Goal: Task Accomplishment & Management: Complete application form

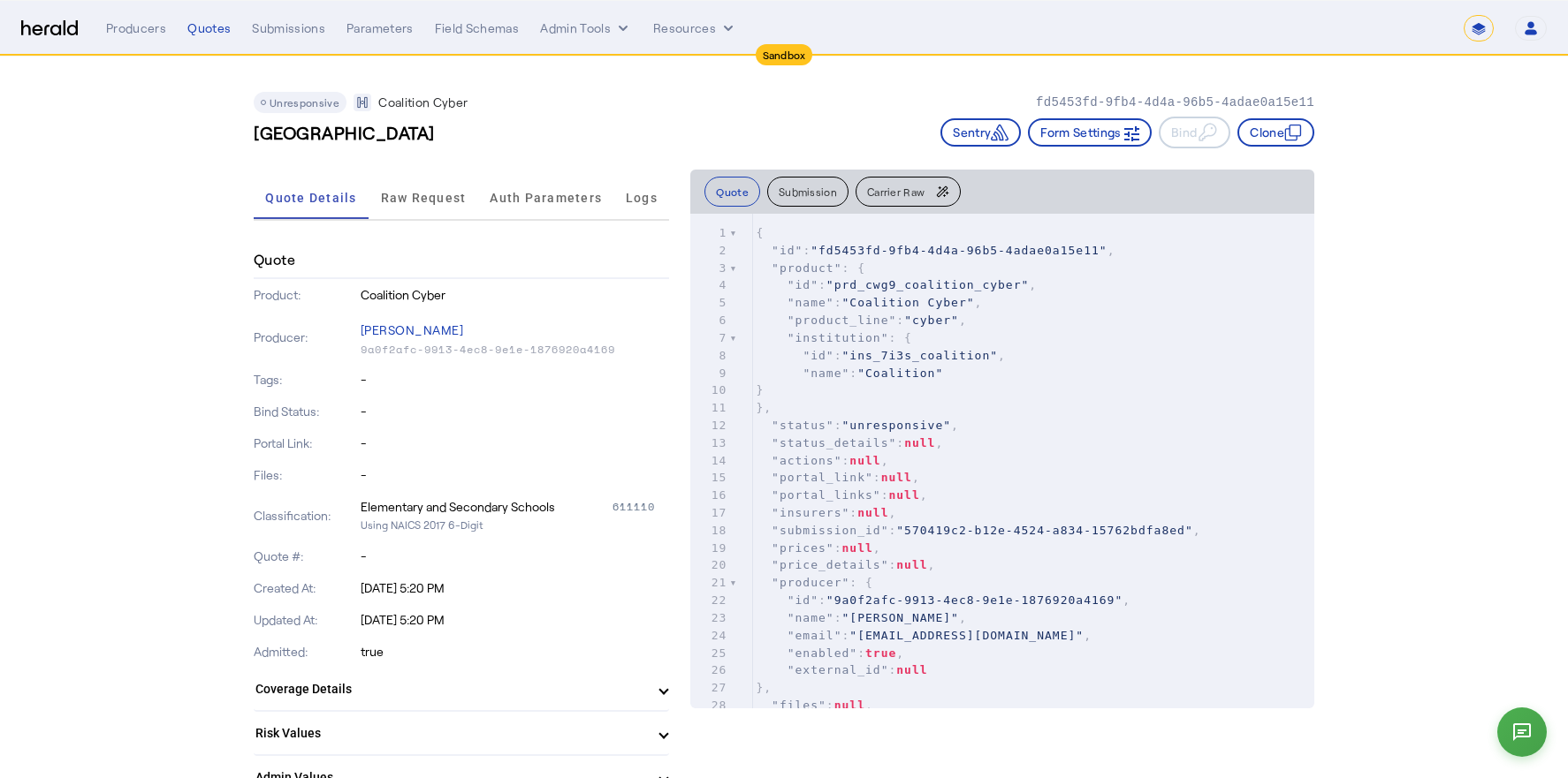
select select "*******"
click at [204, 27] on div "Quotes" at bounding box center [209, 28] width 43 height 17
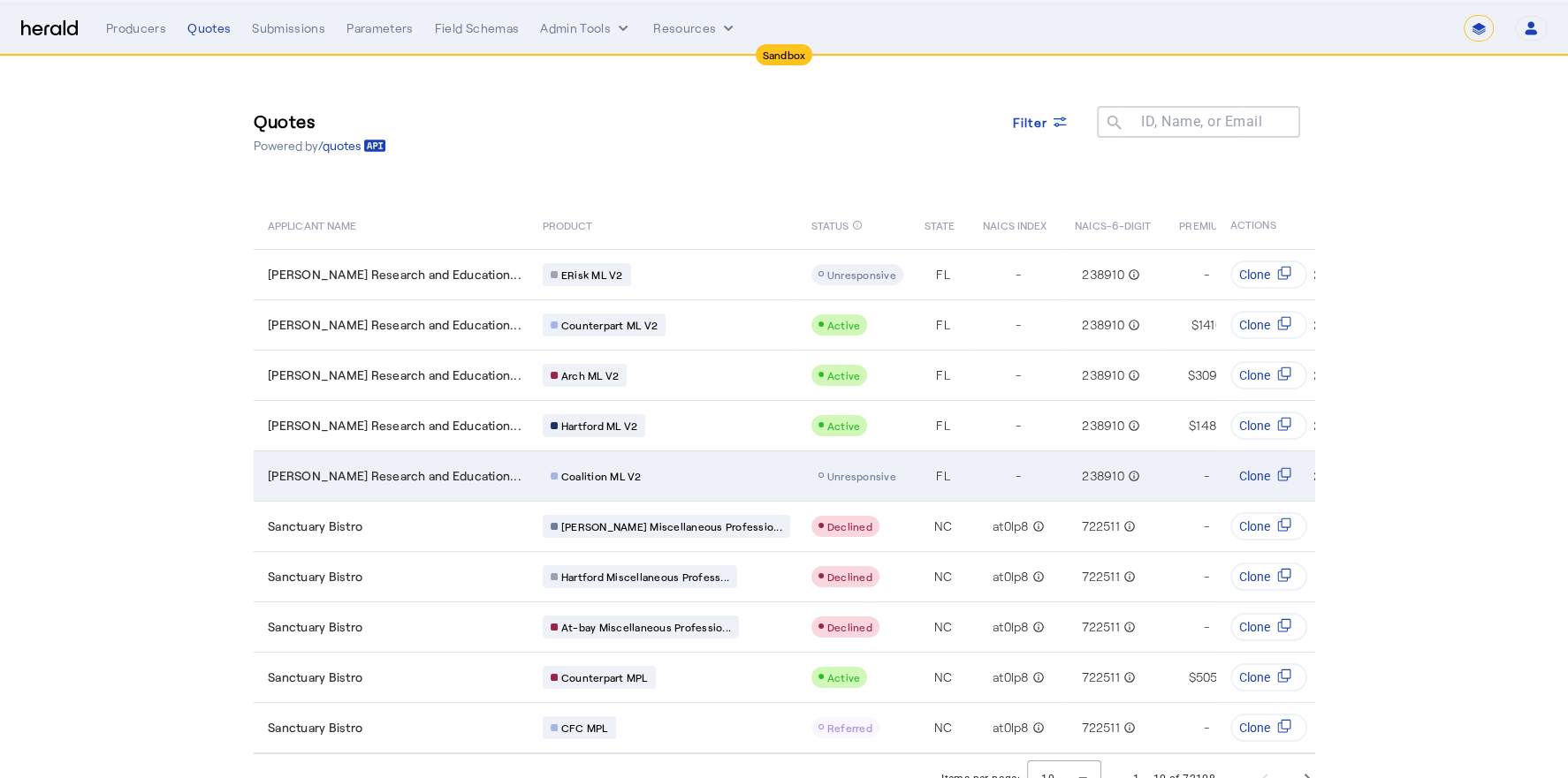
click at [434, 475] on span "Andrews Research and Education..." at bounding box center [394, 476] width 254 height 17
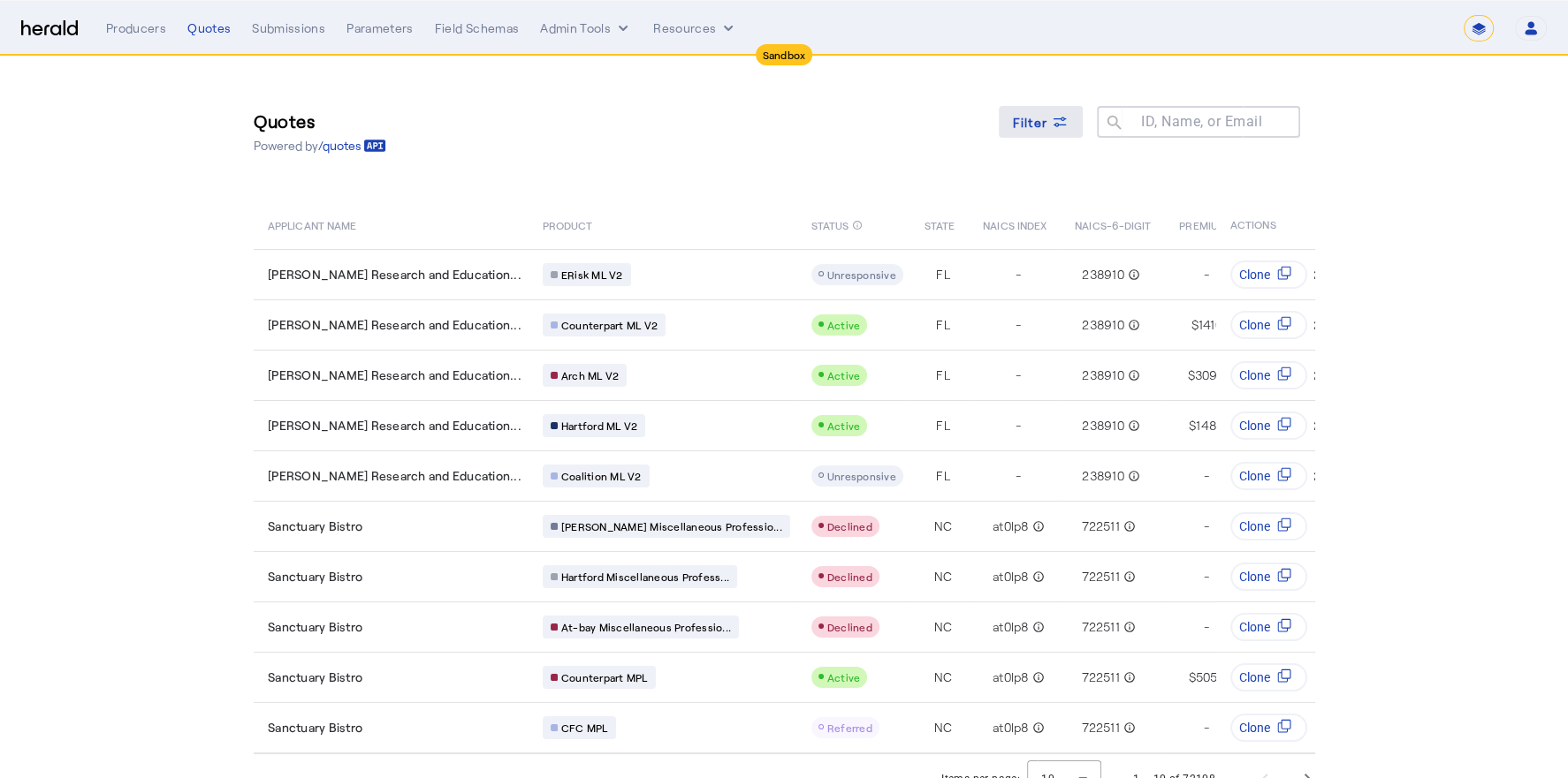
click at [1080, 118] on span at bounding box center [1041, 122] width 85 height 42
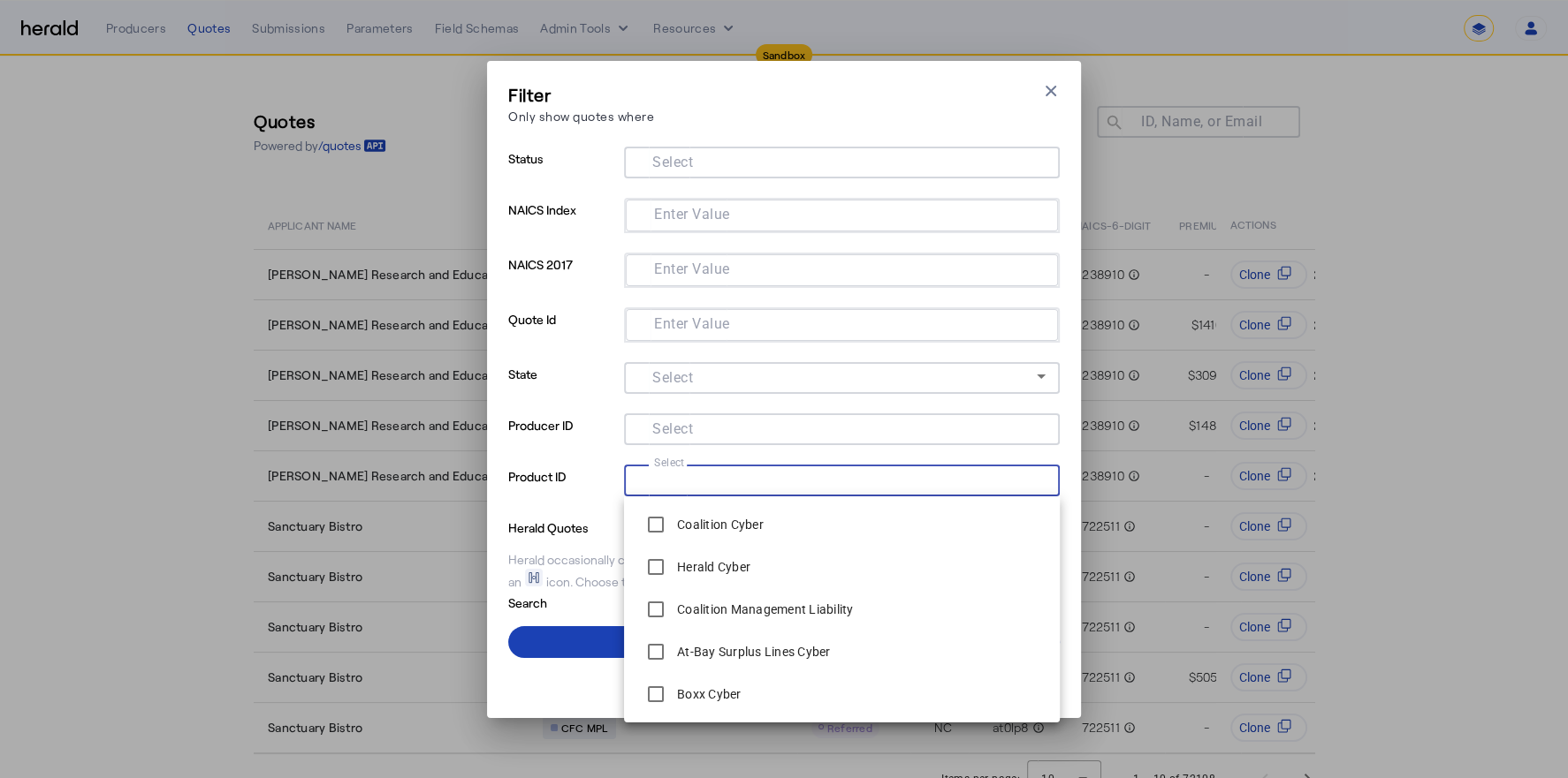
click at [743, 480] on input "Select" at bounding box center [838, 479] width 401 height 21
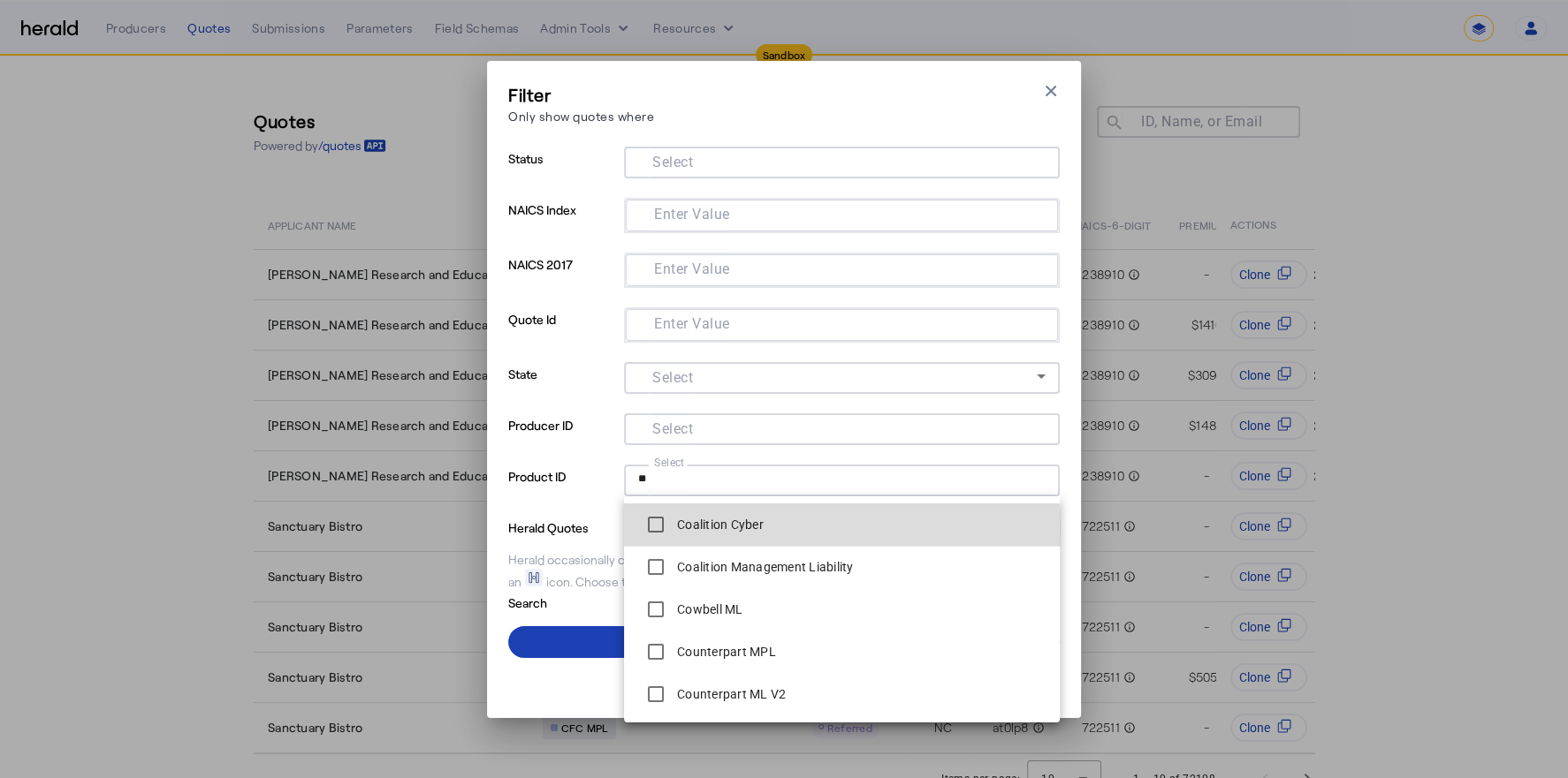
click at [719, 529] on label "Coalition Cyber" at bounding box center [719, 524] width 90 height 17
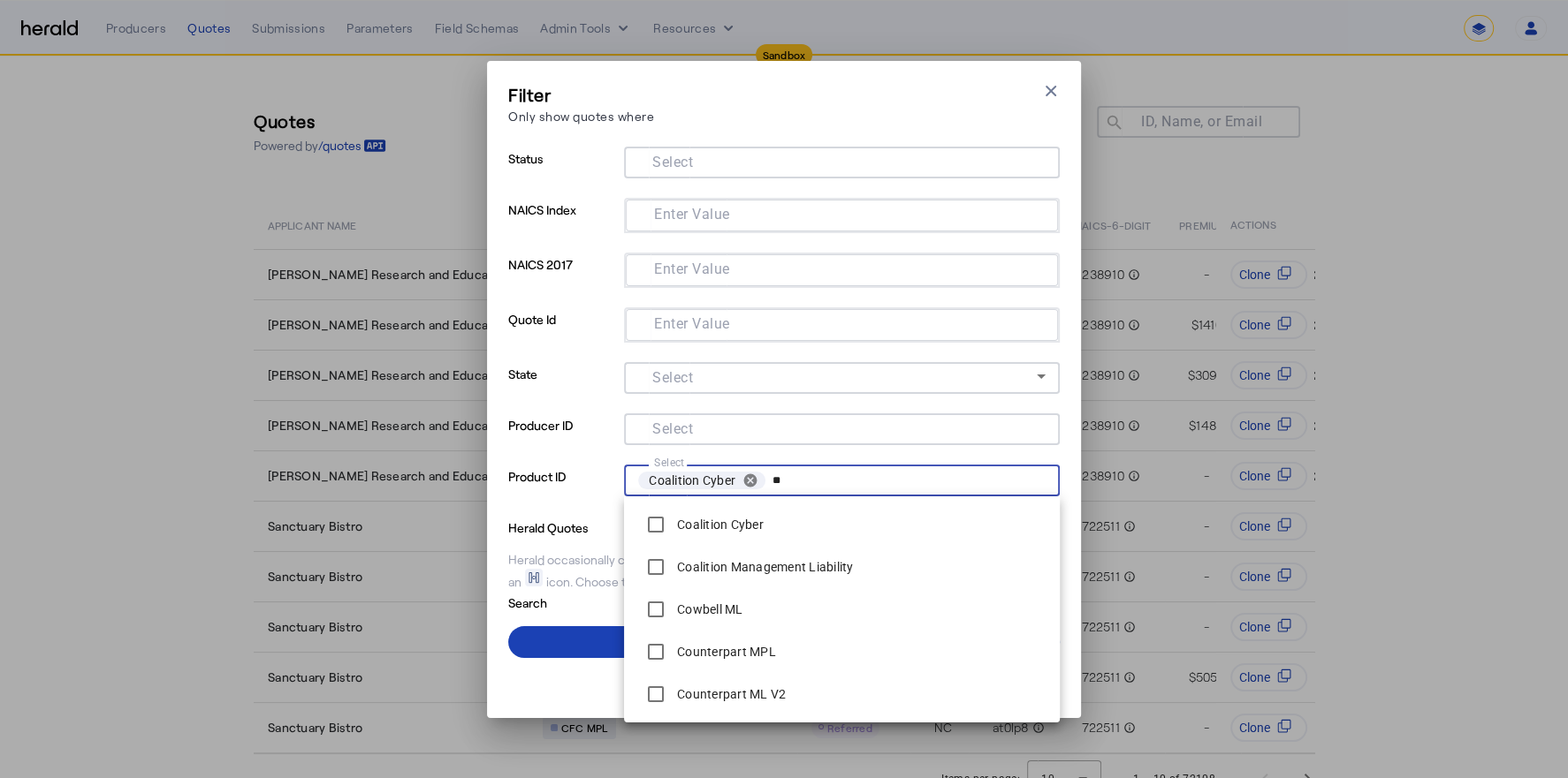
click at [817, 481] on input "**" at bounding box center [904, 480] width 266 height 25
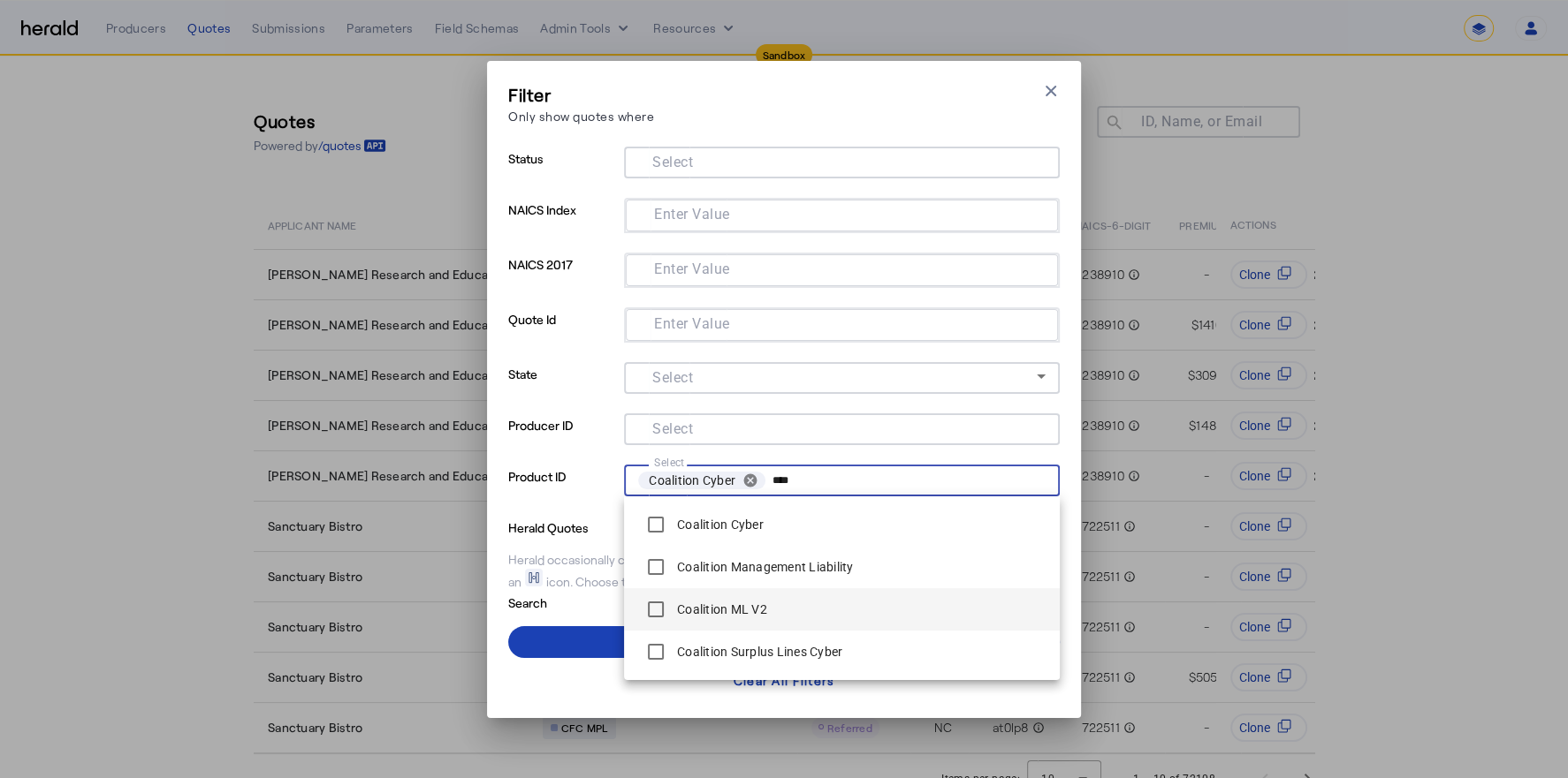
type input "****"
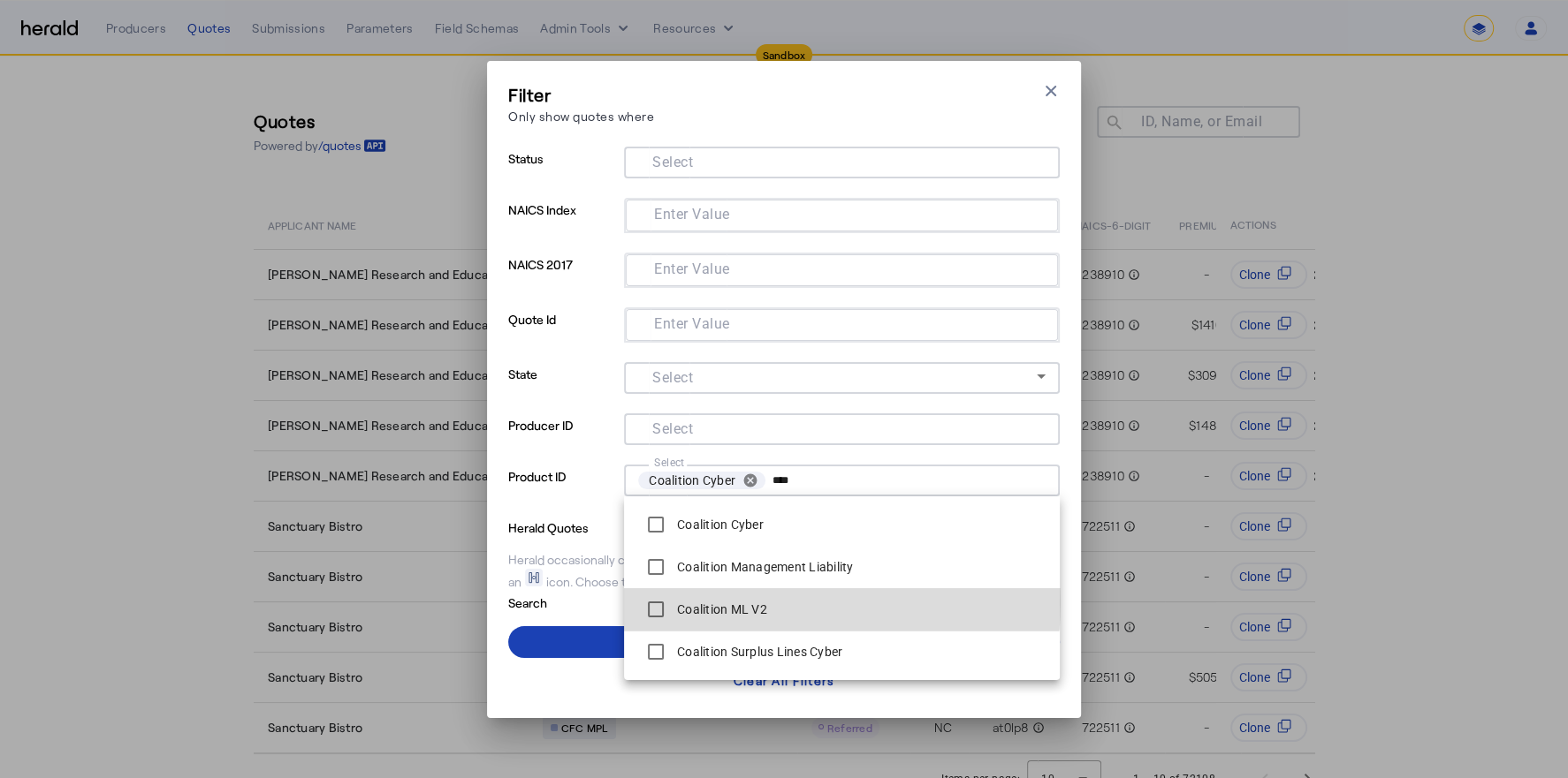
click at [743, 602] on label "Coalition ML V2" at bounding box center [721, 609] width 94 height 17
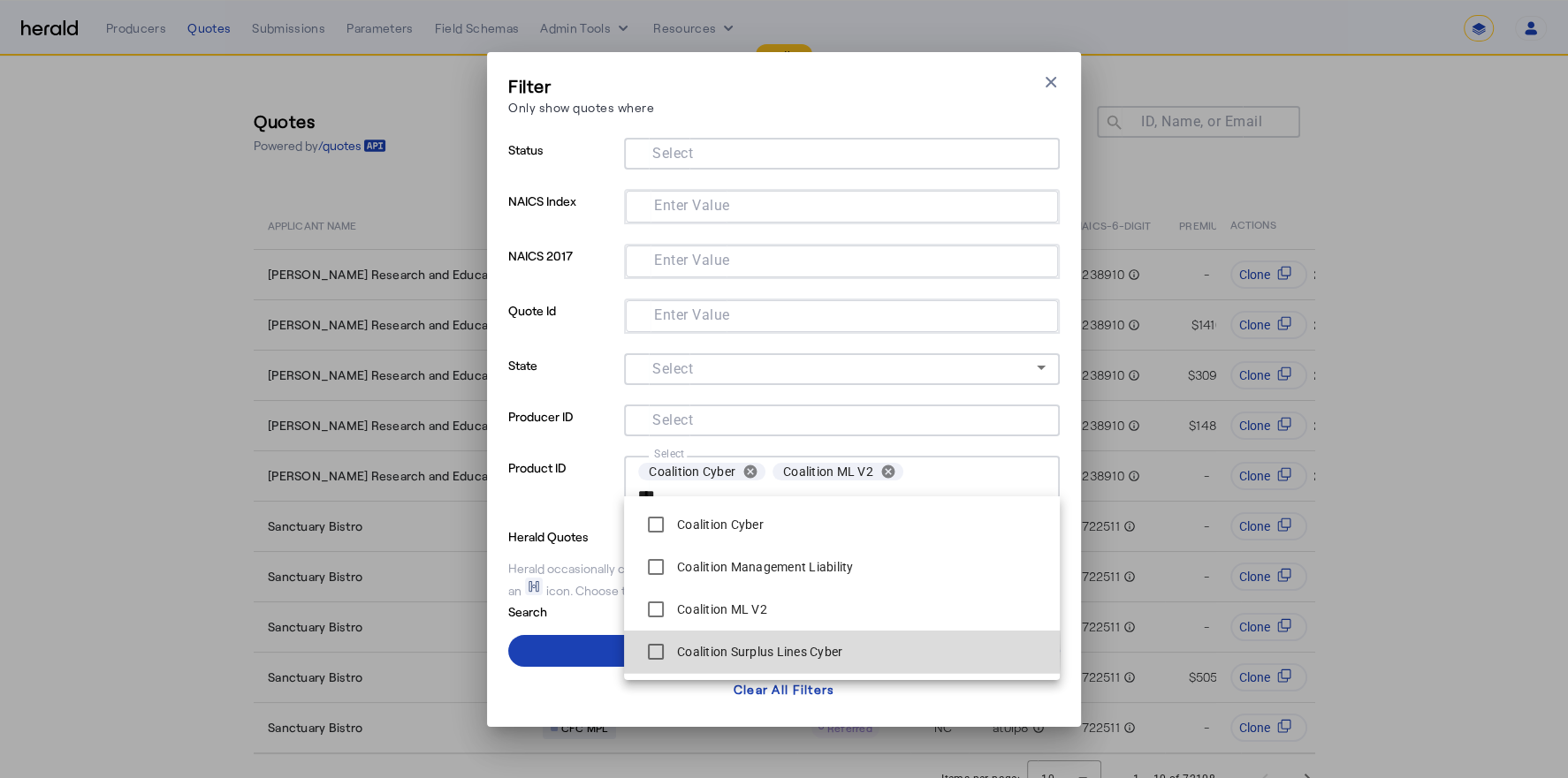
click at [731, 651] on label "Coalition Surplus Lines Cyber" at bounding box center [758, 651] width 169 height 17
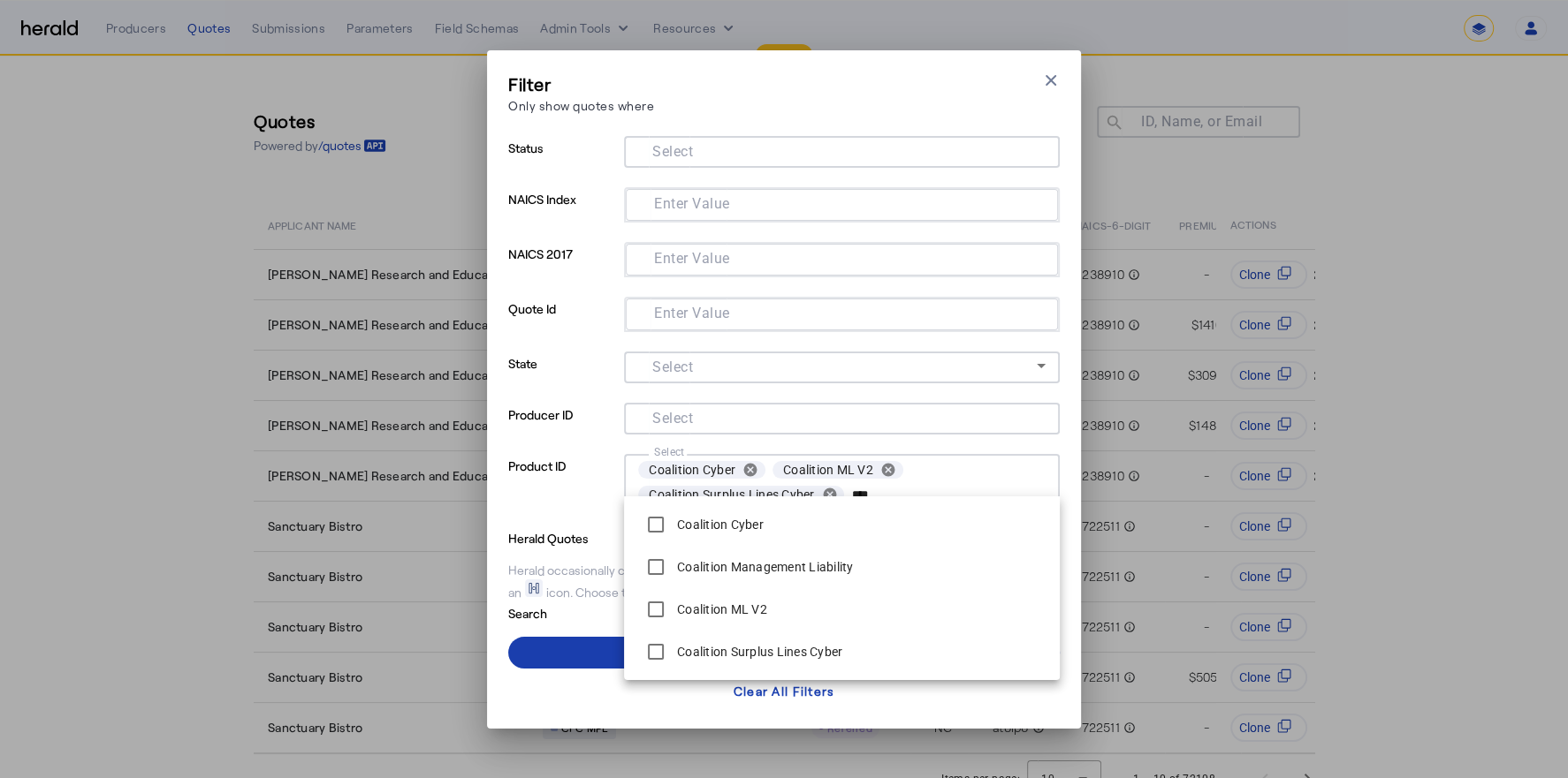
click at [581, 646] on span at bounding box center [784, 652] width 551 height 42
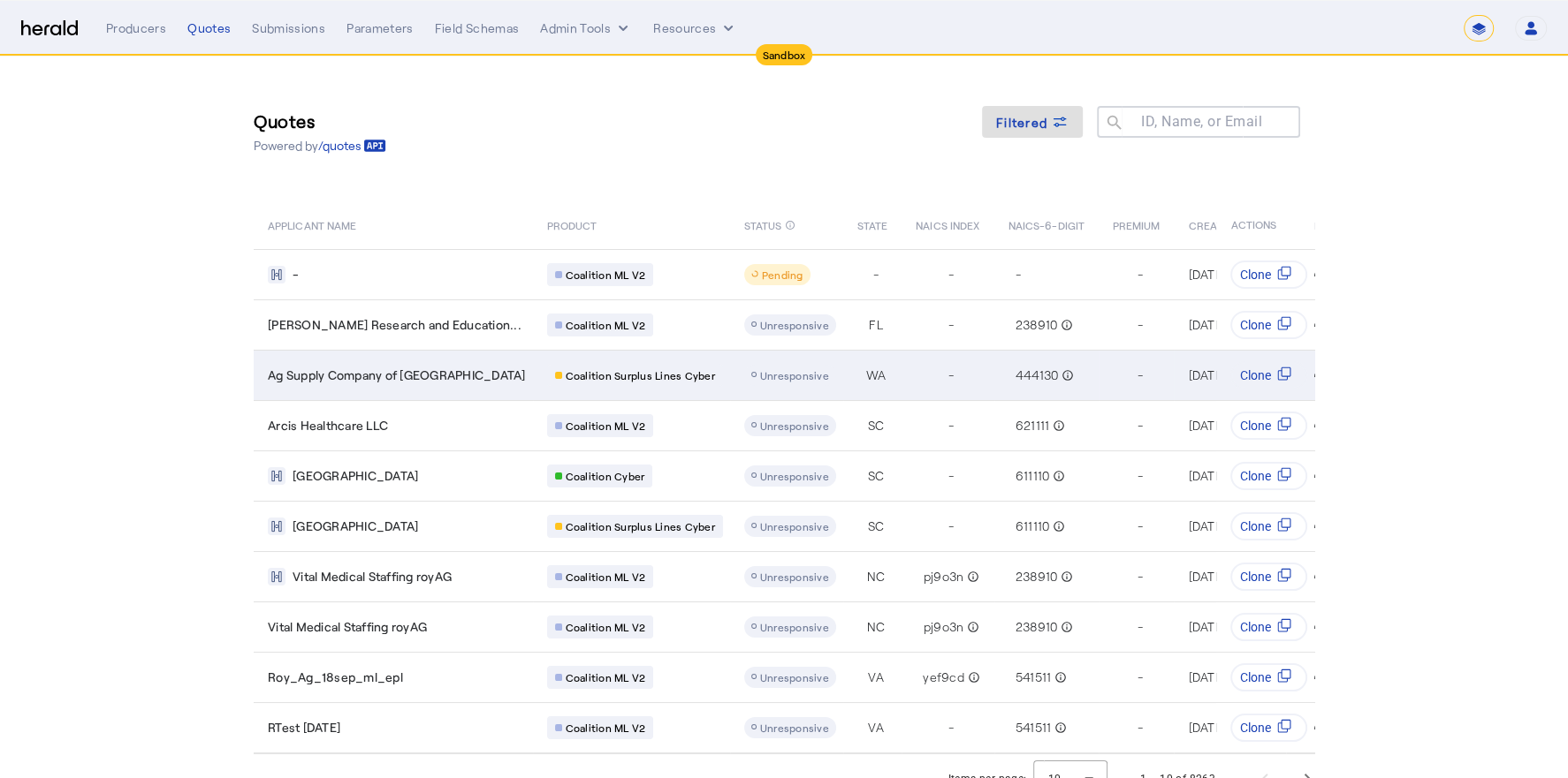
click at [404, 378] on span "Ag Supply Company of Wenatchee" at bounding box center [396, 375] width 258 height 17
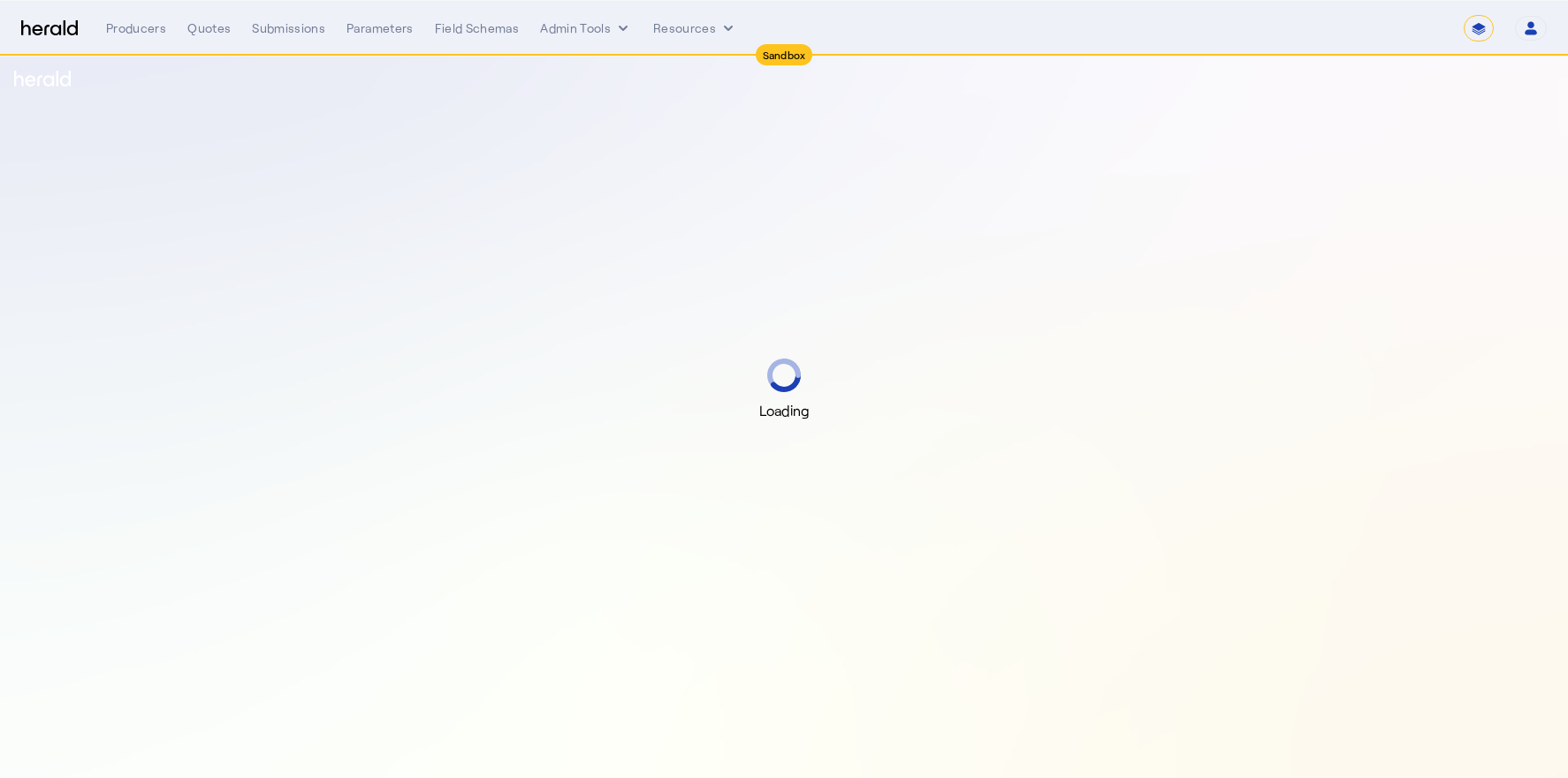
select select "*******"
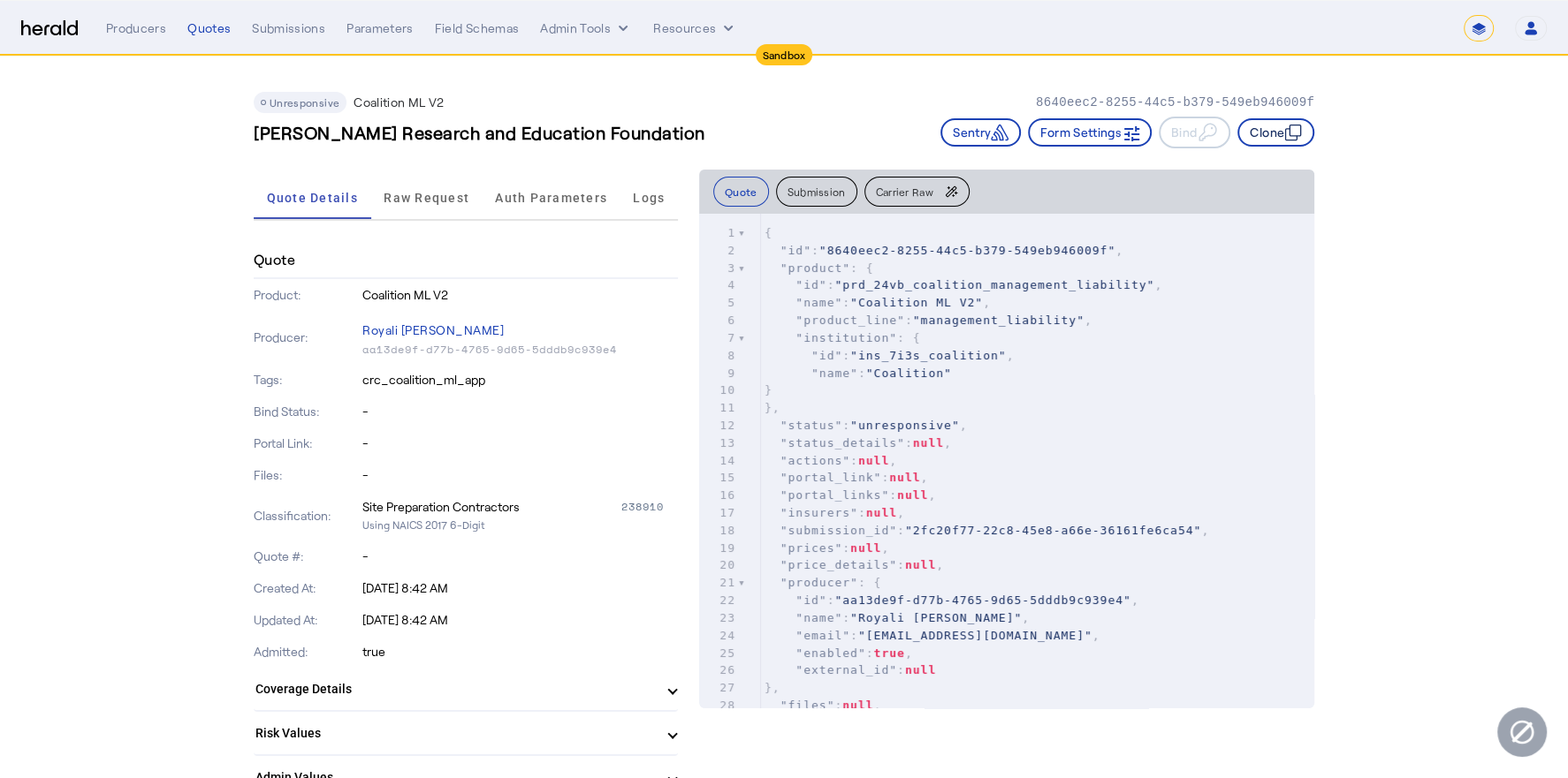
click at [1268, 126] on button "Clone" at bounding box center [1276, 132] width 77 height 28
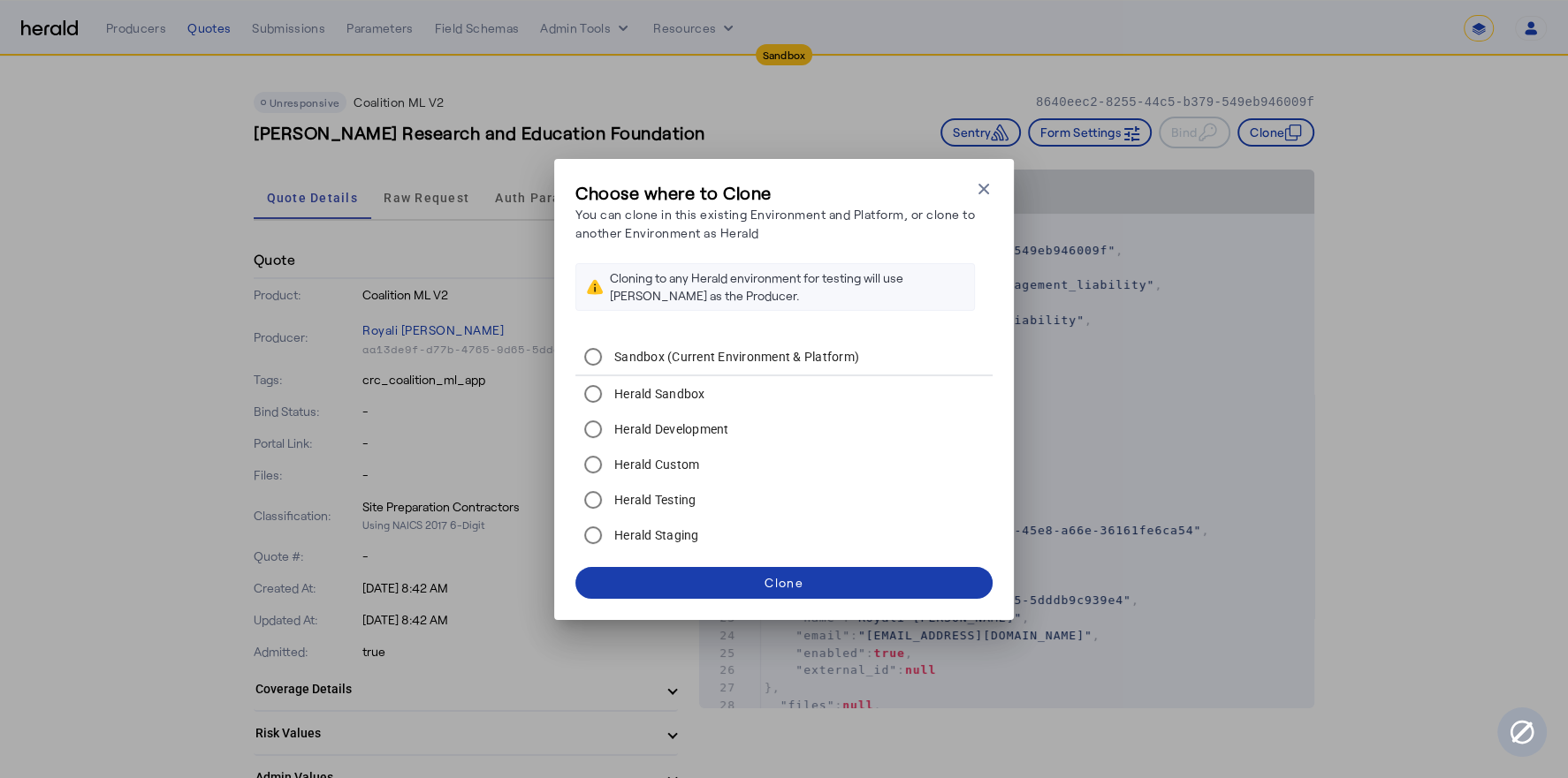
click at [701, 571] on span at bounding box center [784, 583] width 417 height 42
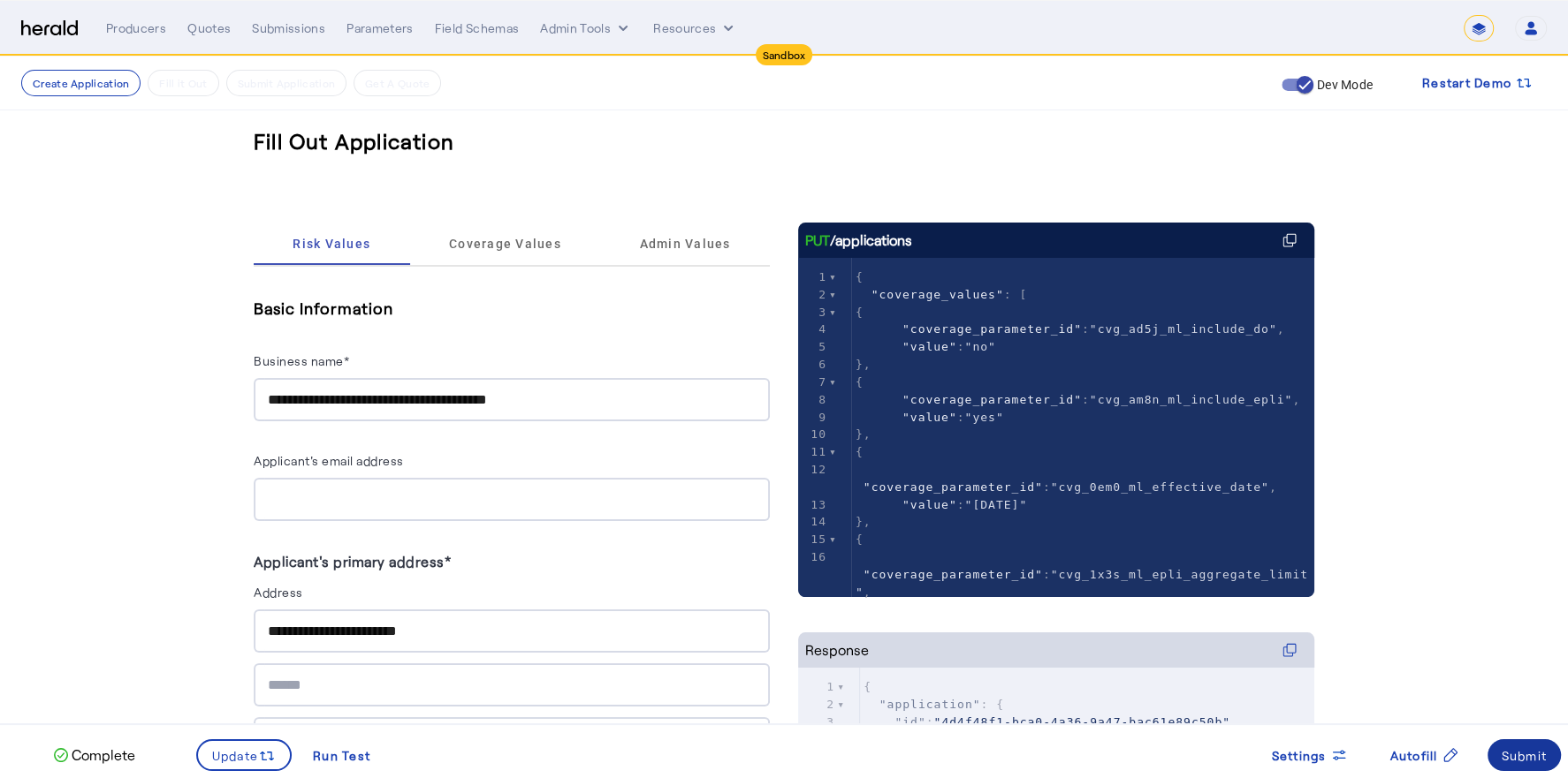
click at [1524, 760] on div "Submit" at bounding box center [1525, 755] width 46 height 18
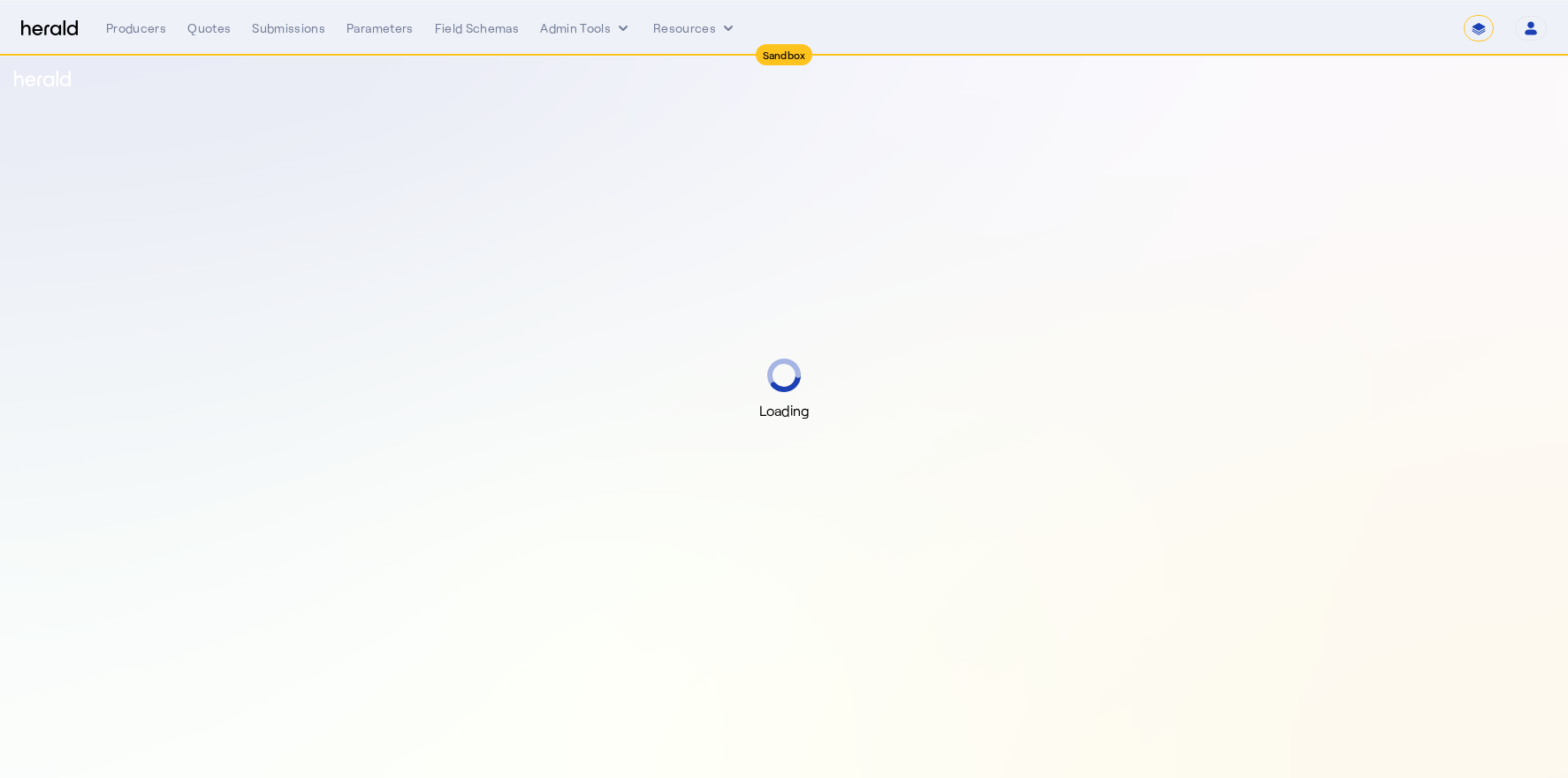
select select "*******"
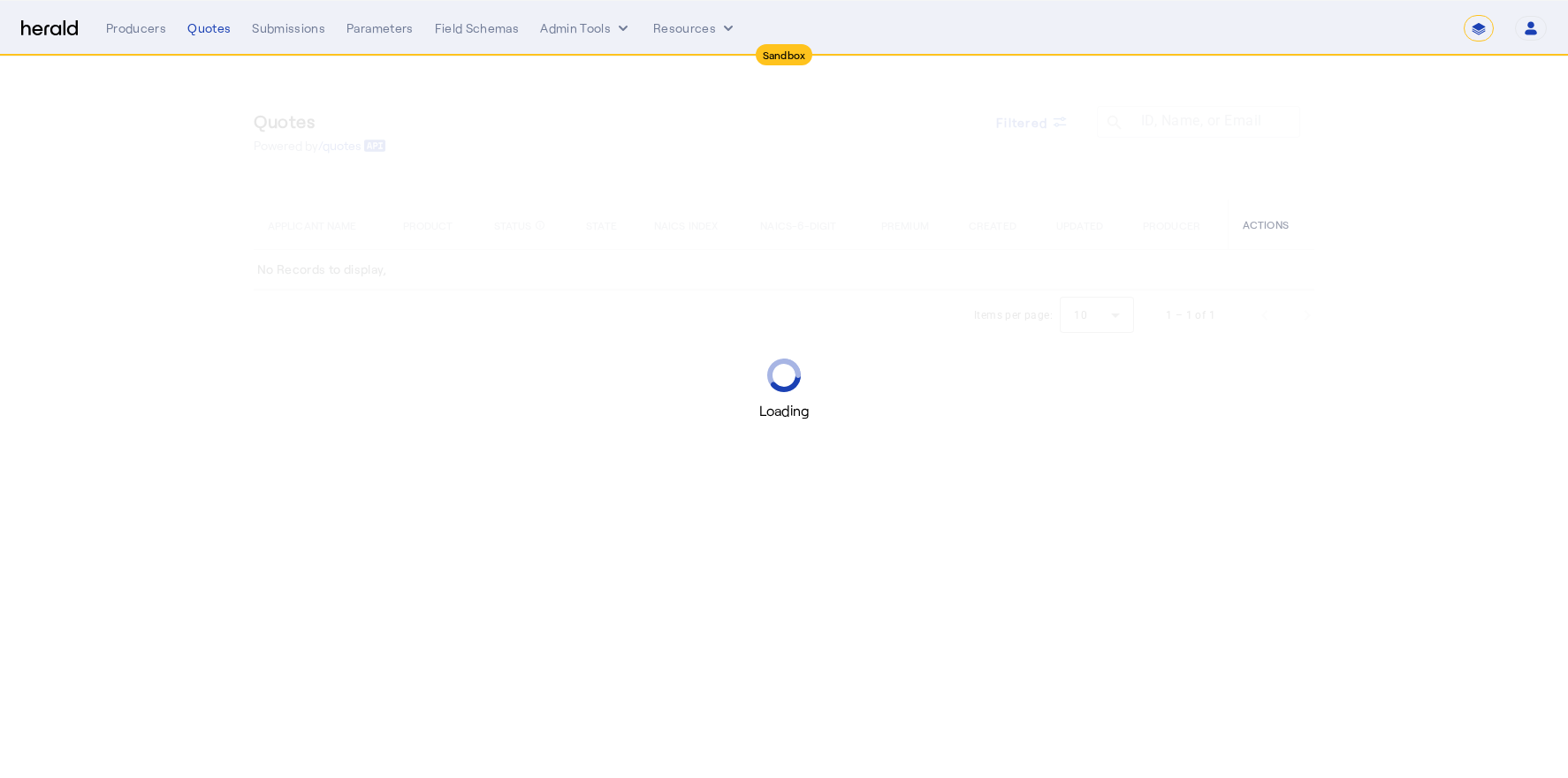
select select "*******"
select select "pfm_h3db_crc"
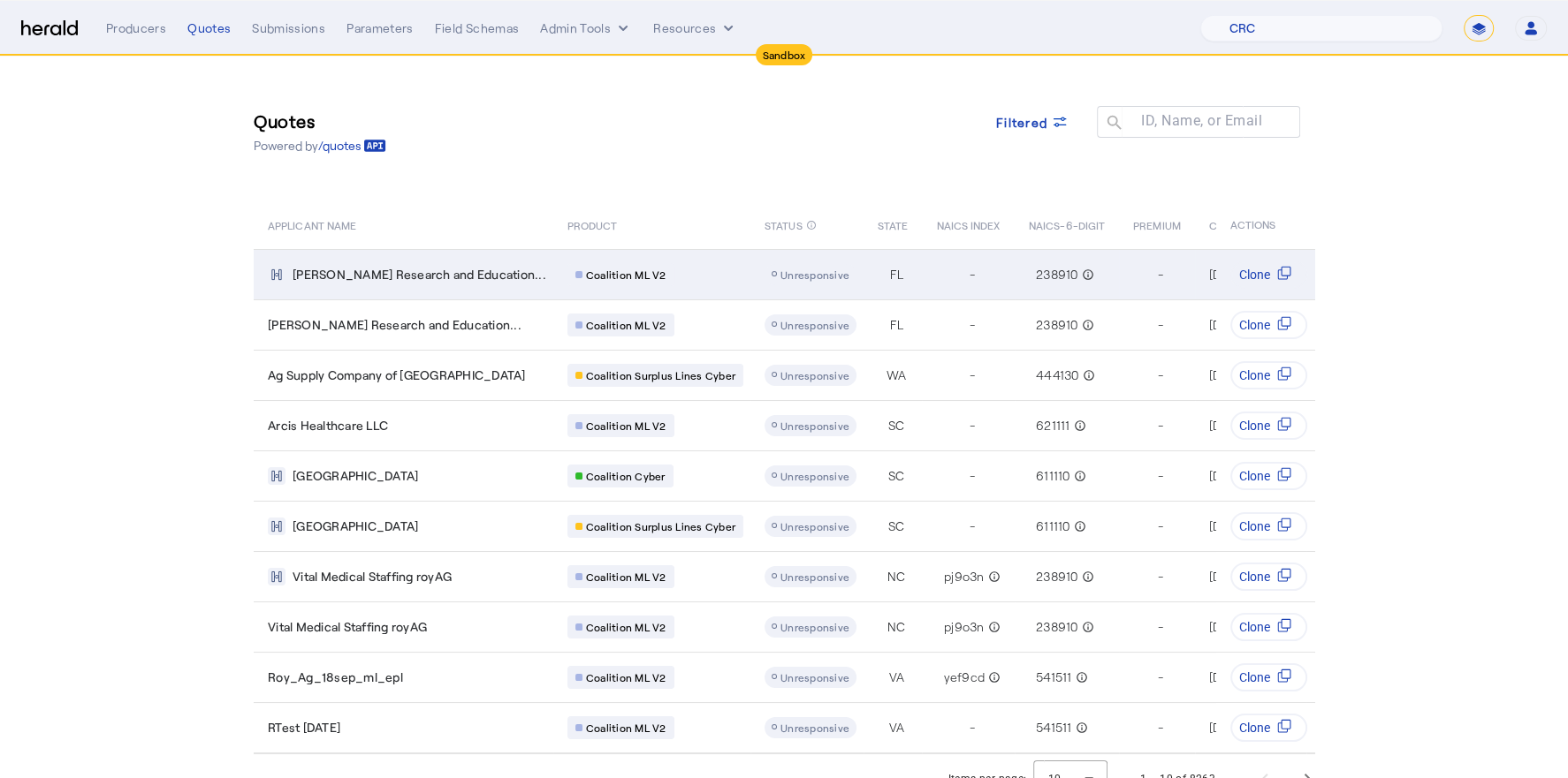
click at [780, 276] on span "Unresponsive" at bounding box center [814, 274] width 69 height 12
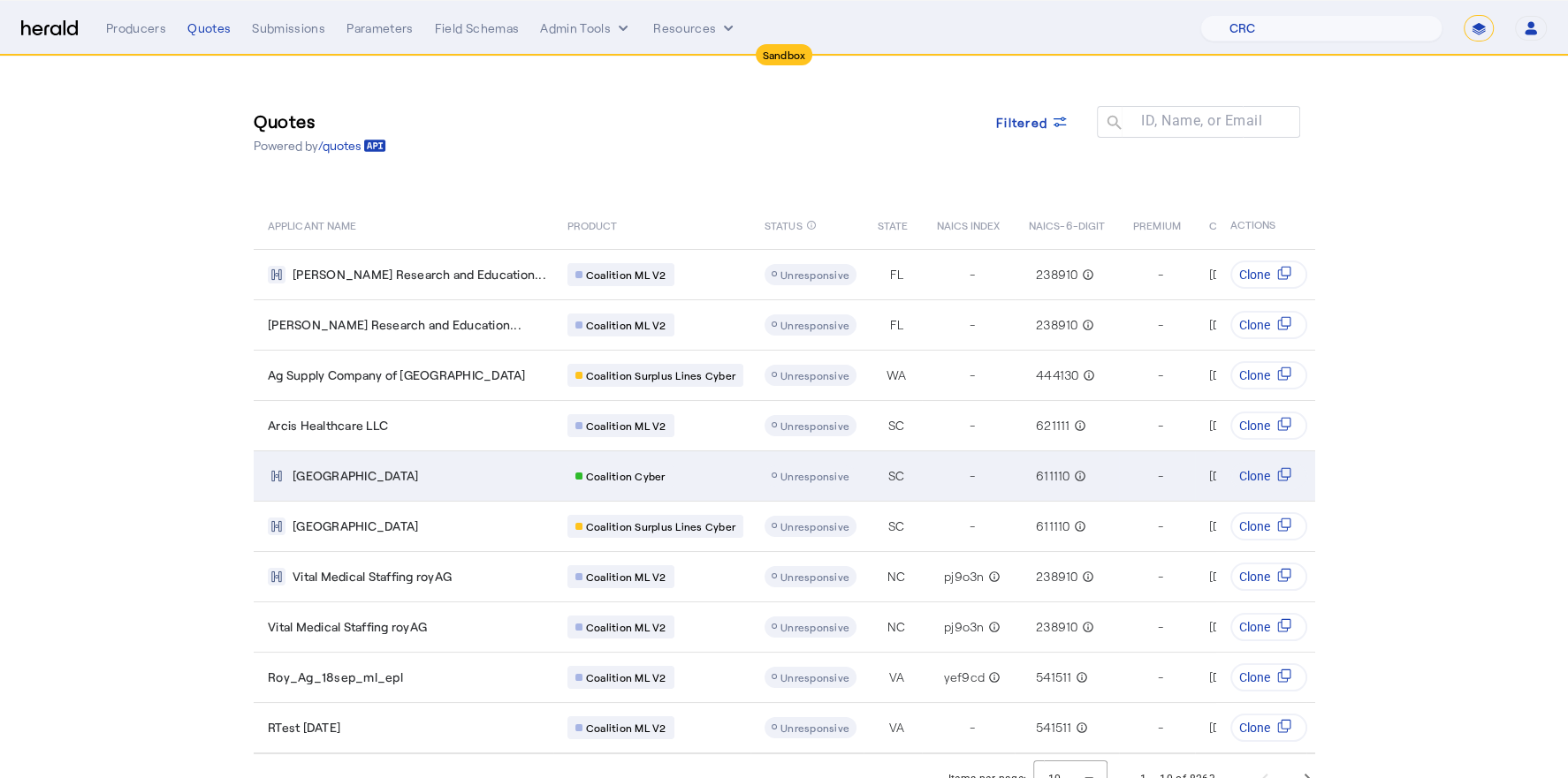
scroll to position [18, 0]
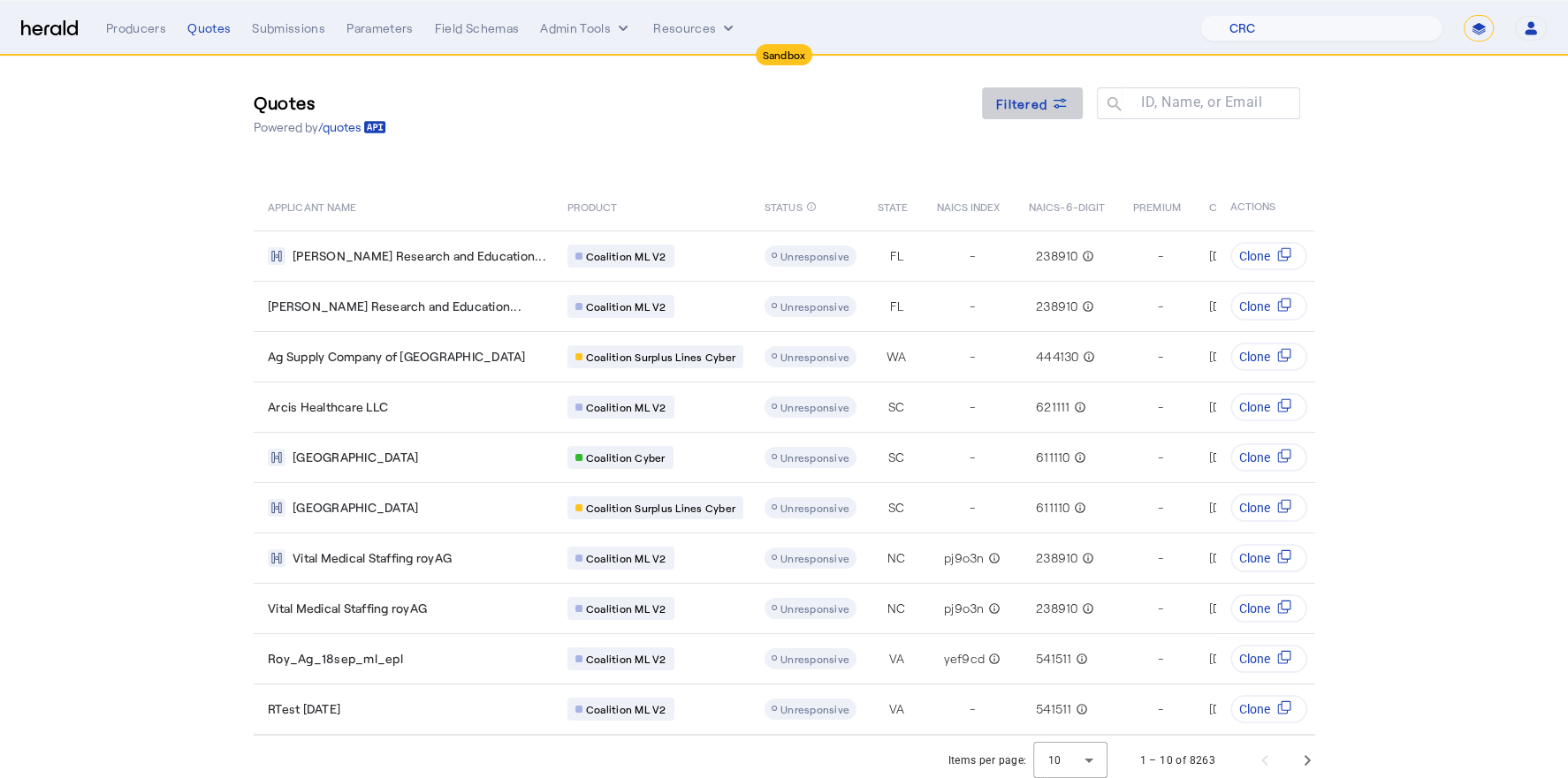
click at [1042, 104] on span "Filtered" at bounding box center [1022, 104] width 51 height 18
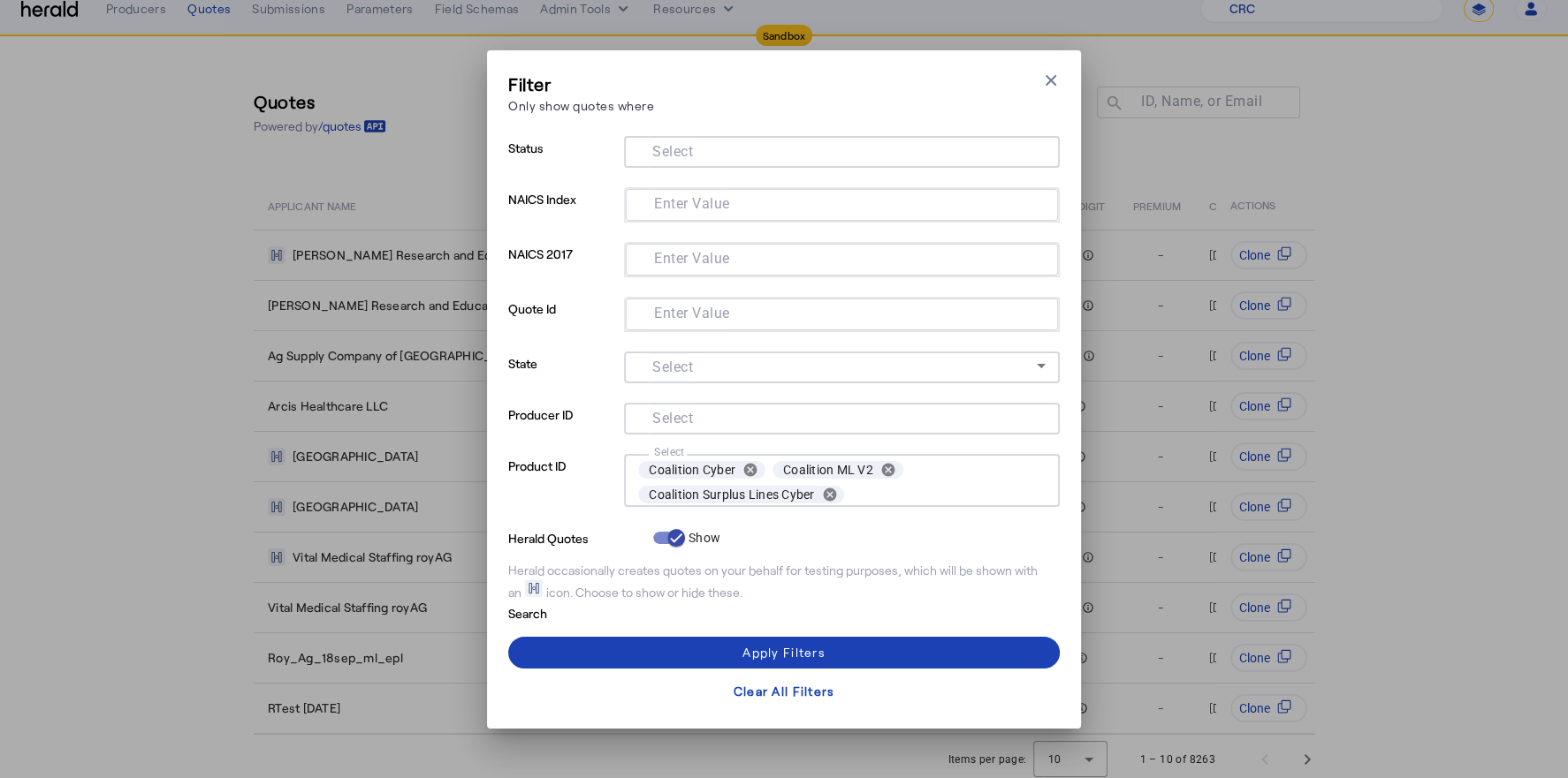
click at [840, 148] on input "Select" at bounding box center [838, 150] width 401 height 21
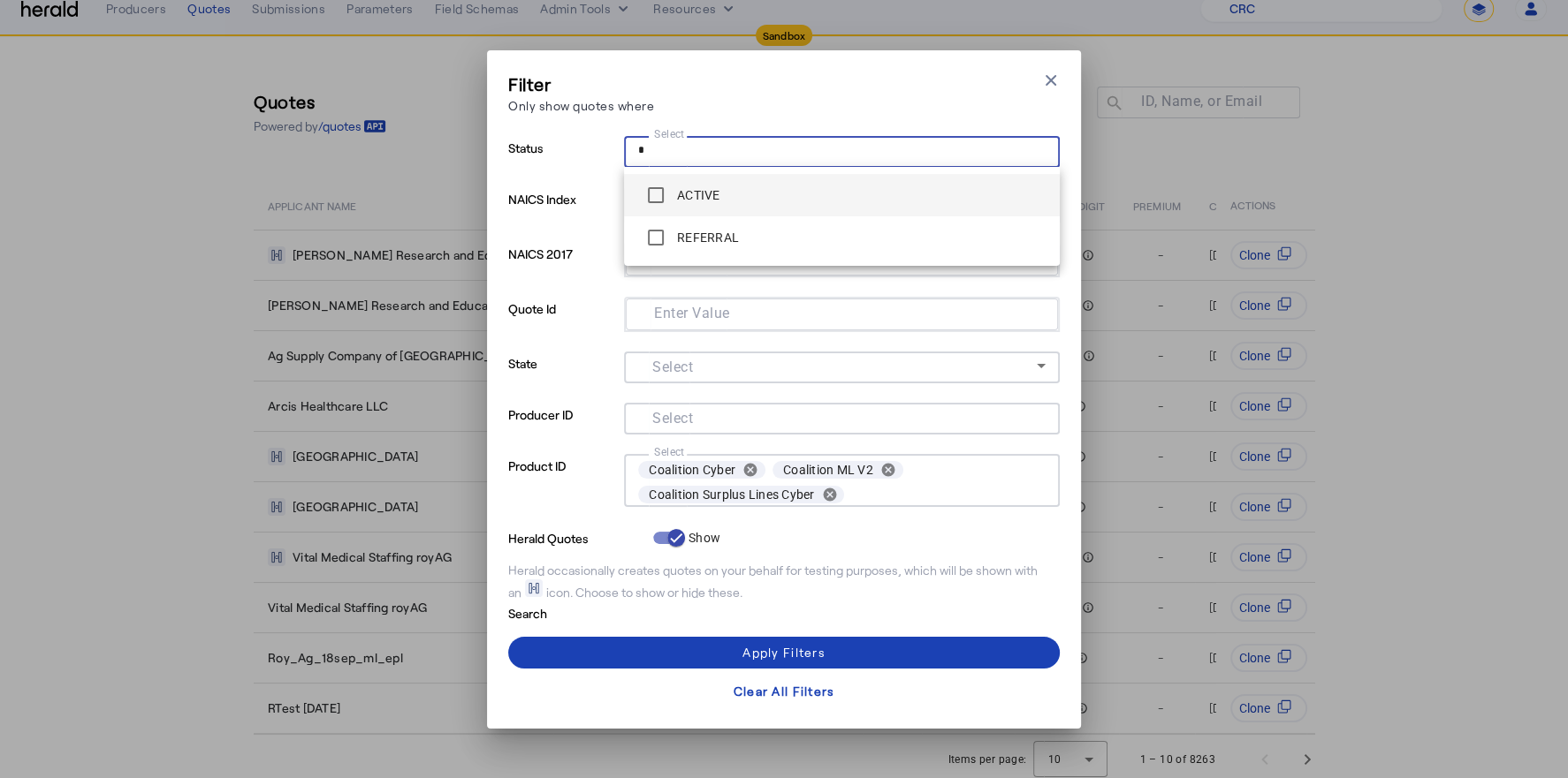
type input "*"
click at [811, 201] on span "ACTIVE" at bounding box center [841, 195] width 407 height 35
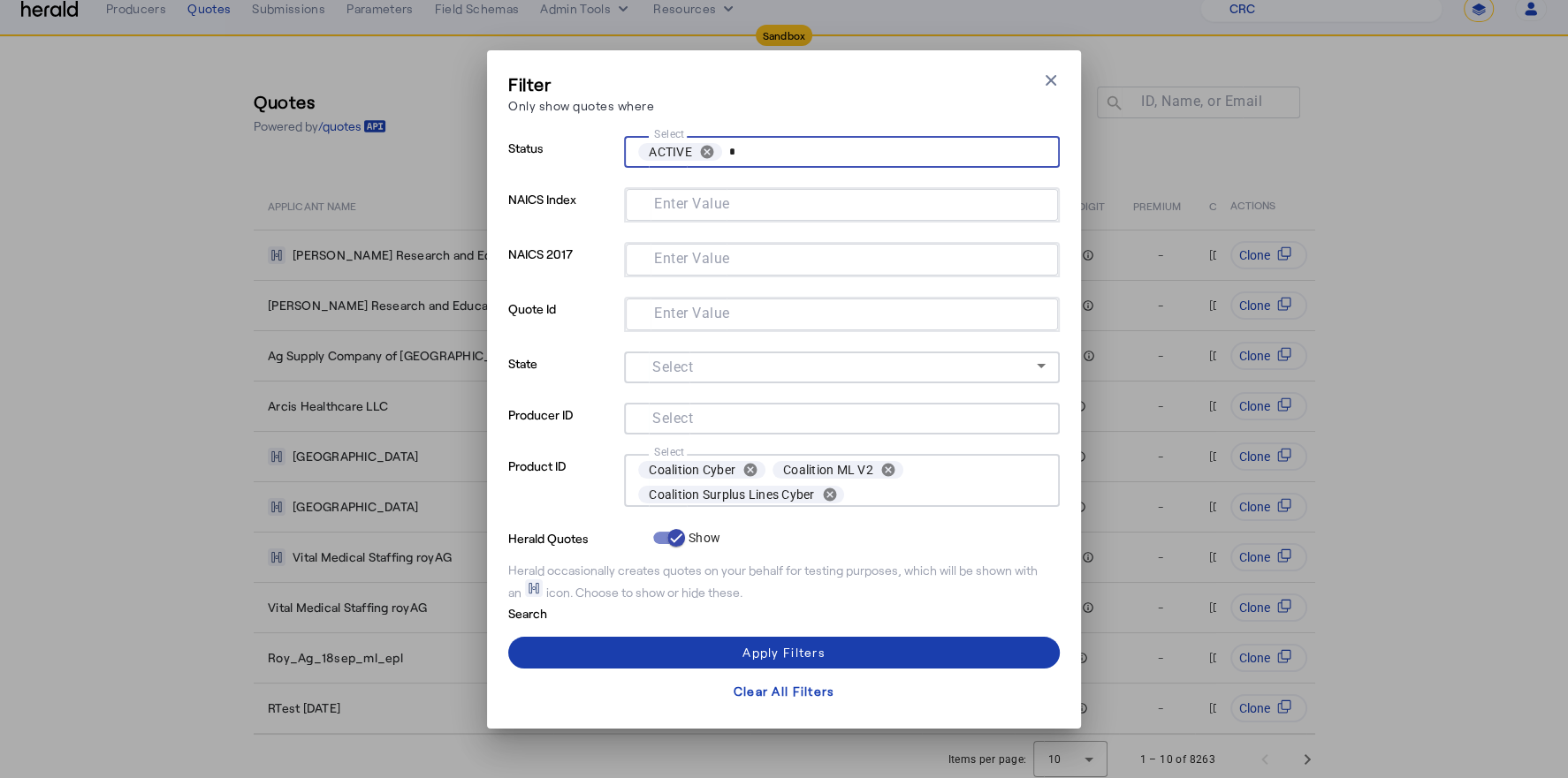
click at [740, 652] on span at bounding box center [784, 652] width 551 height 42
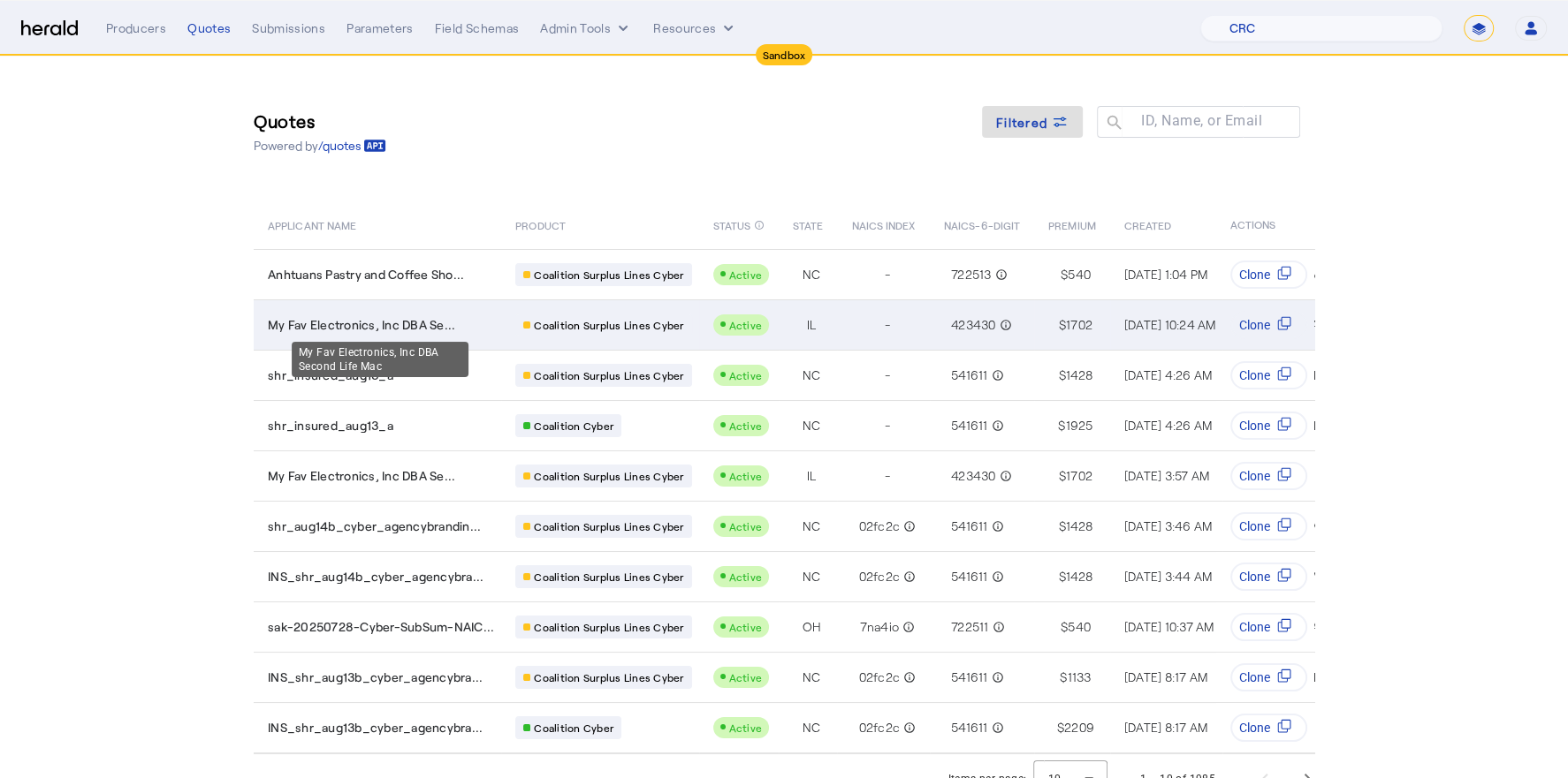
click at [381, 320] on span "My Fav Electronics, Inc DBA Se..." at bounding box center [361, 324] width 187 height 17
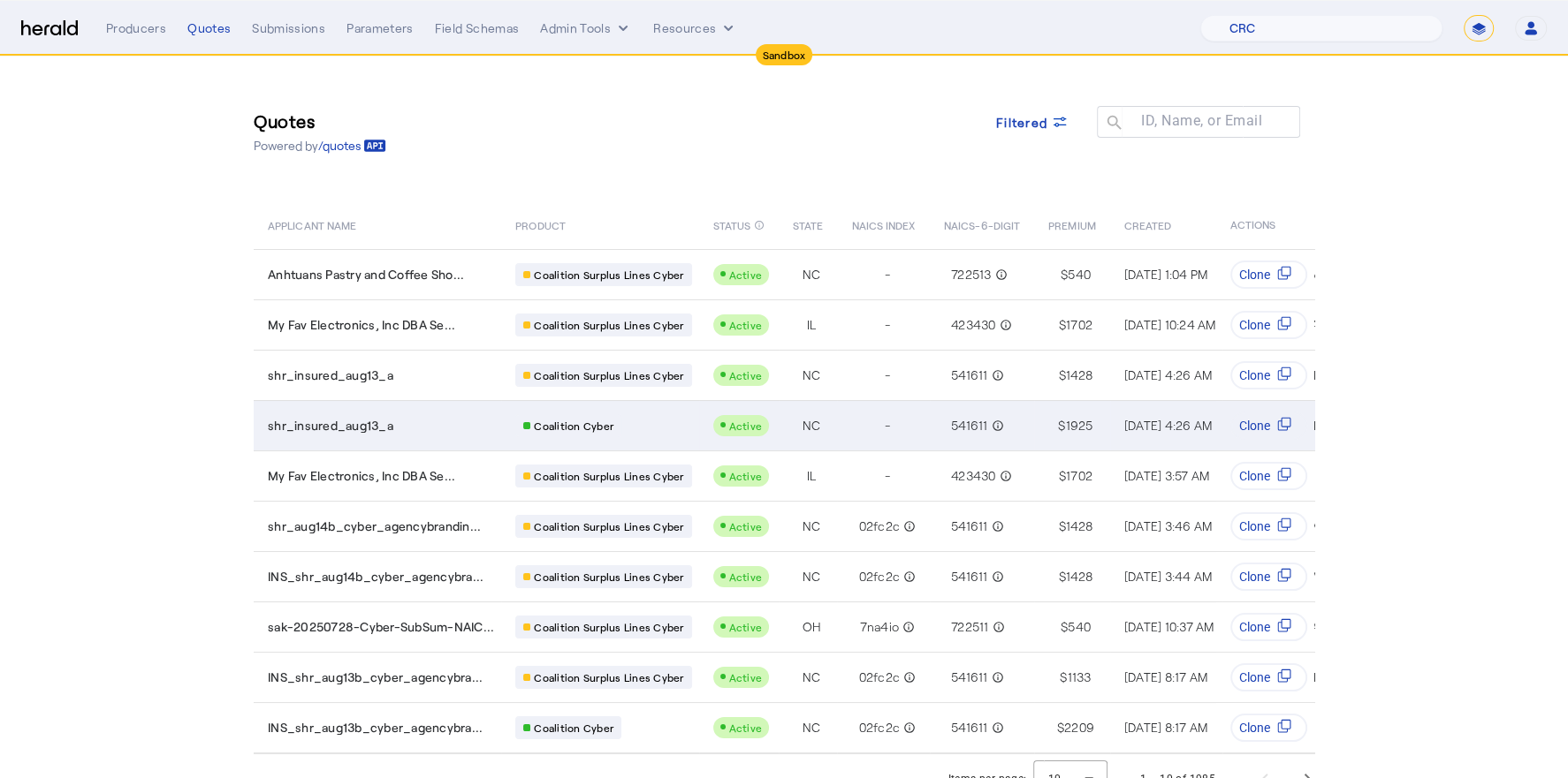
click at [402, 424] on div "shr_insured_aug13_a" at bounding box center [381, 425] width 226 height 17
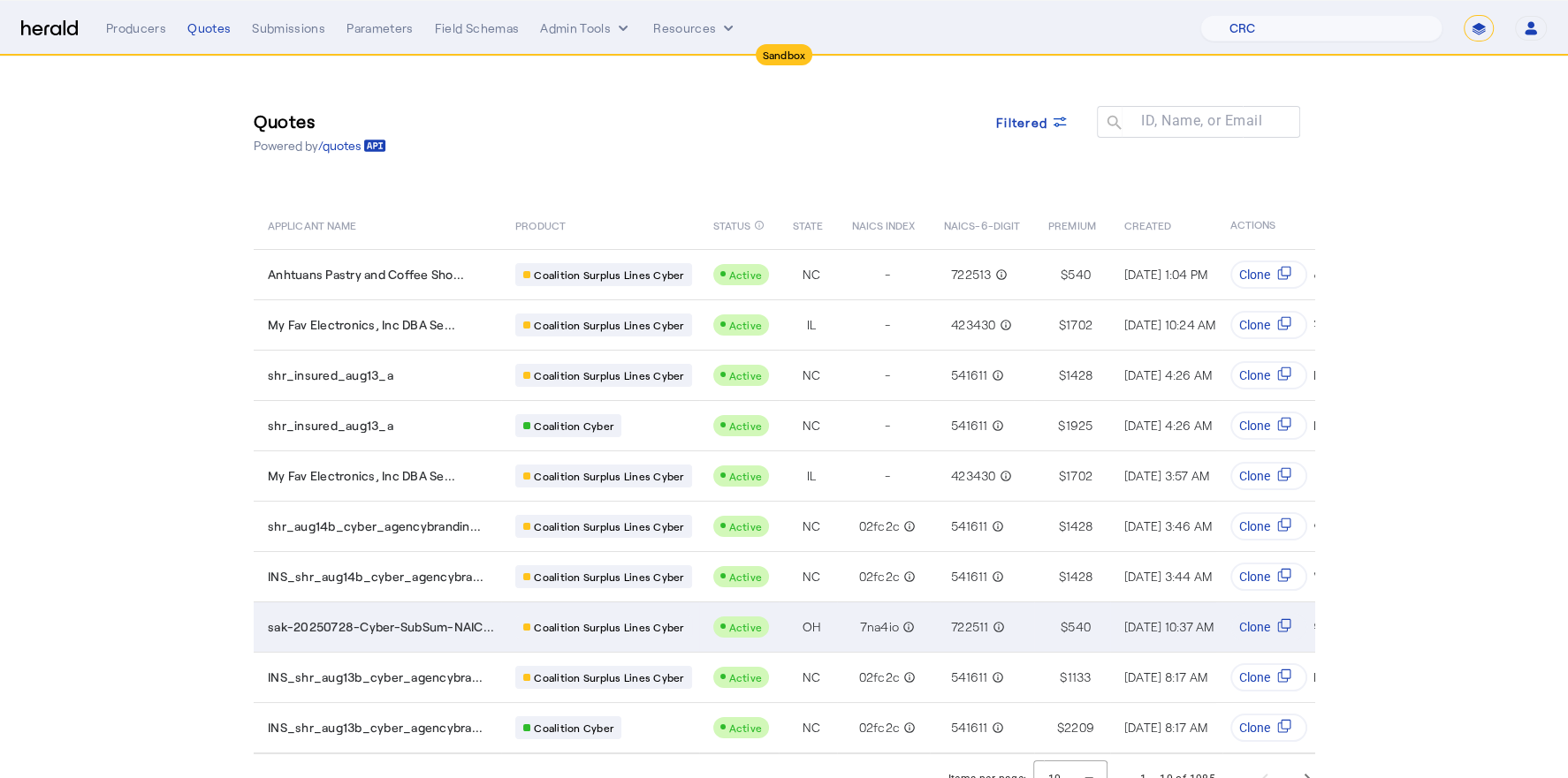
scroll to position [18, 0]
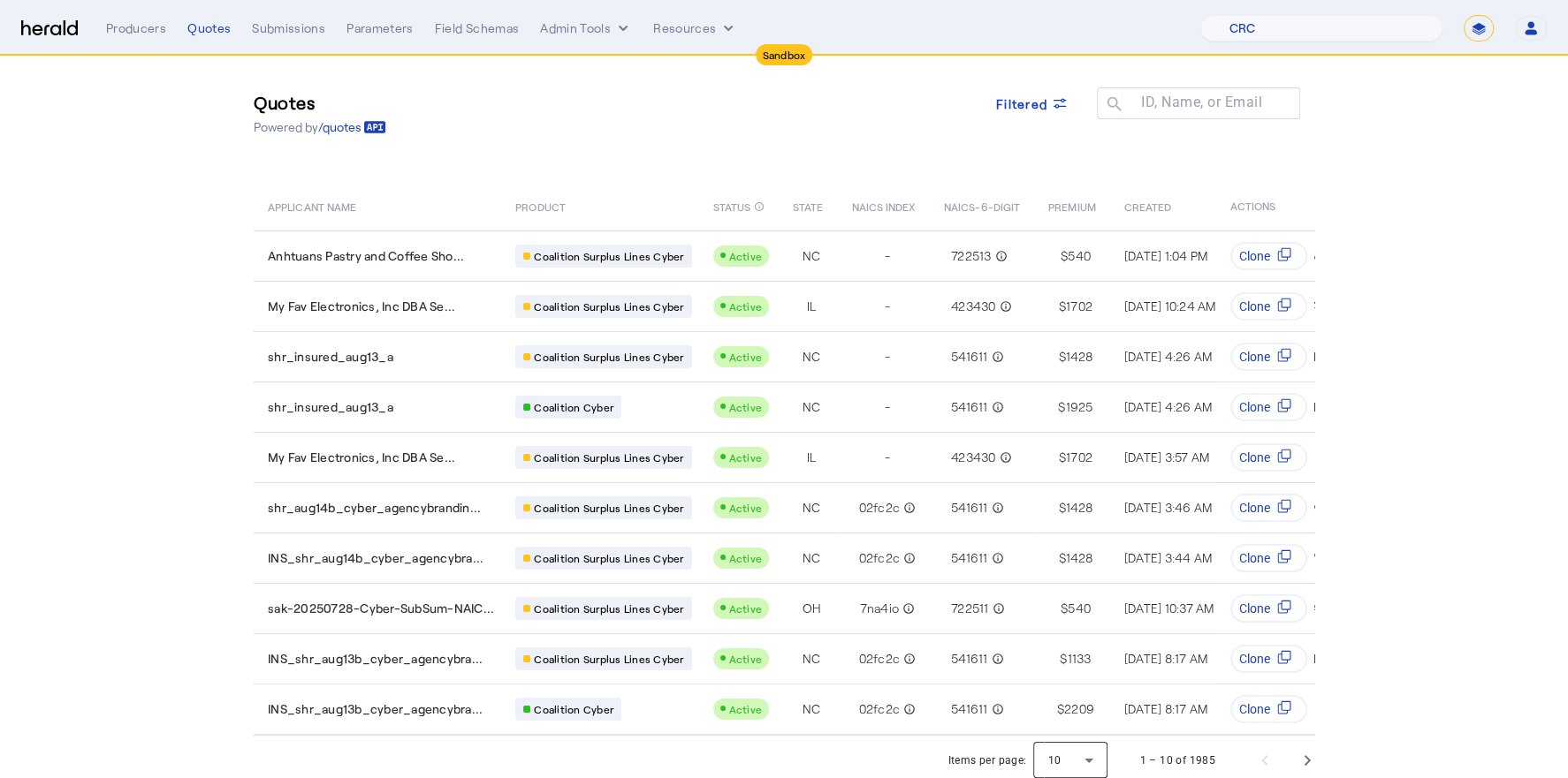
click at [1054, 758] on div at bounding box center [1070, 761] width 74 height 42
click at [1063, 716] on span "50" at bounding box center [1072, 706] width 46 height 21
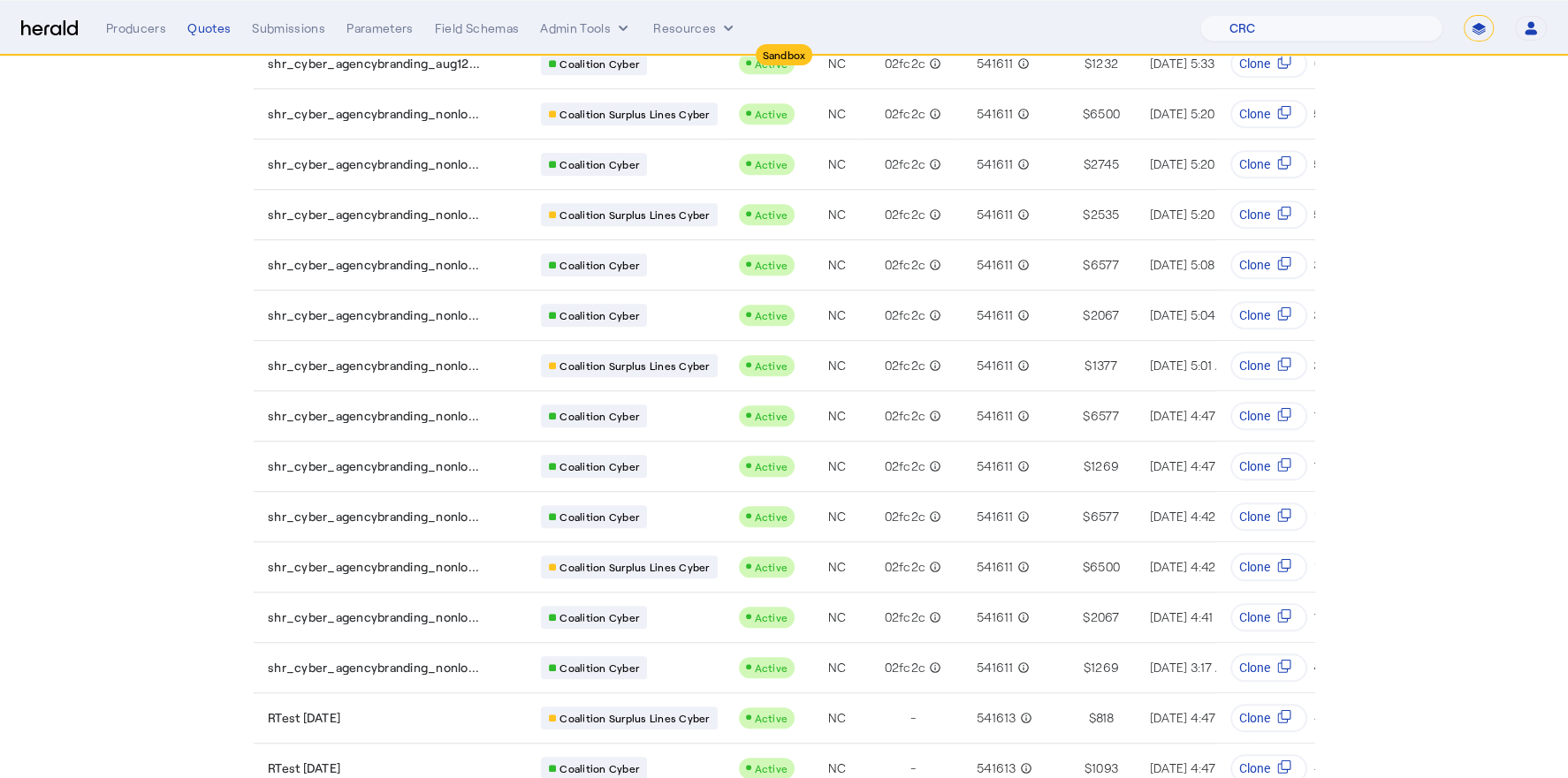
scroll to position [0, 0]
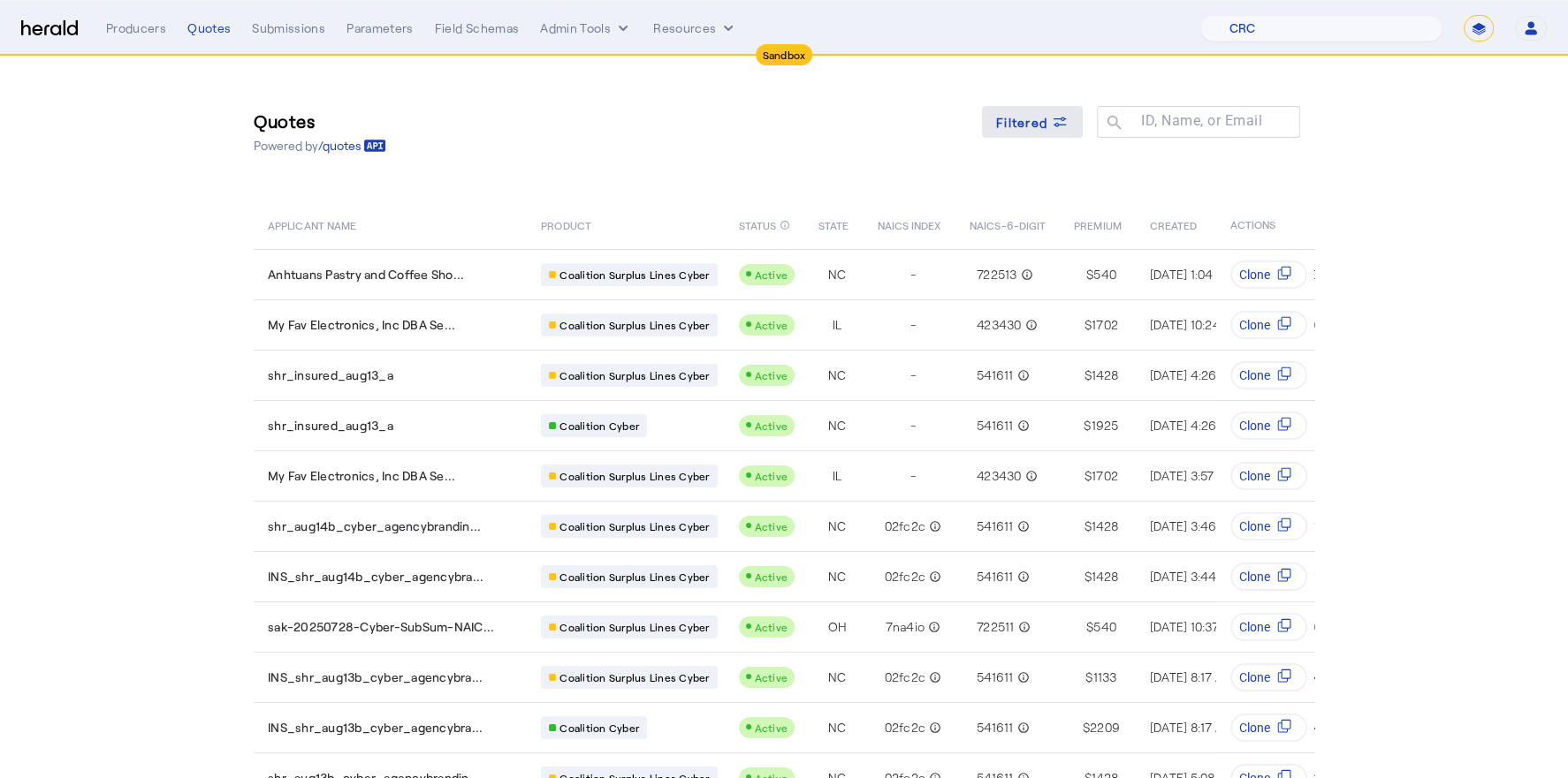
click at [1055, 129] on icon at bounding box center [1059, 121] width 17 height 17
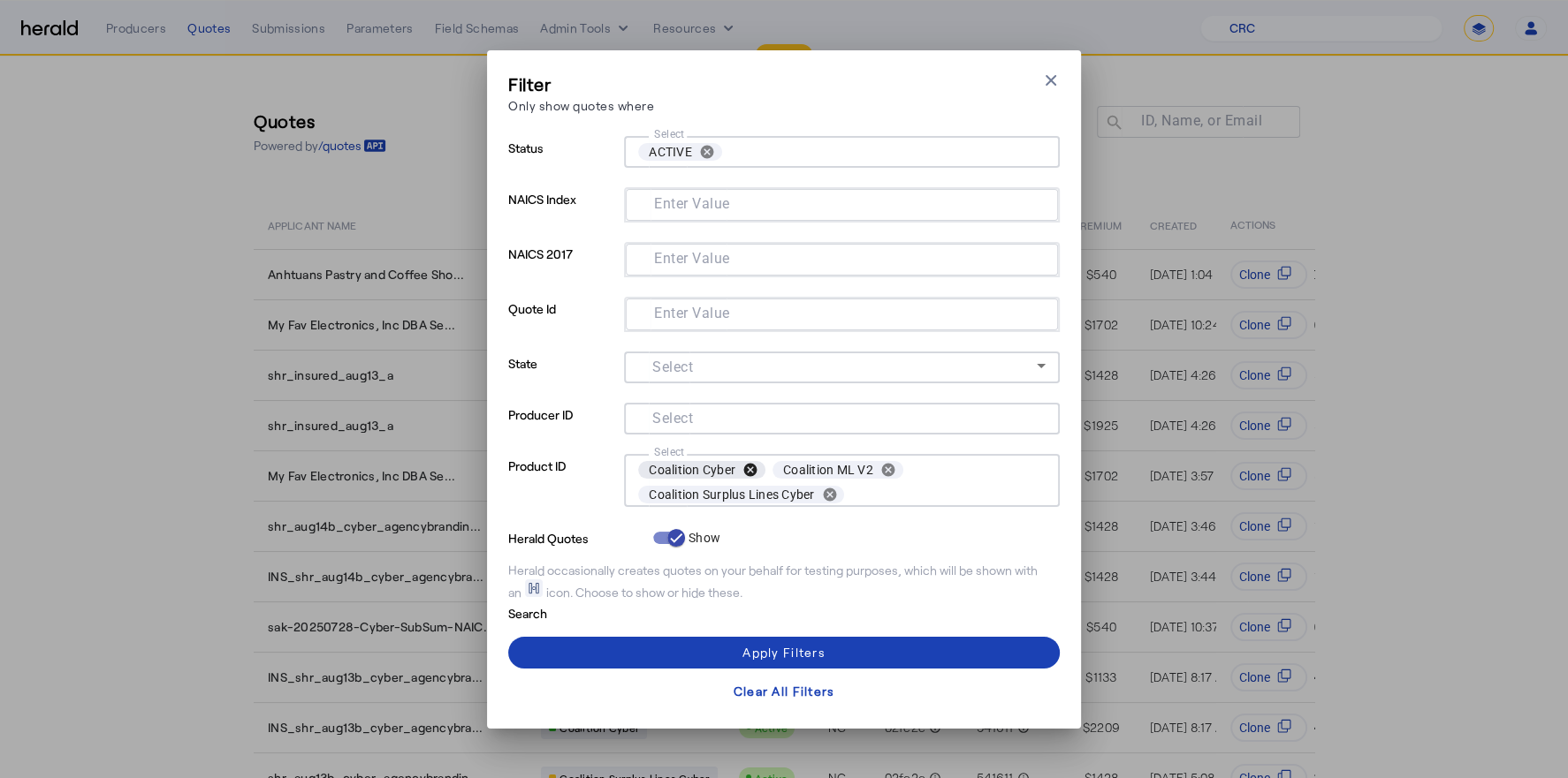
click at [747, 470] on button "cancel" at bounding box center [750, 469] width 30 height 16
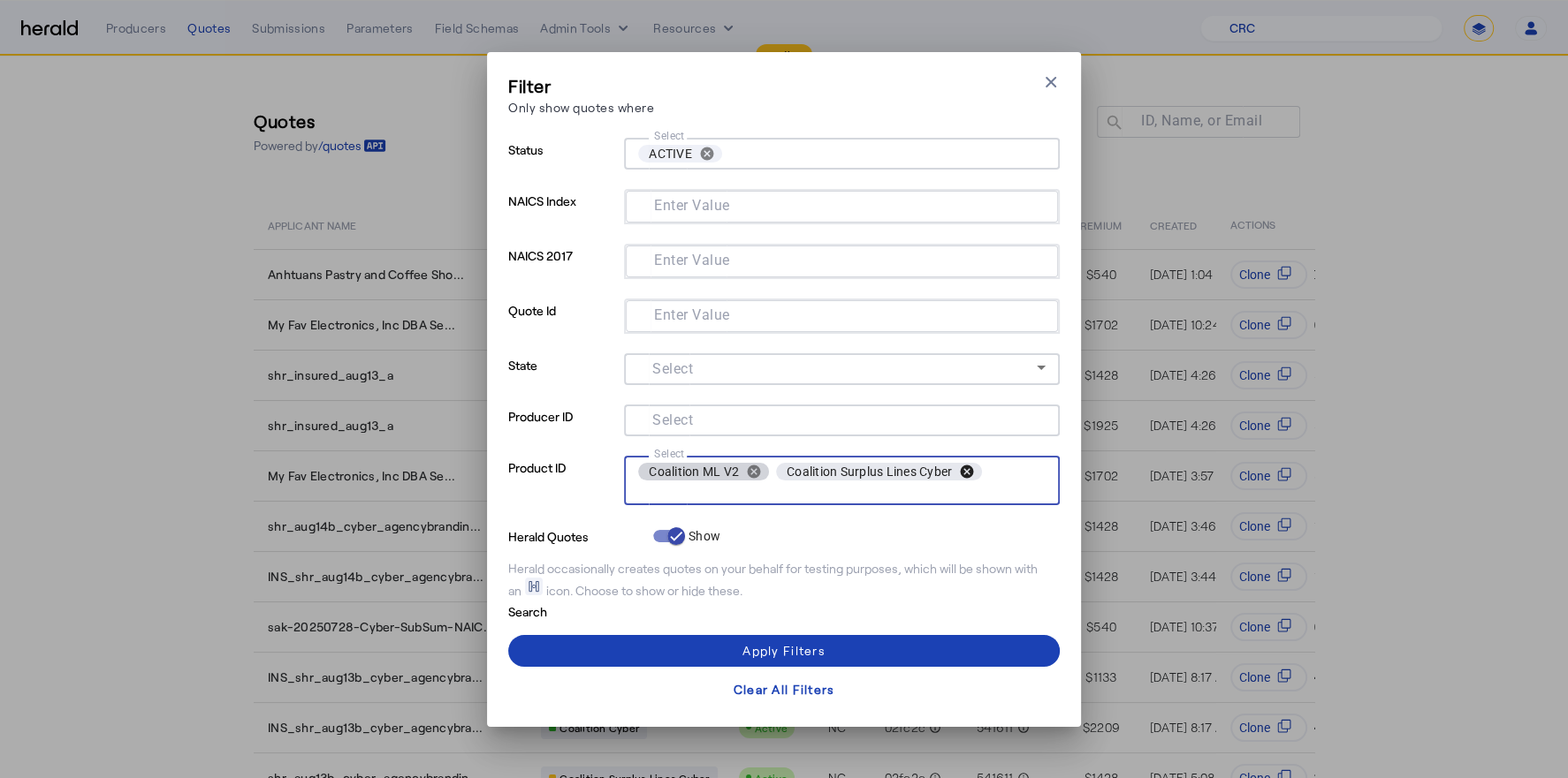
click at [964, 469] on button "cancel" at bounding box center [967, 471] width 30 height 16
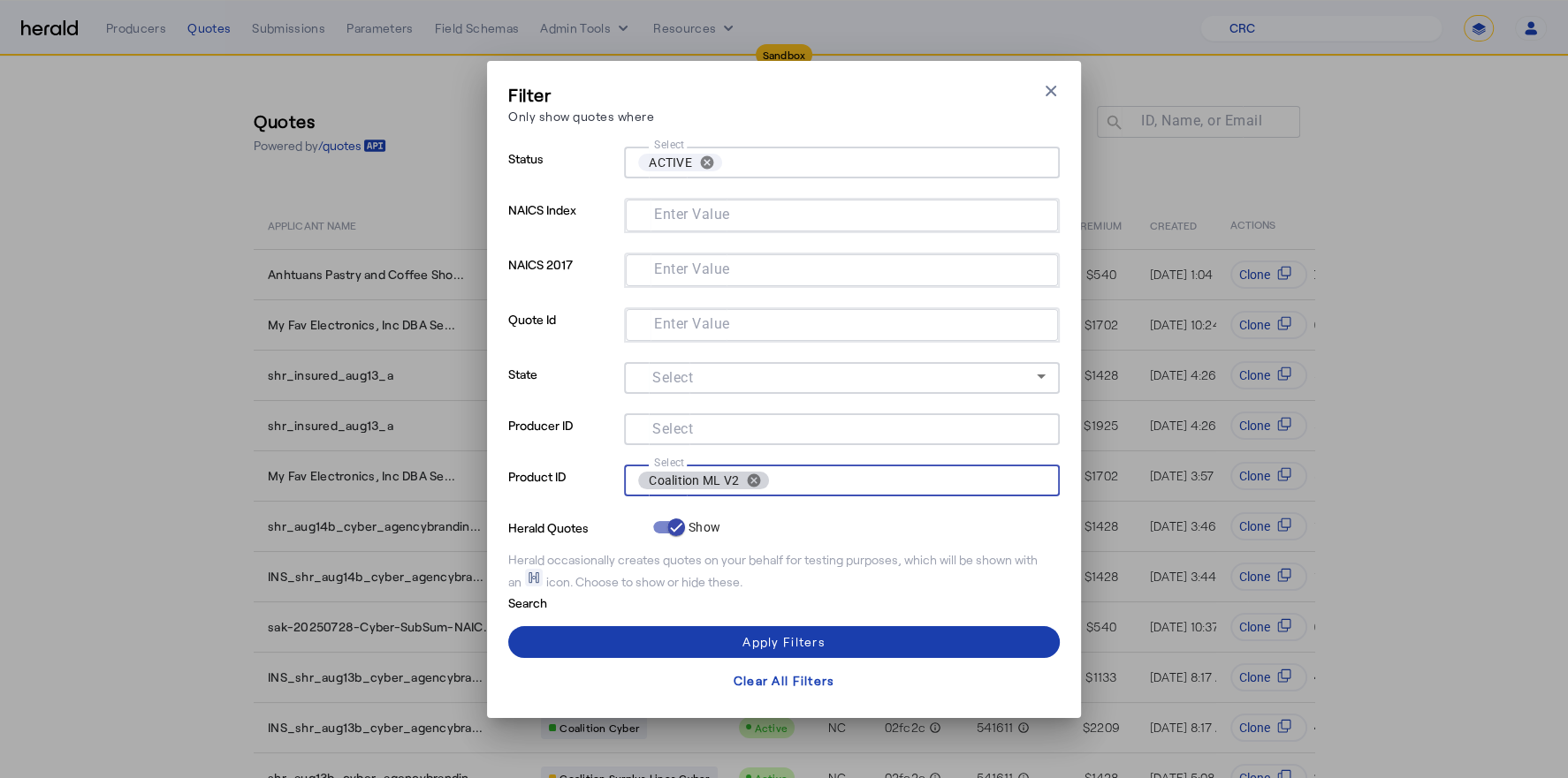
click at [781, 645] on div "Apply Filters" at bounding box center [783, 641] width 82 height 18
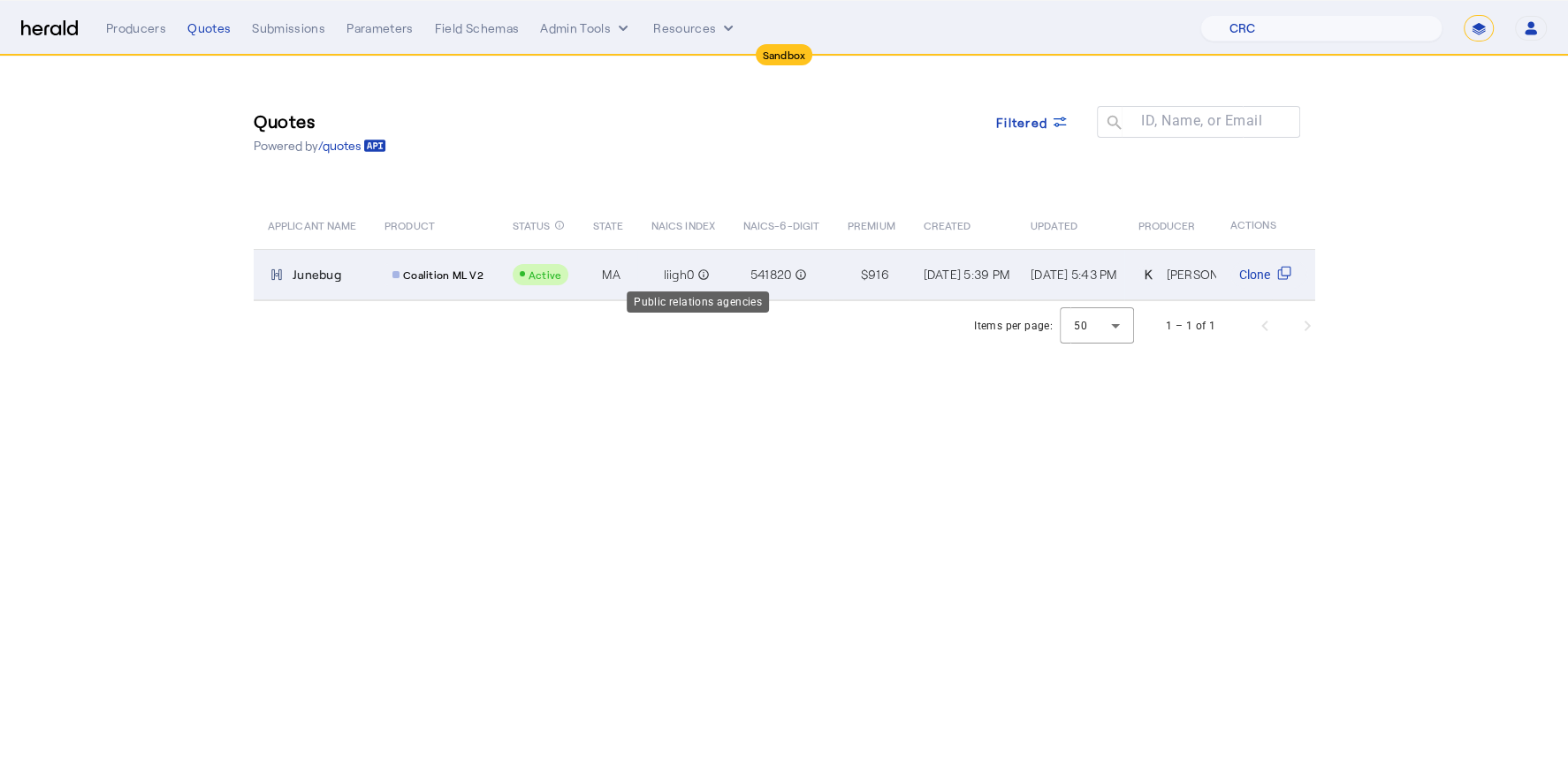
click at [694, 280] on mat-icon "info_outline" at bounding box center [701, 274] width 16 height 17
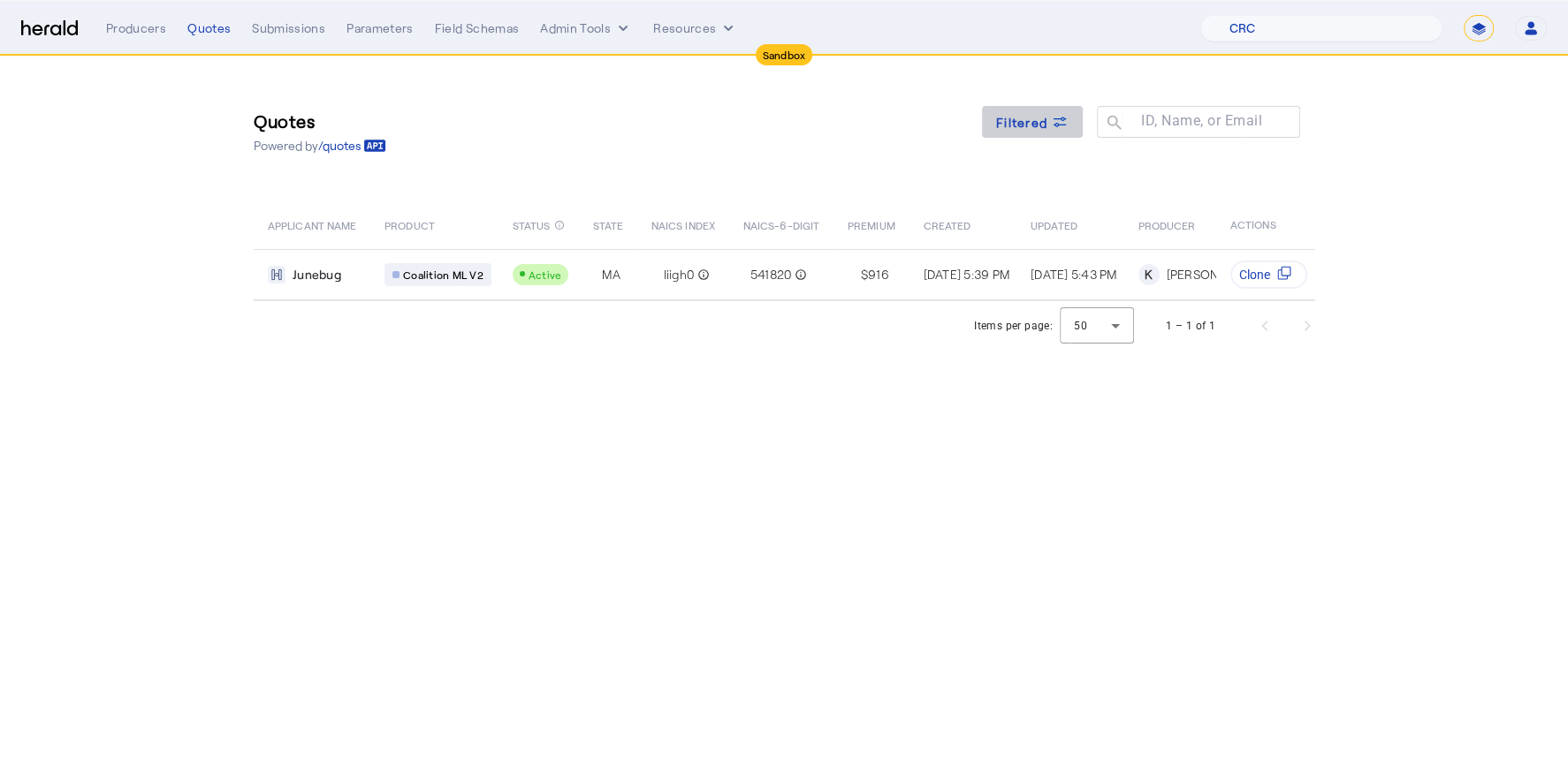
click at [1043, 124] on span "Filtered" at bounding box center [1022, 122] width 51 height 18
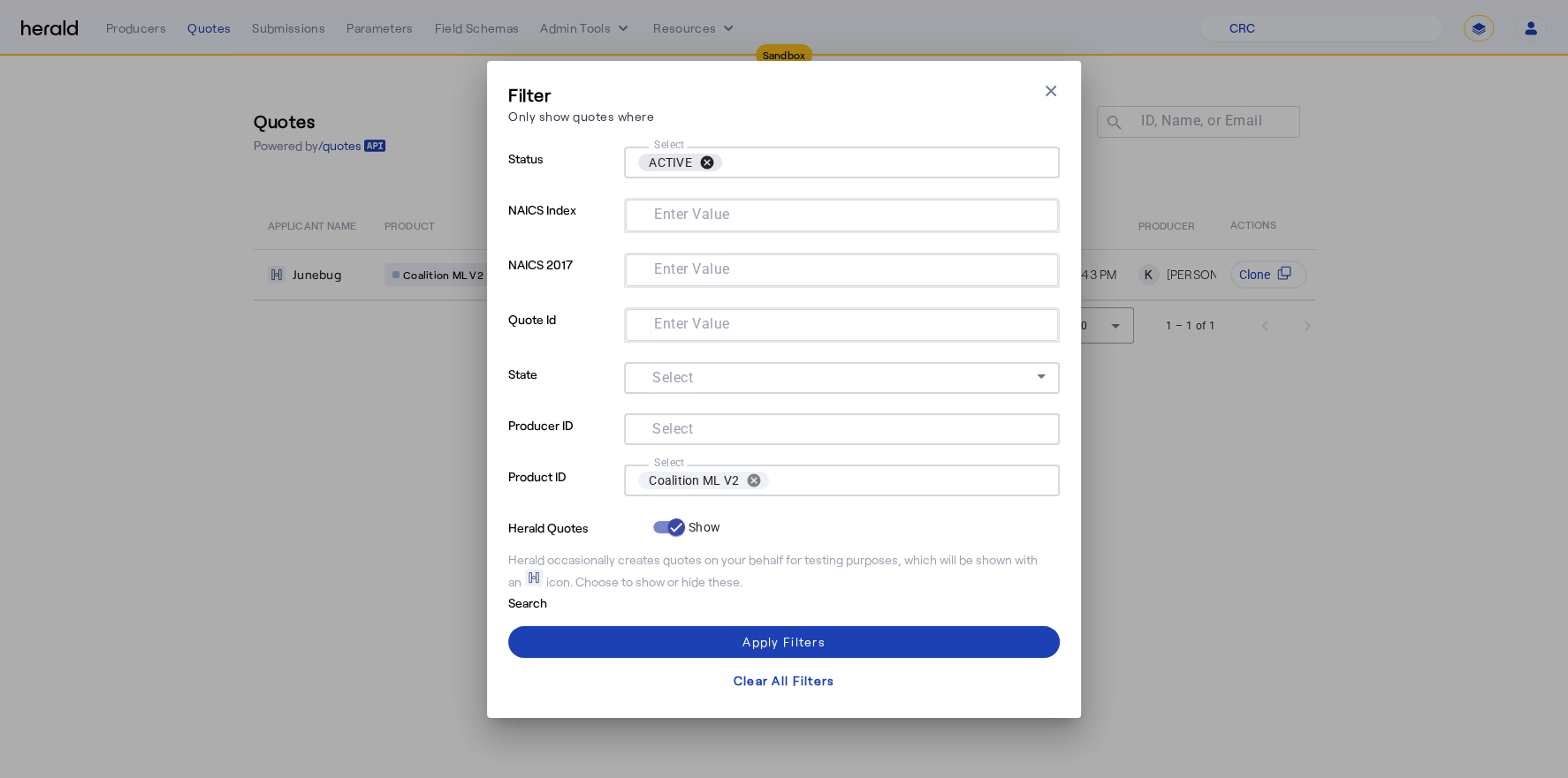
click at [706, 162] on button "cancel" at bounding box center [707, 162] width 30 height 16
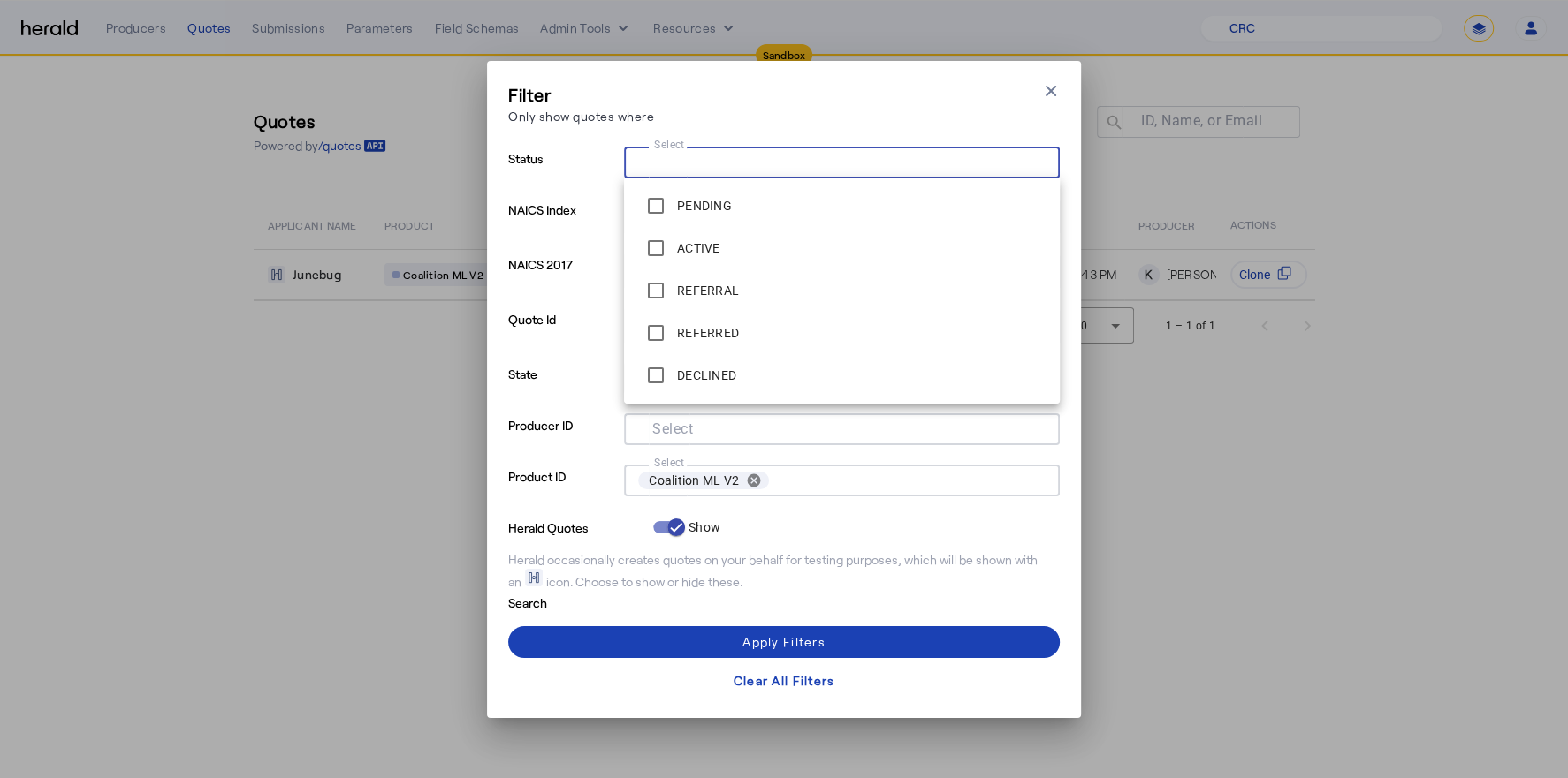
click at [801, 472] on input "Select" at bounding box center [907, 480] width 263 height 25
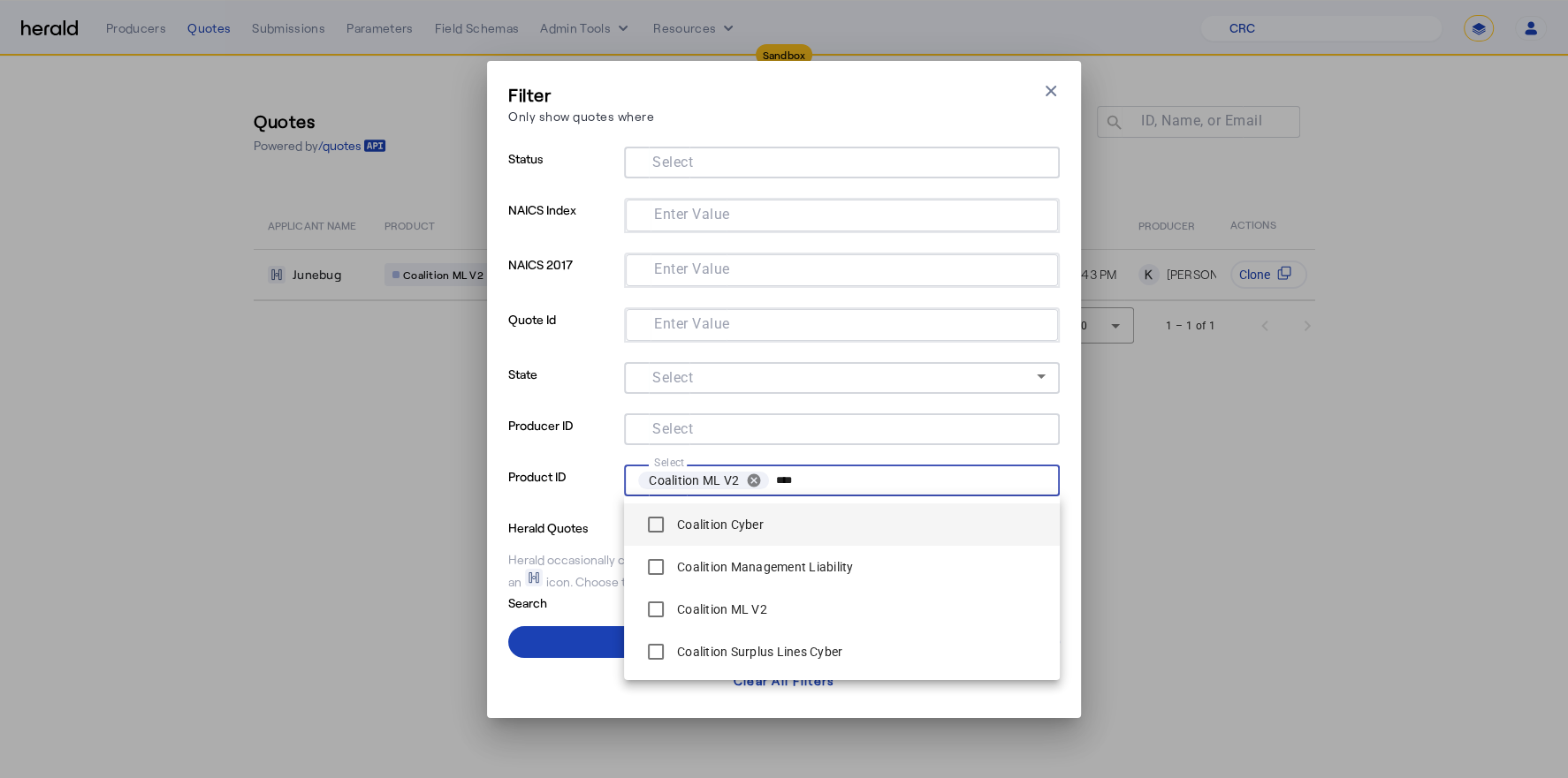
type input "****"
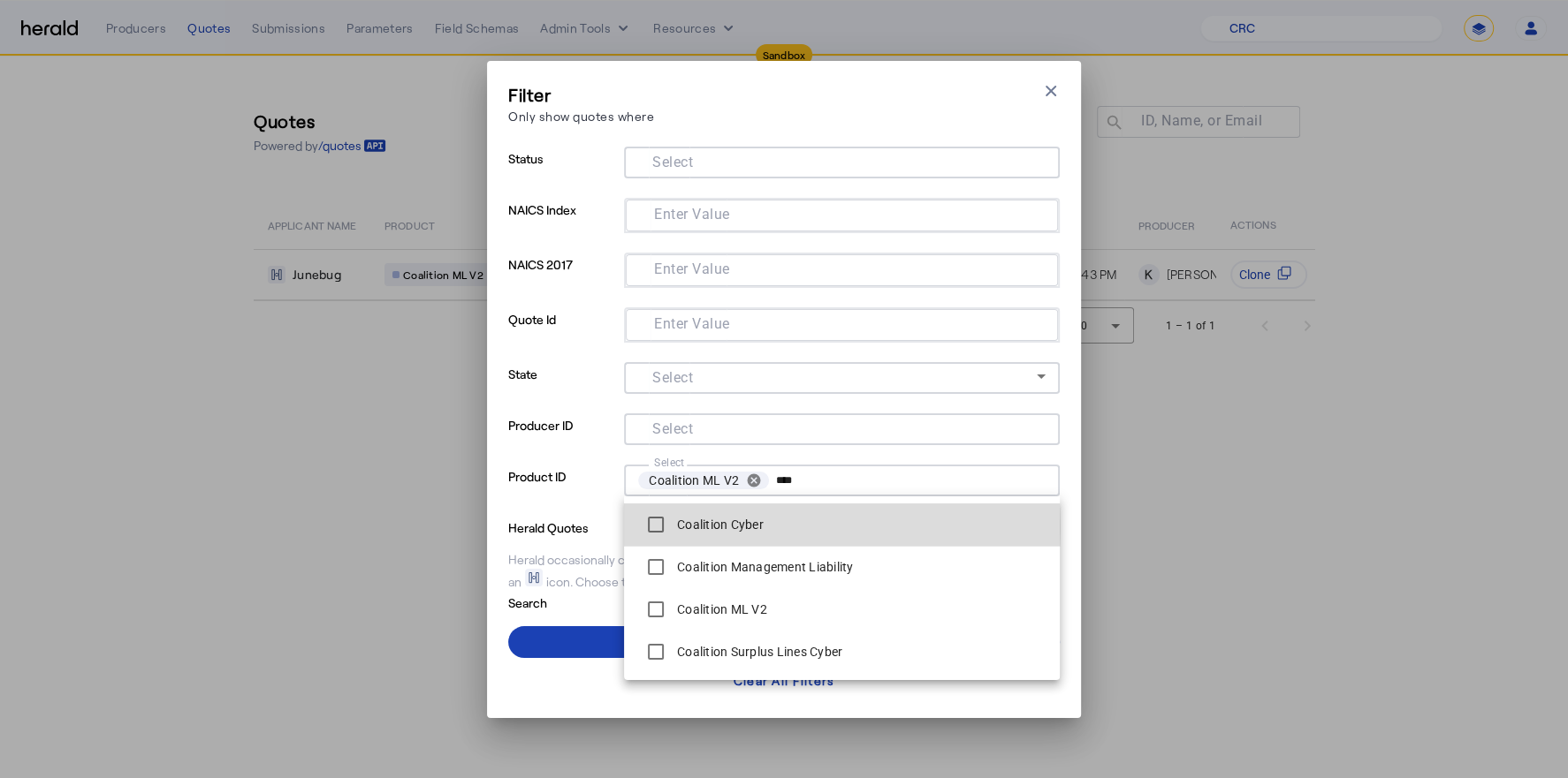
click at [723, 527] on label "Coalition Cyber" at bounding box center [719, 524] width 90 height 17
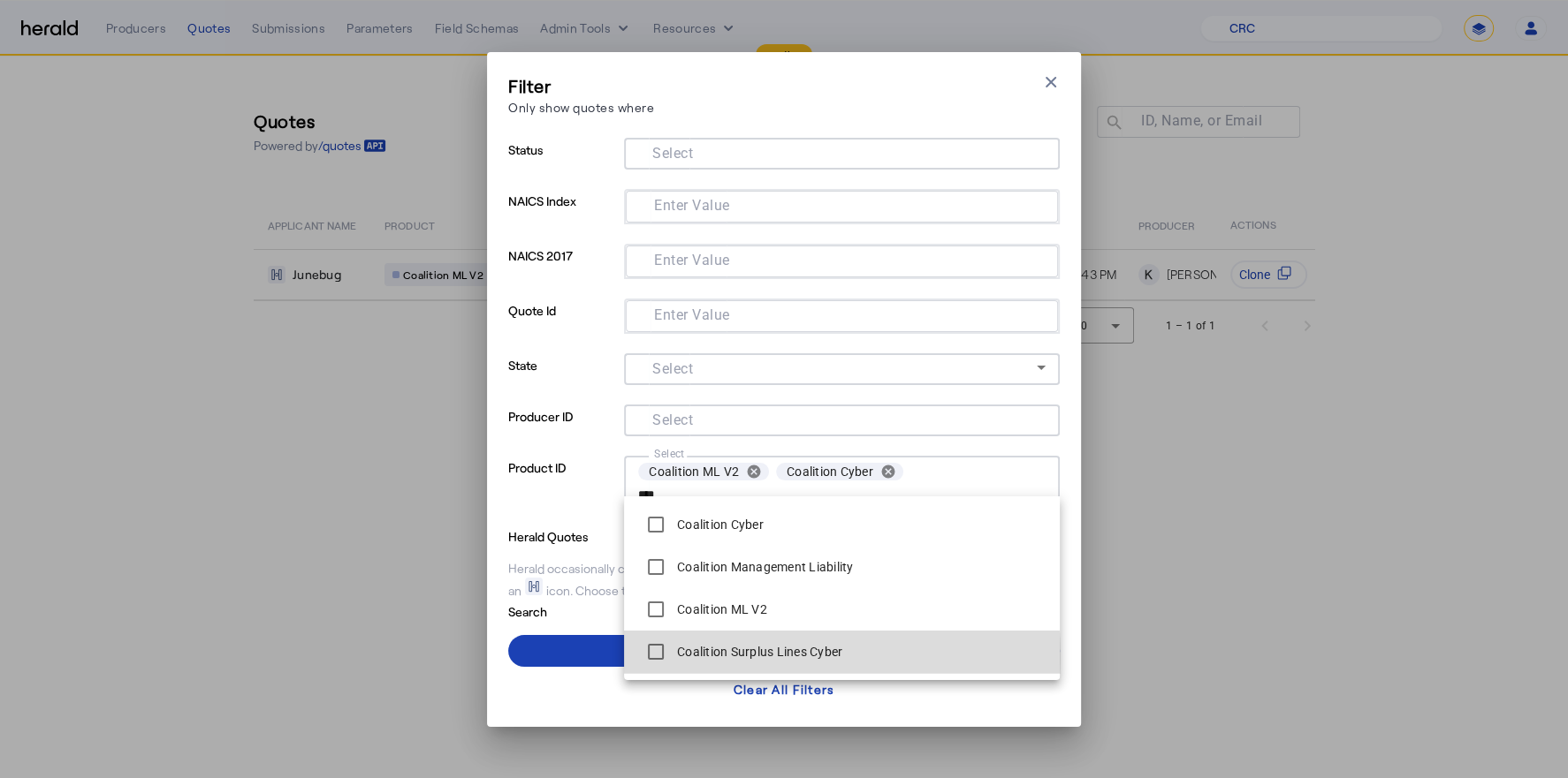
click at [700, 657] on label "Coalition Surplus Lines Cyber" at bounding box center [758, 651] width 169 height 17
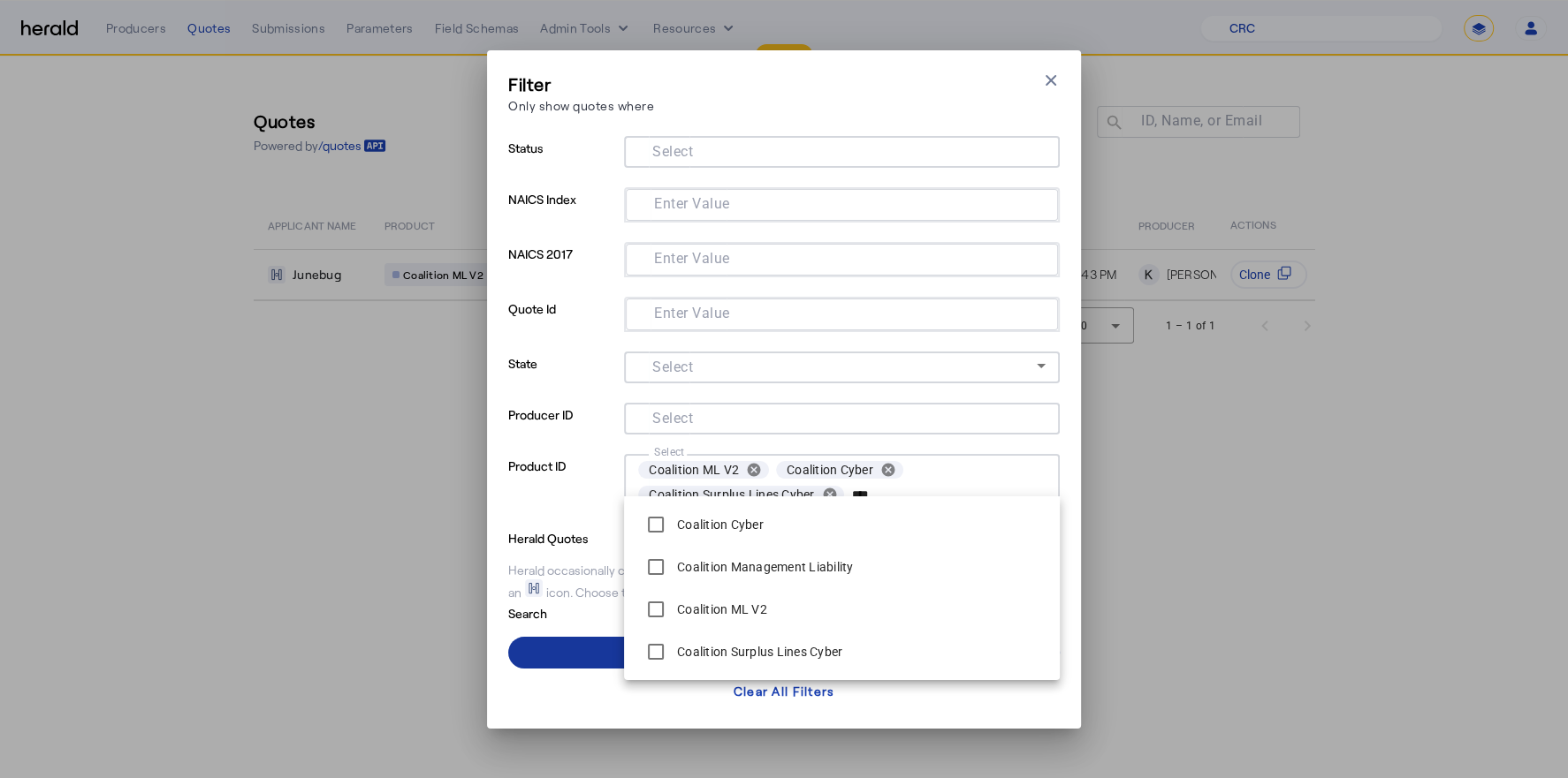
click at [564, 642] on span at bounding box center [784, 652] width 551 height 42
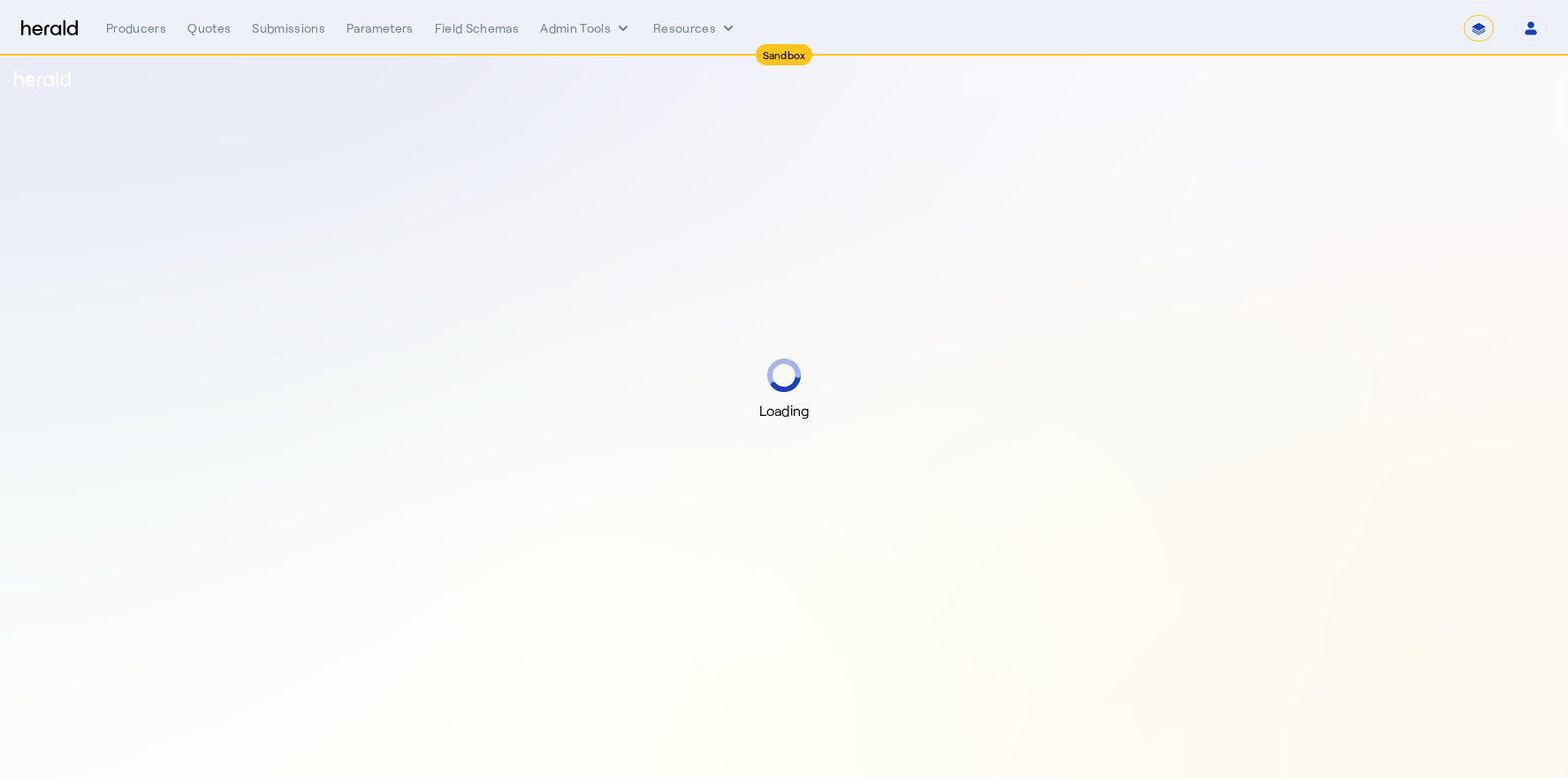
select select "*******"
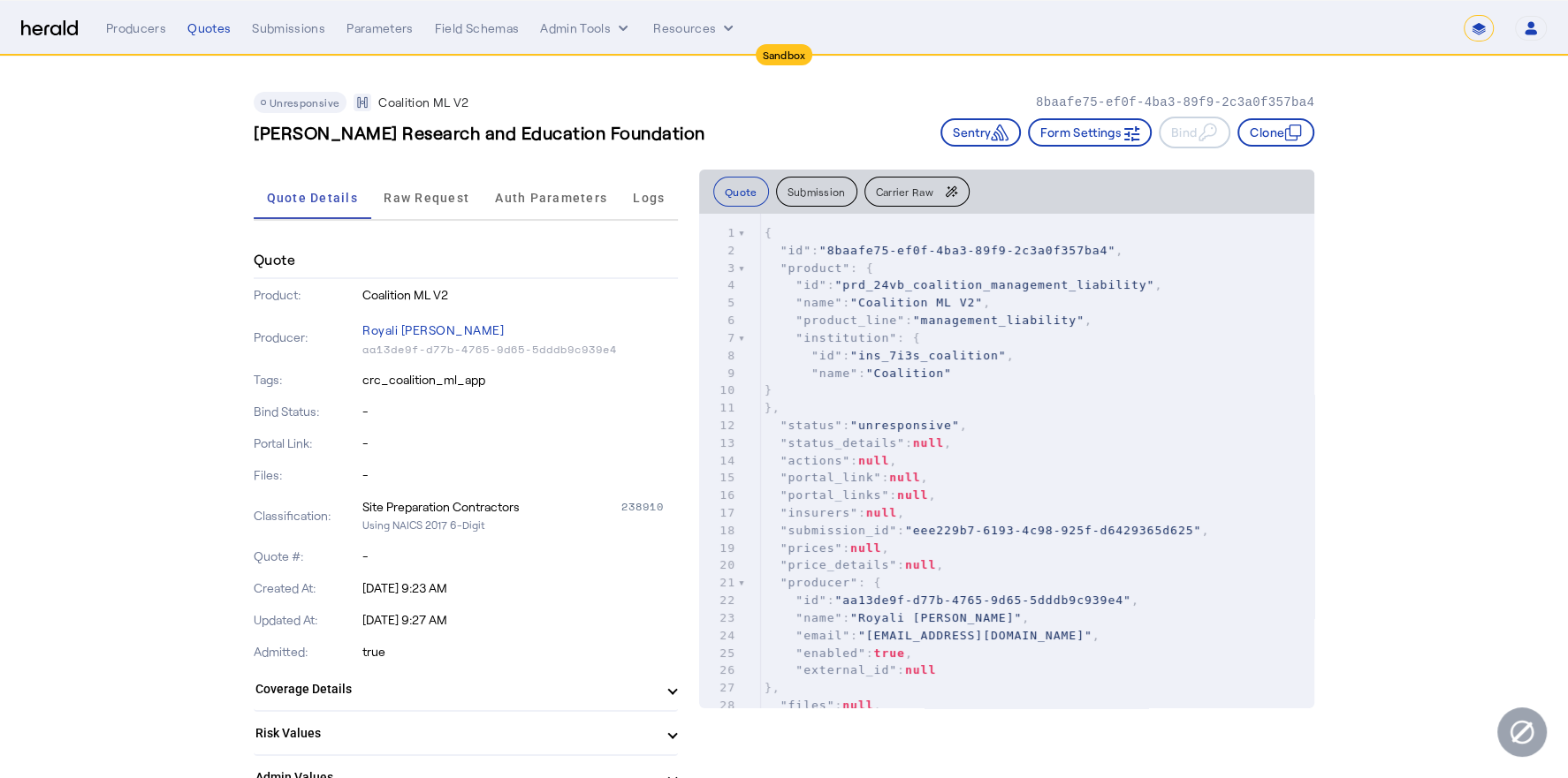
click at [915, 218] on div "xxxxxxxxxx 1 2042 1 { 2 "id" : "8baafe75-ef0f-4ba3-89f9-2c3a0f357ba4" , 3 "prod…" at bounding box center [1038, 548] width 553 height 669
click at [915, 195] on span "Carrier Raw" at bounding box center [904, 192] width 57 height 11
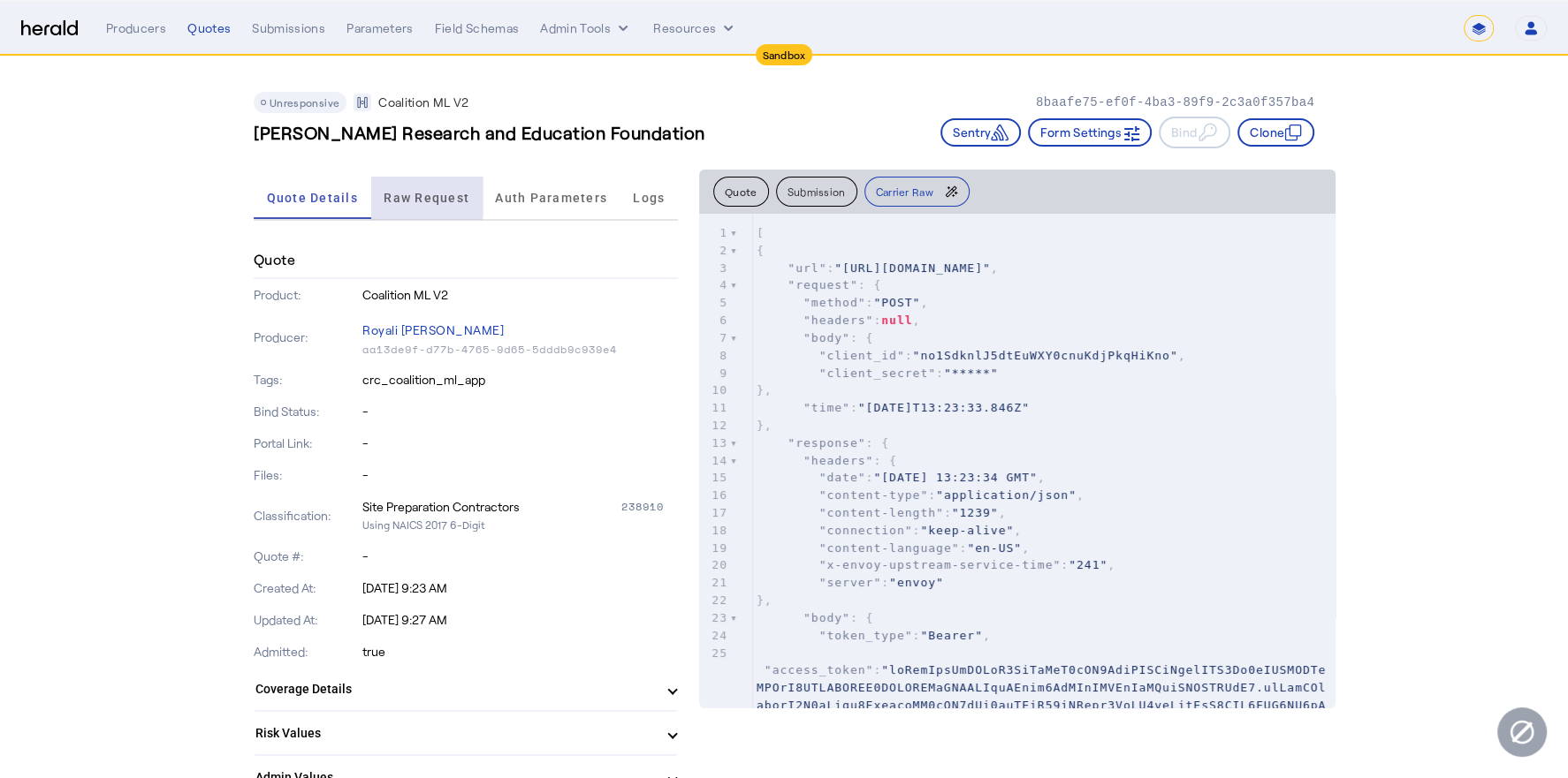
click at [416, 197] on span "Raw Request" at bounding box center [426, 197] width 85 height 12
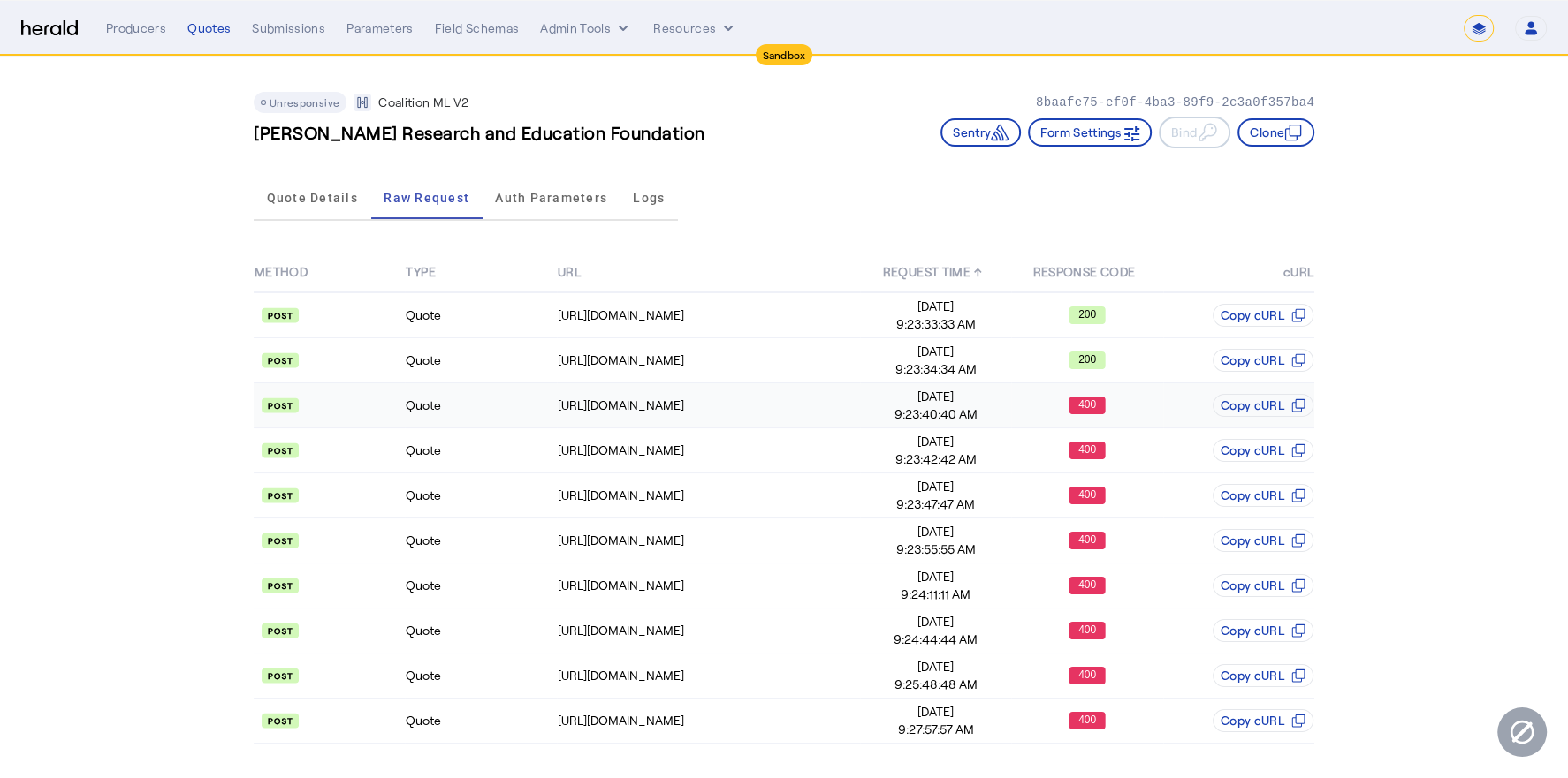
click at [527, 408] on td "Quote" at bounding box center [480, 405] width 151 height 45
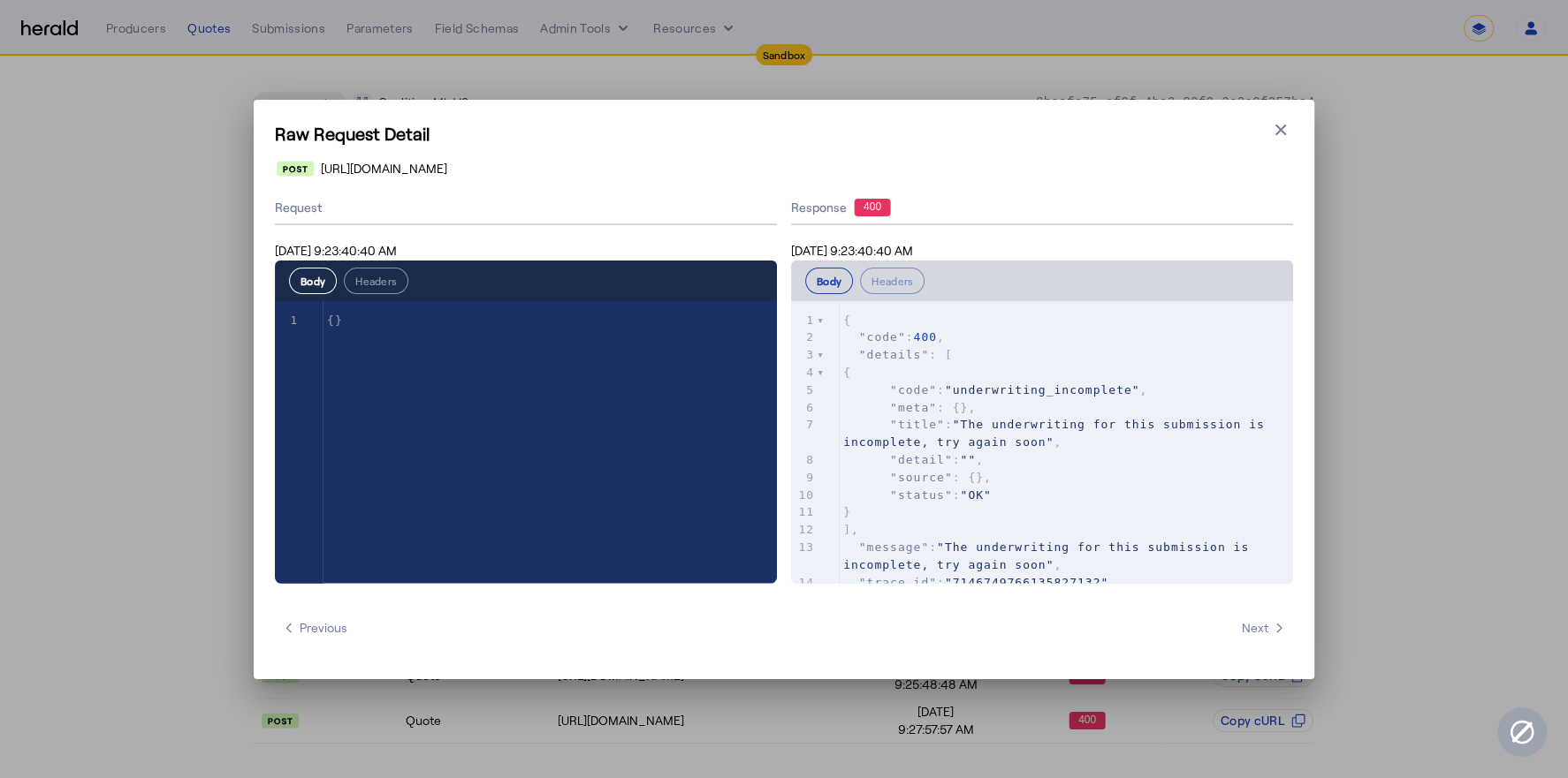
click at [525, 94] on div "Raw Request Detail Close modal https://distribution-api.demo.1nine.net/v2/submi…" at bounding box center [784, 389] width 1568 height 778
click at [1278, 133] on icon "button" at bounding box center [1280, 130] width 17 height 17
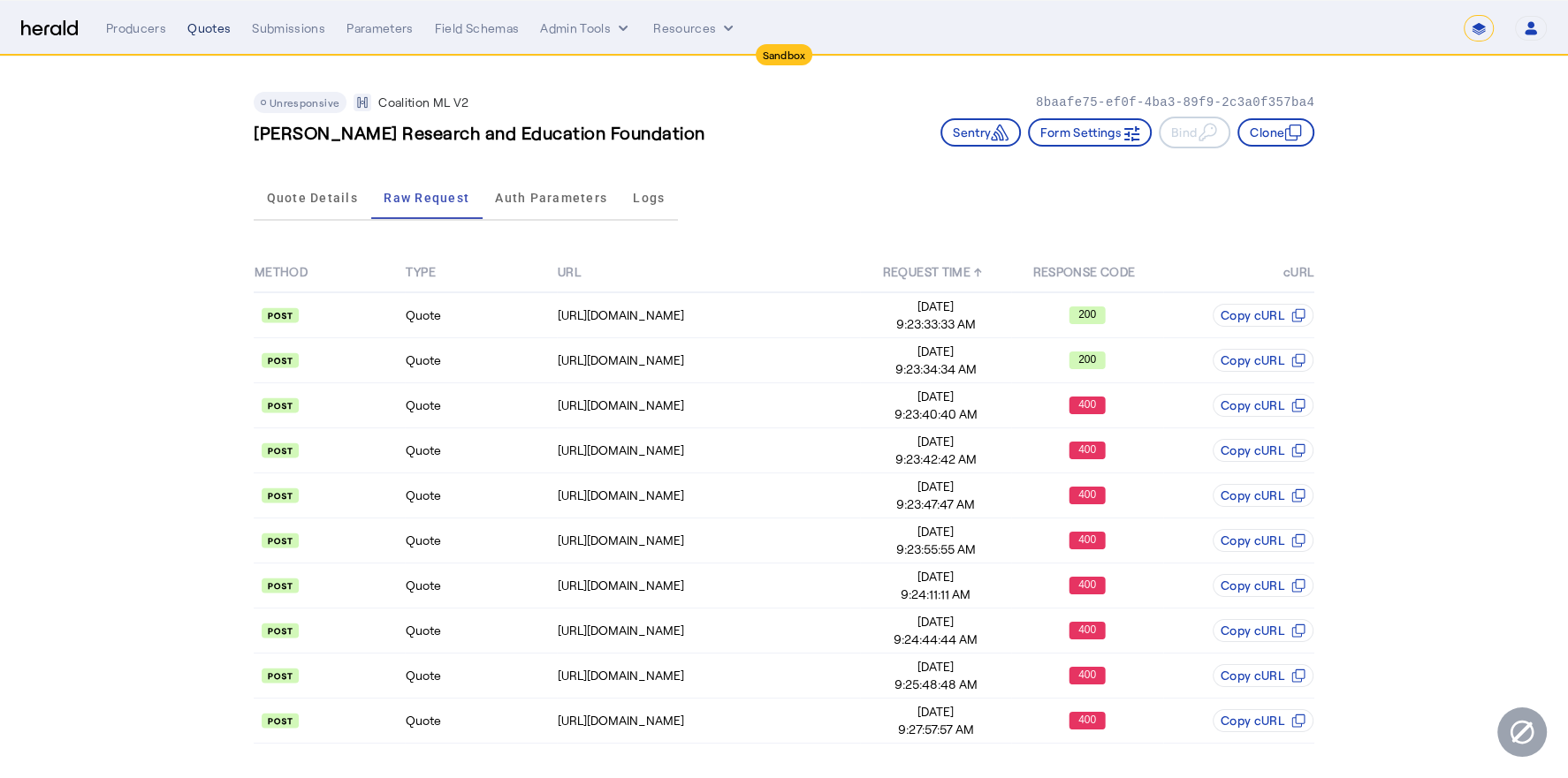
click at [221, 27] on div "Quotes" at bounding box center [209, 28] width 43 height 17
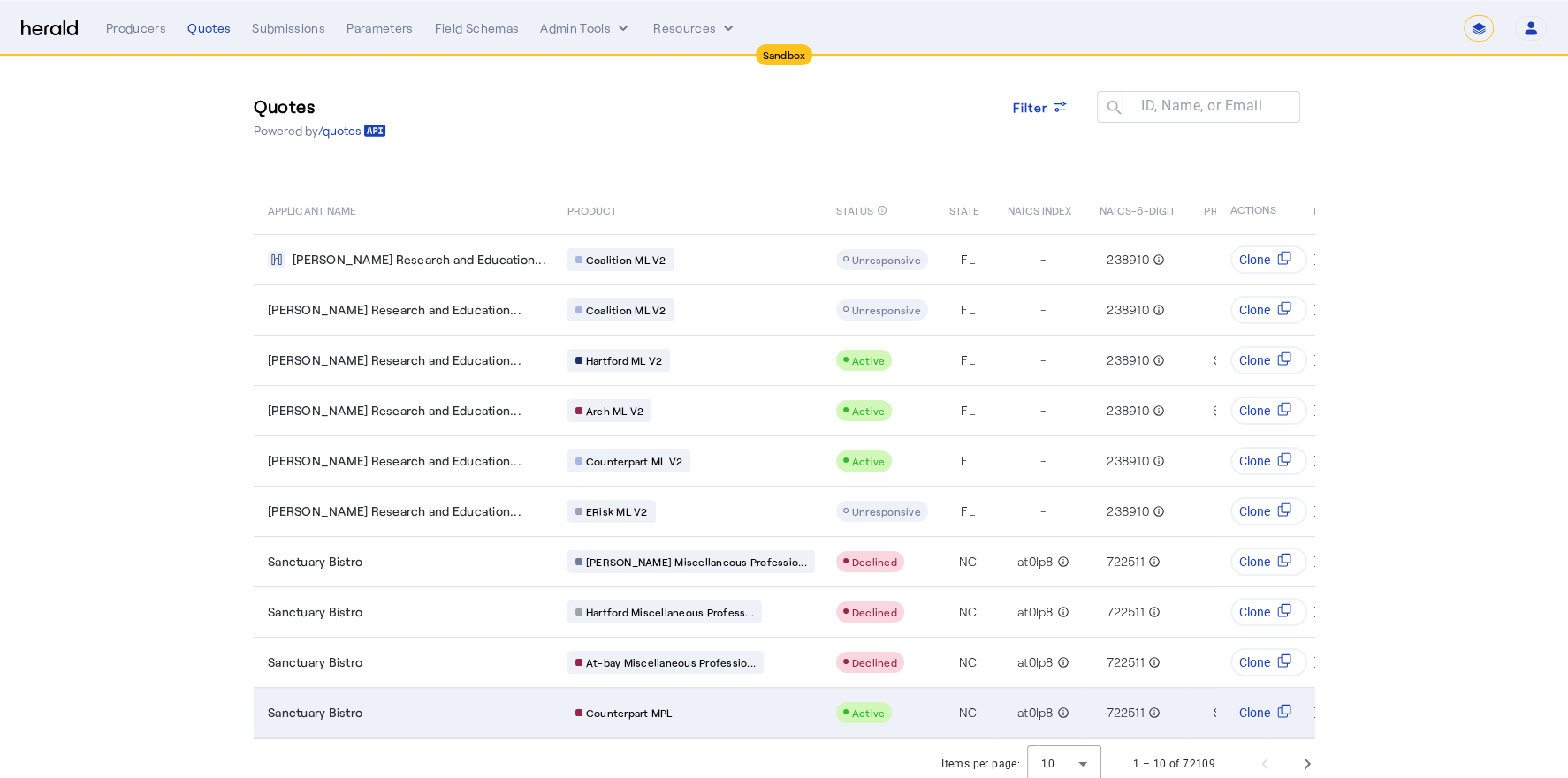
scroll to position [18, 0]
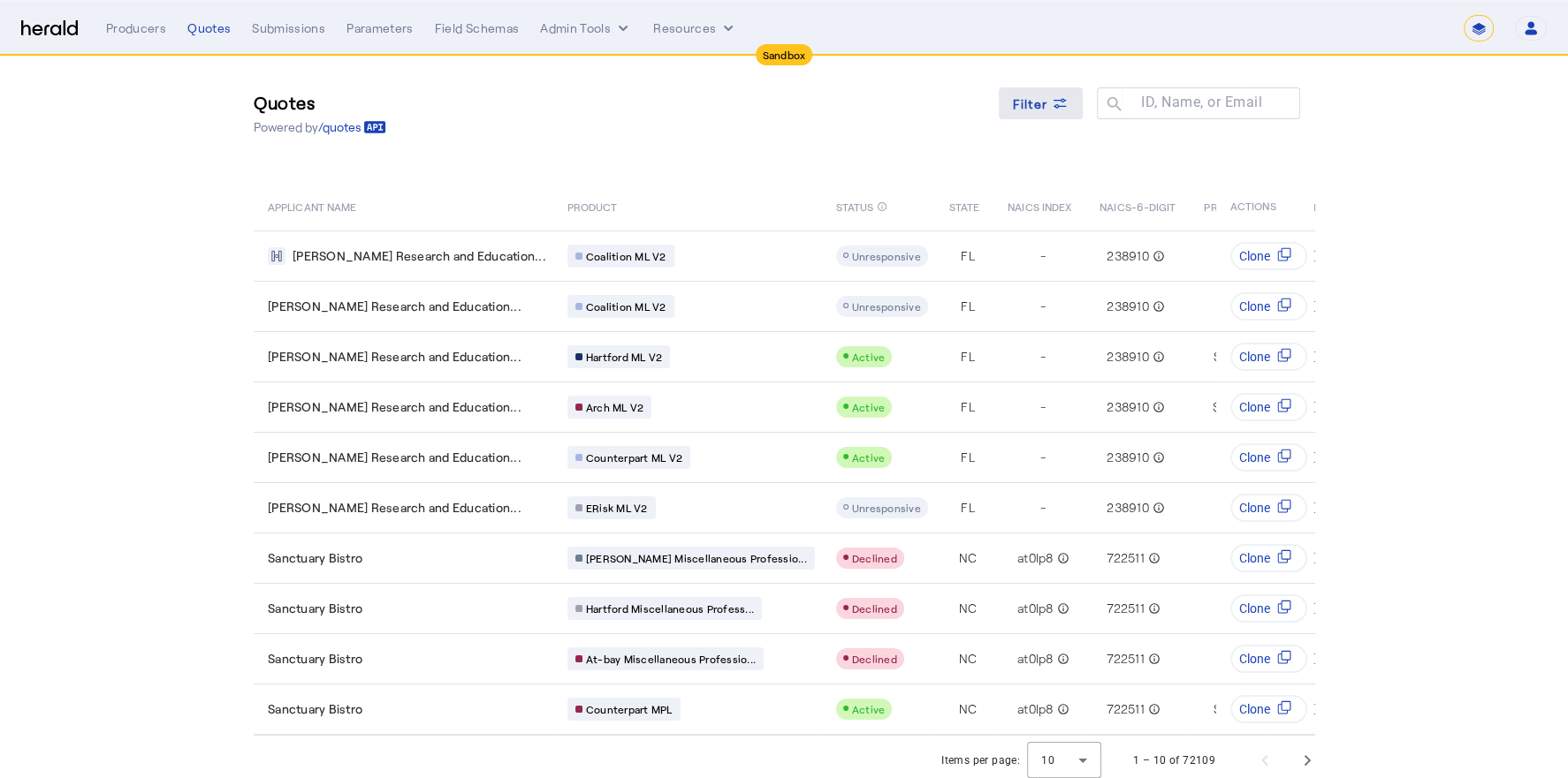
click at [1059, 101] on icon at bounding box center [1059, 103] width 17 height 17
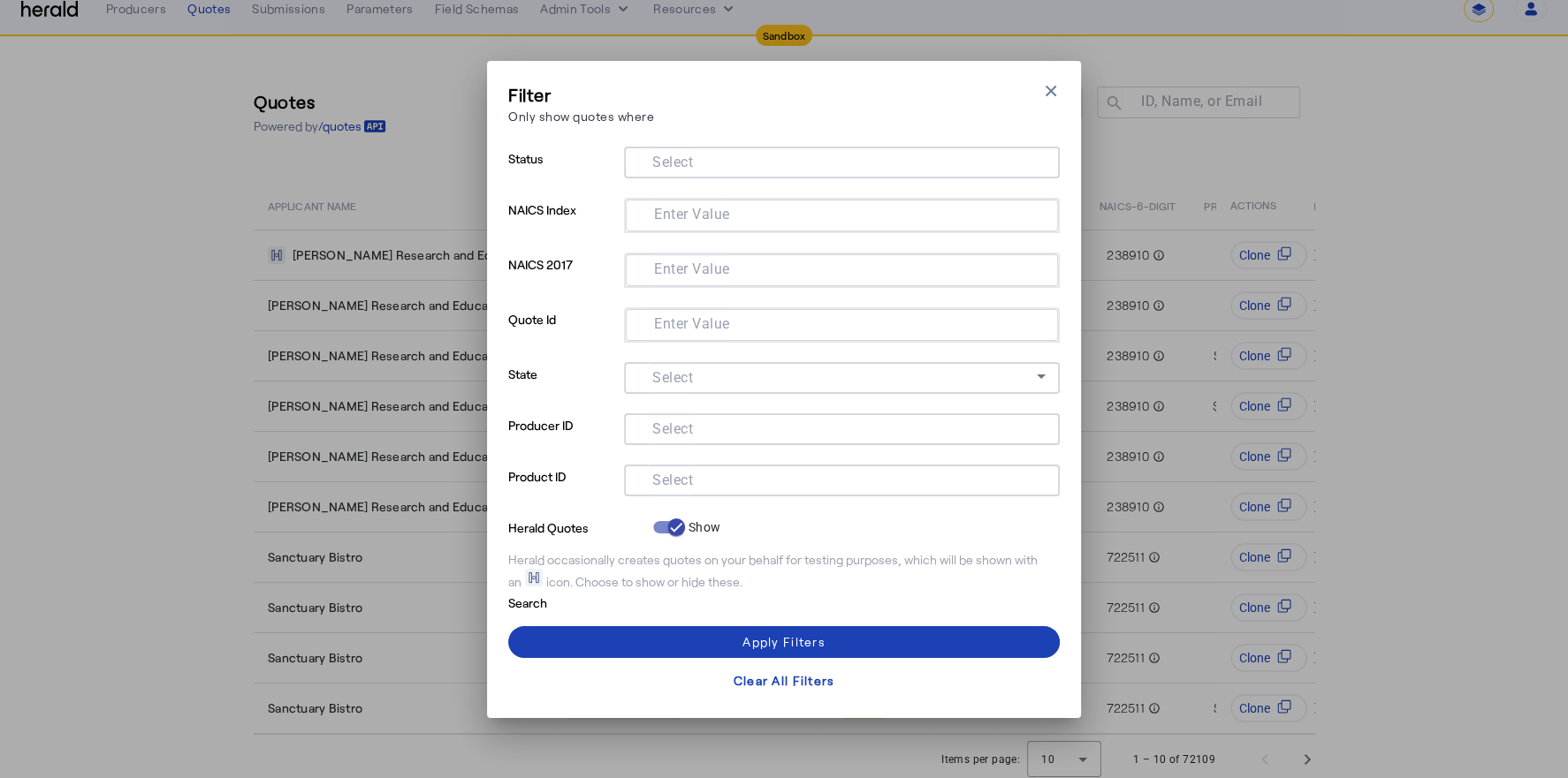
scroll to position [0, 0]
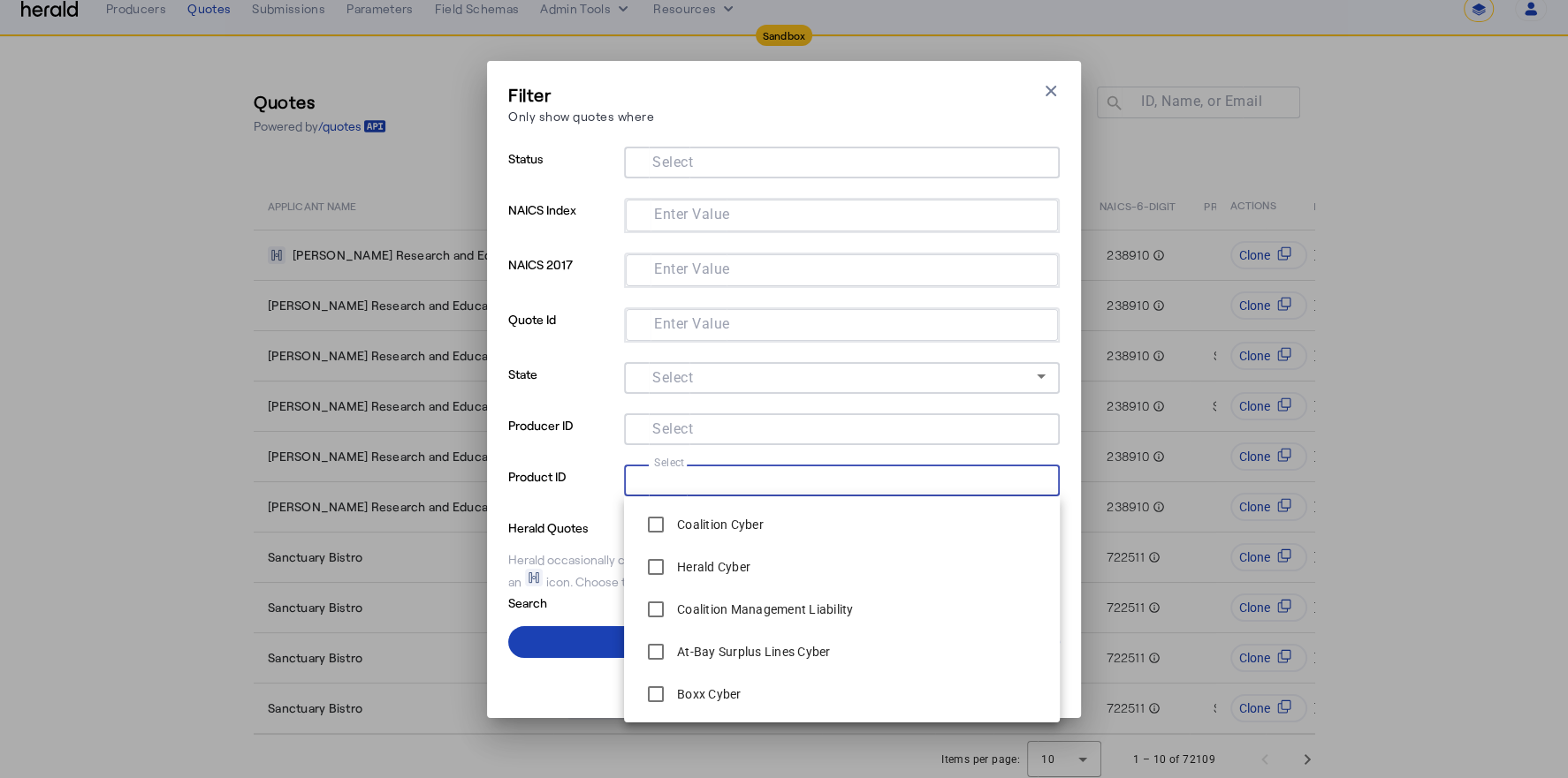
click at [693, 479] on input "Select" at bounding box center [838, 479] width 401 height 21
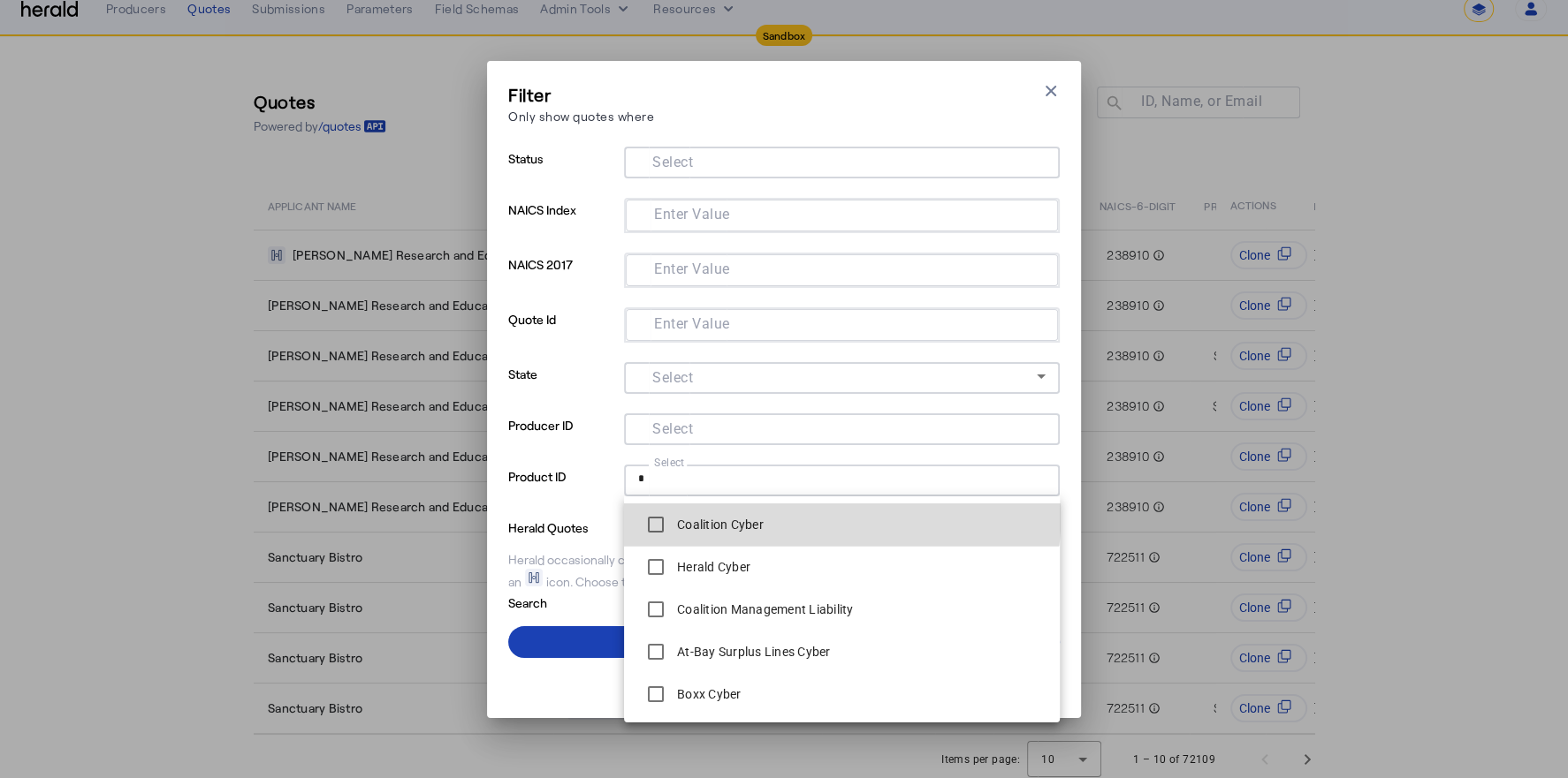
click at [705, 505] on mat-option "Coalition Cyber" at bounding box center [842, 524] width 436 height 42
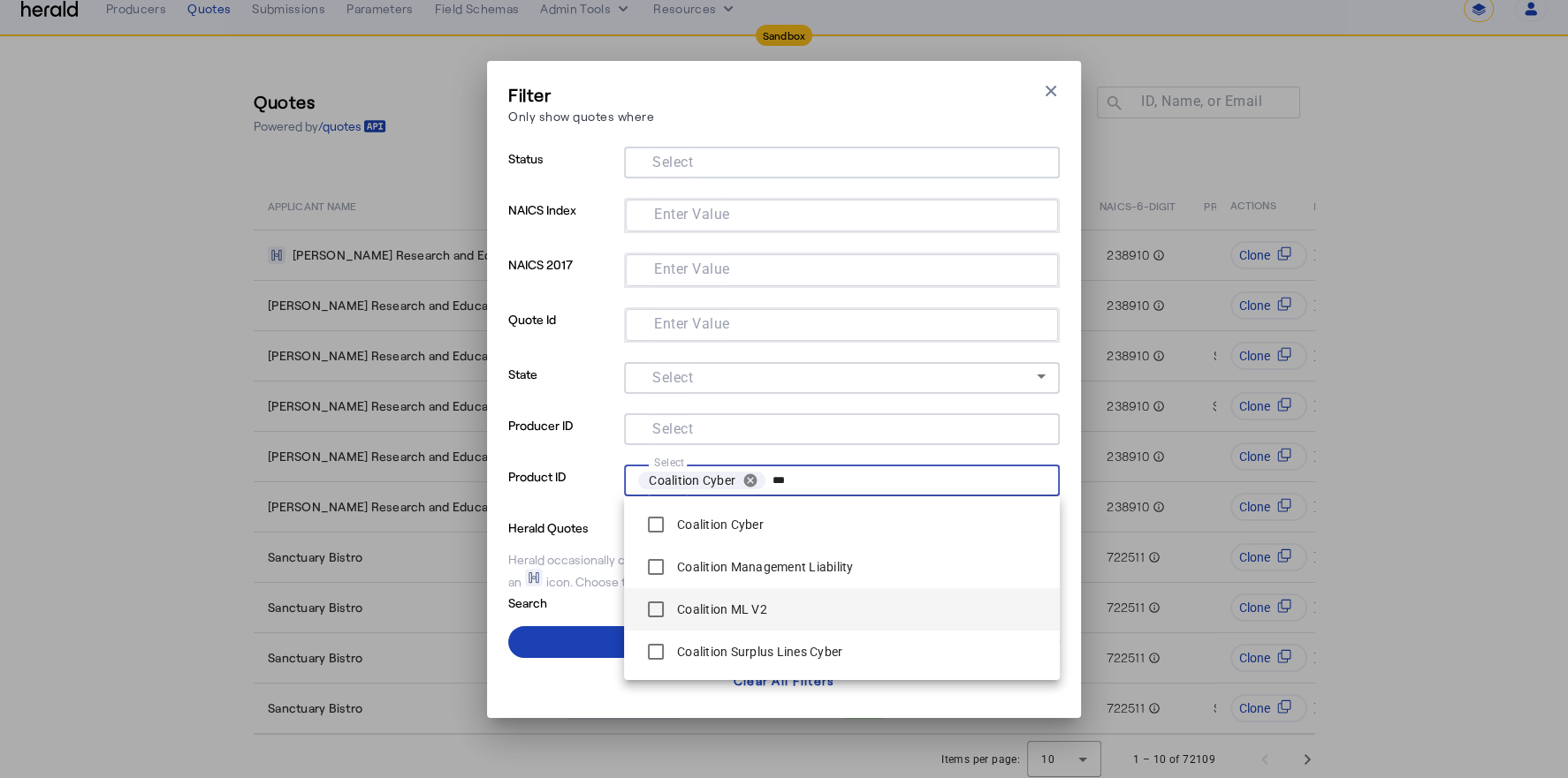
type input "***"
click at [760, 606] on label "Coalition ML V2" at bounding box center [721, 609] width 94 height 17
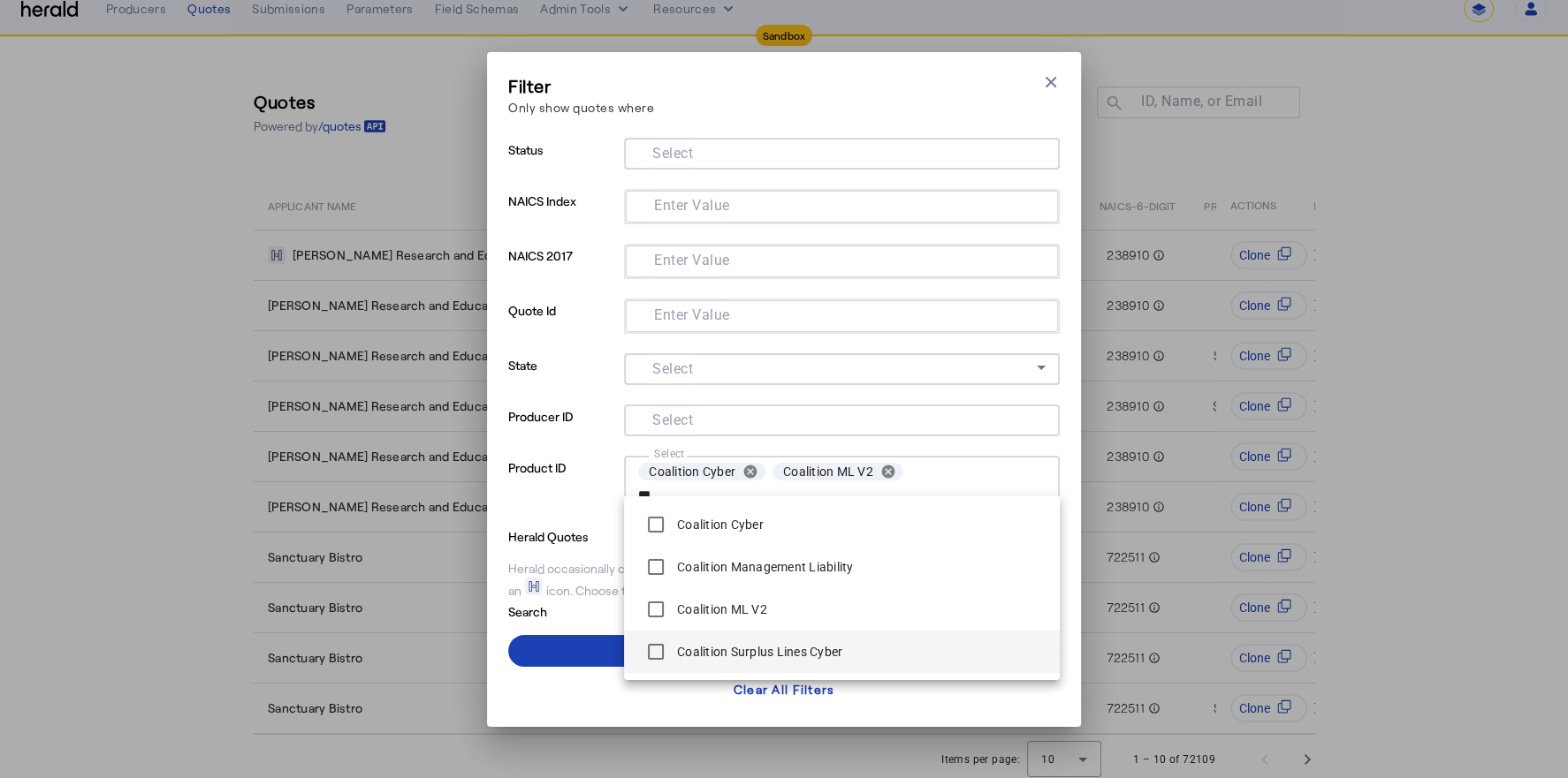
click at [767, 643] on label "Coalition Surplus Lines Cyber" at bounding box center [758, 651] width 169 height 17
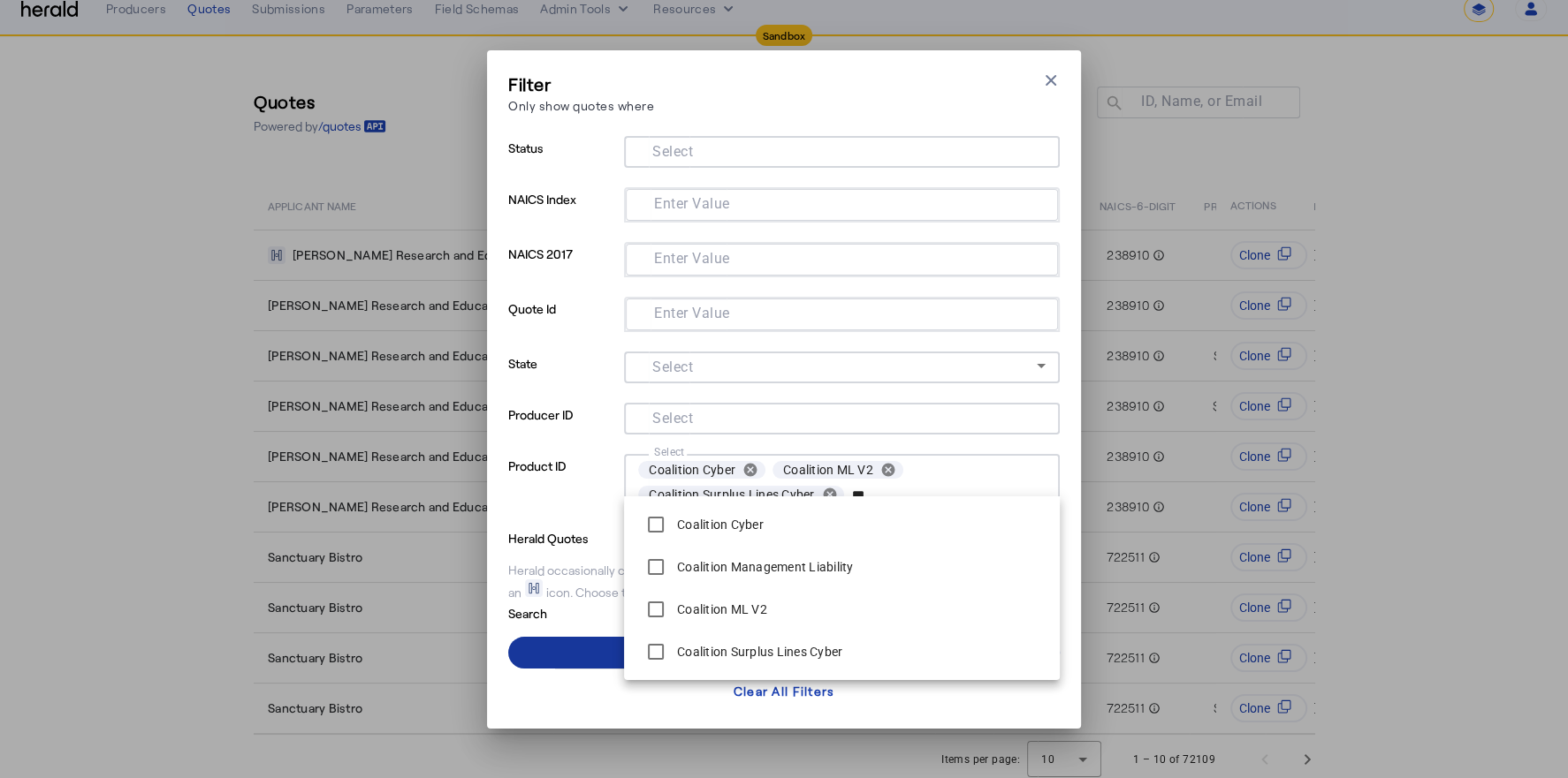
click at [583, 654] on span at bounding box center [784, 652] width 551 height 42
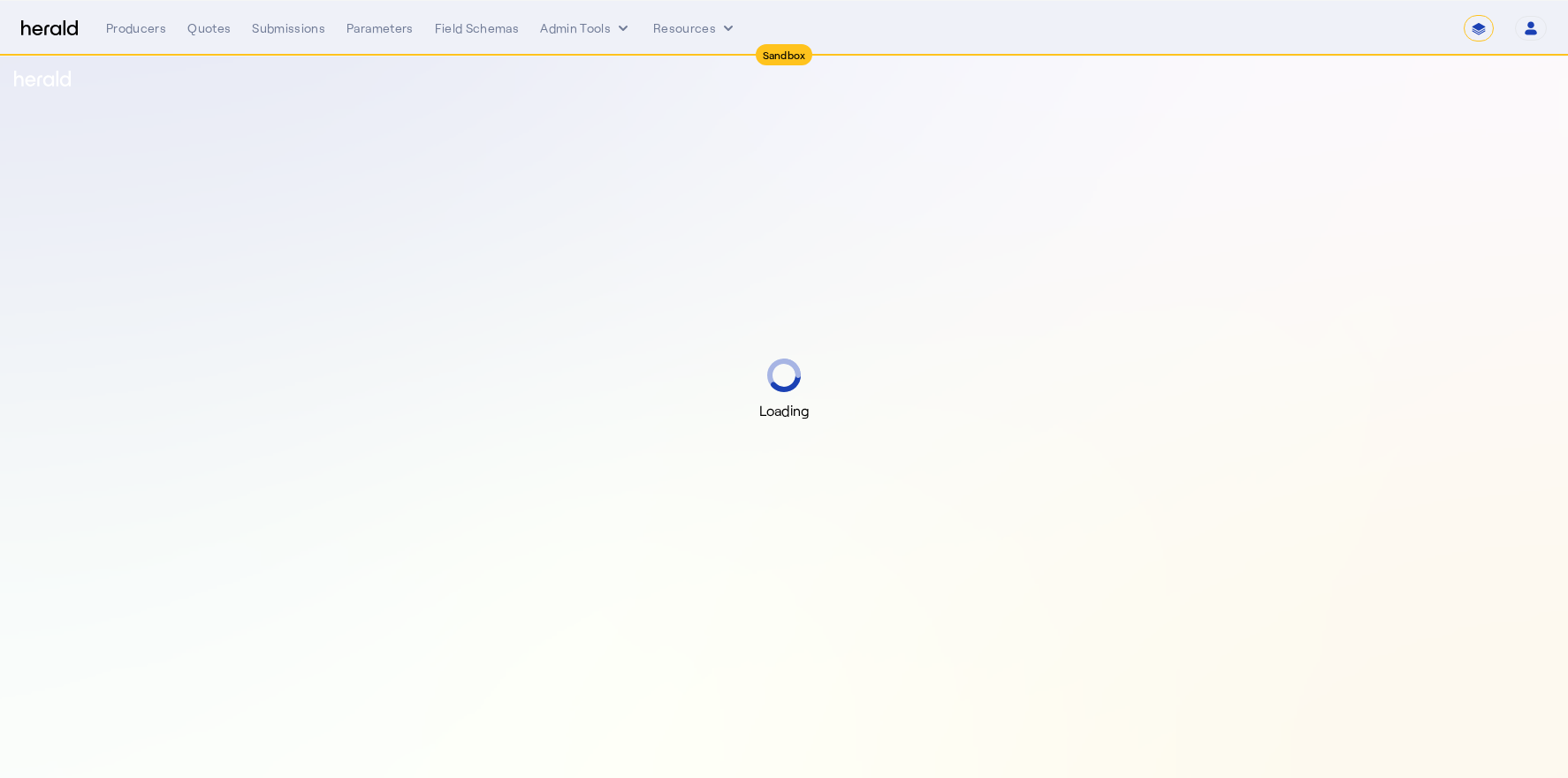
select select "*******"
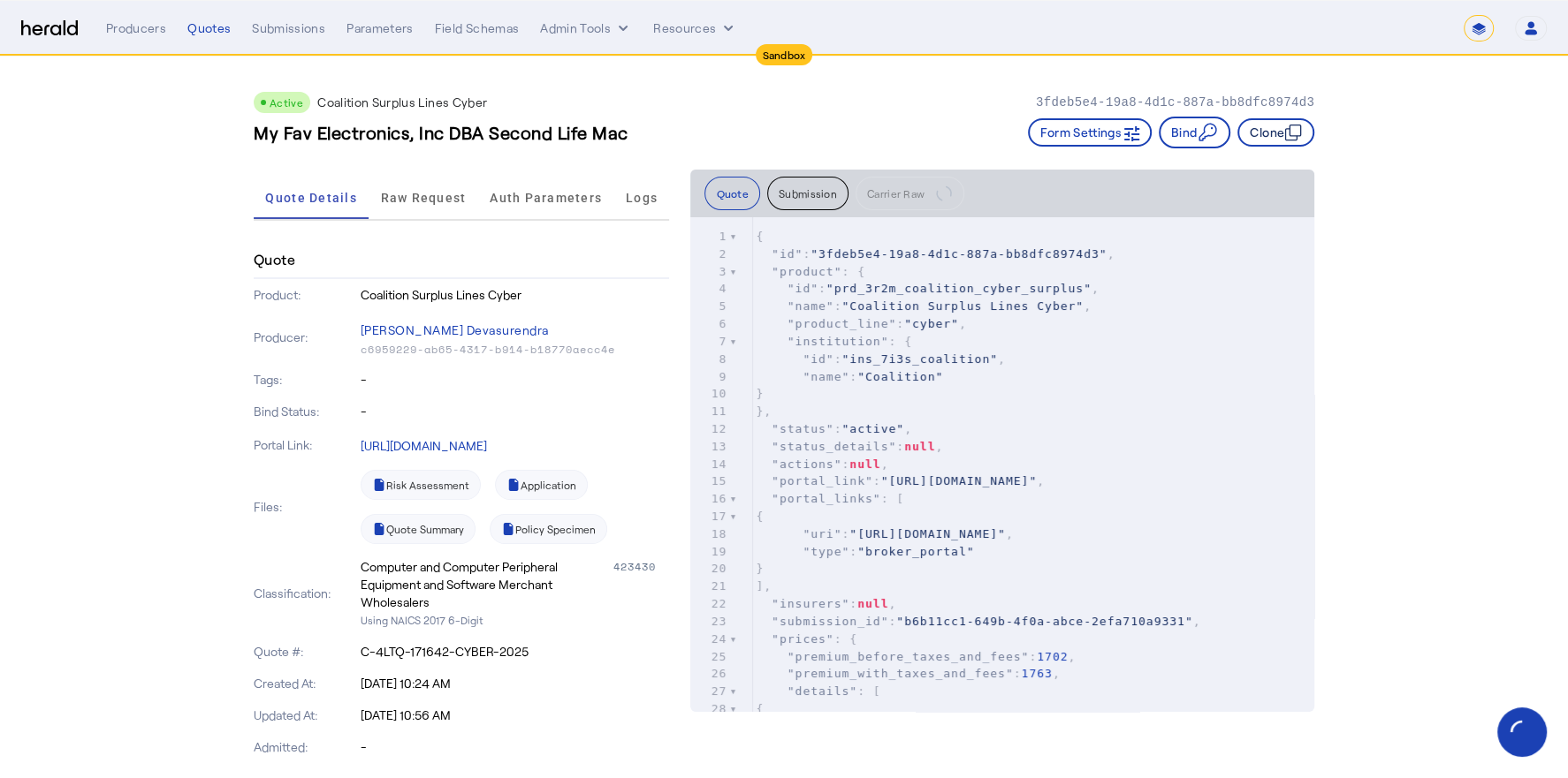
click at [1281, 127] on button "Clone" at bounding box center [1276, 132] width 77 height 28
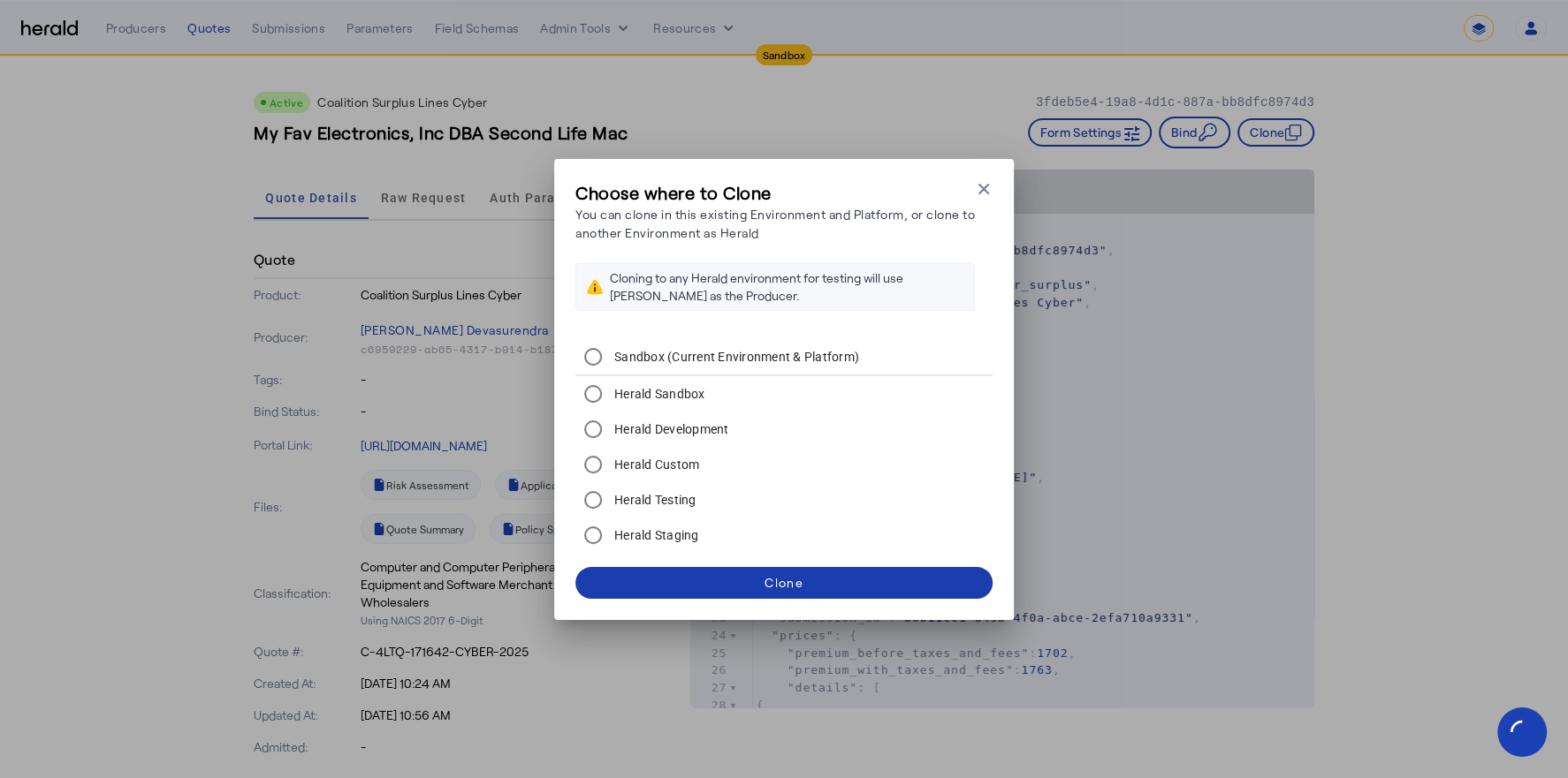
click at [829, 572] on span at bounding box center [784, 583] width 417 height 42
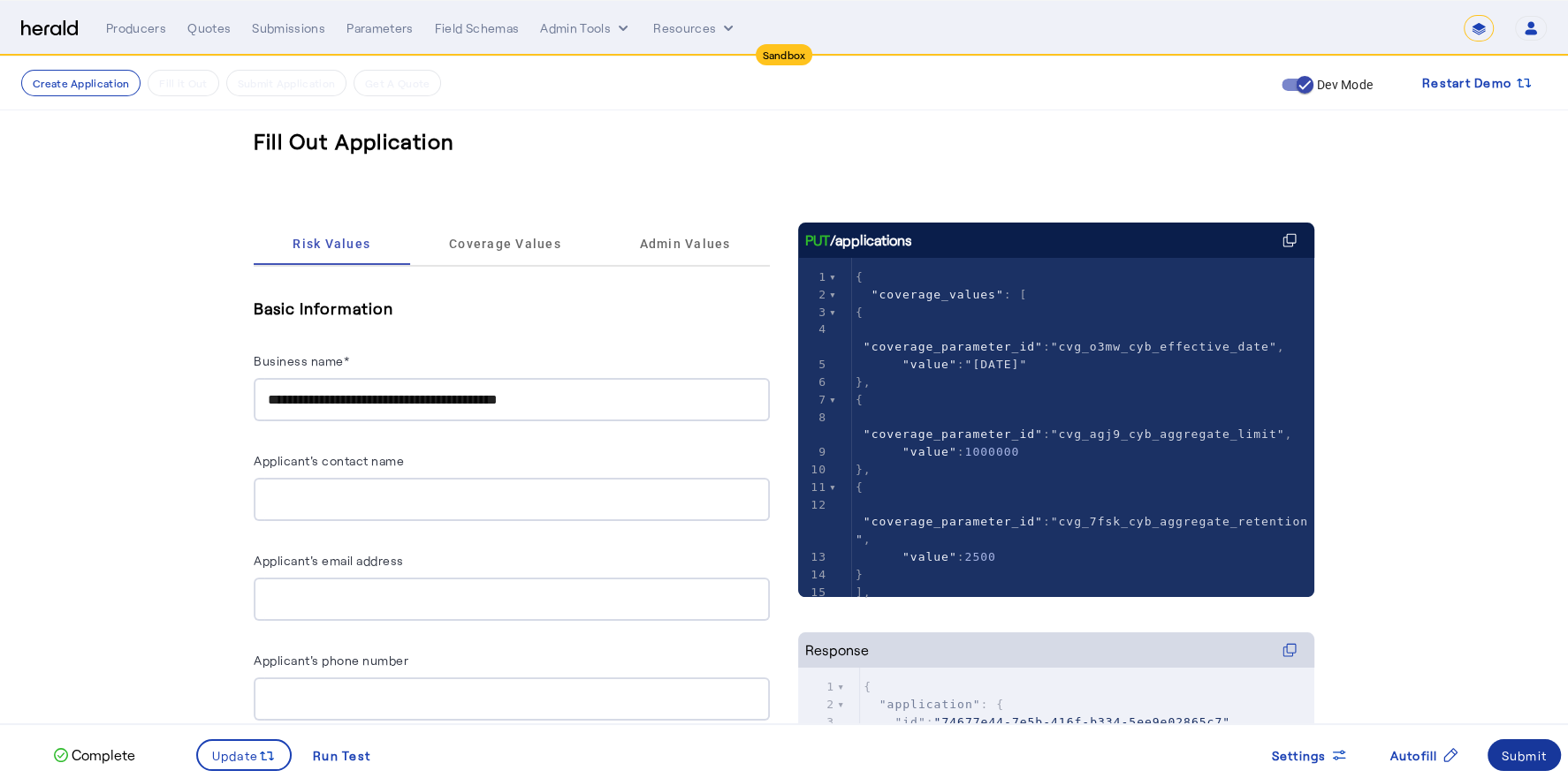
click at [1517, 749] on div "Submit" at bounding box center [1525, 755] width 46 height 18
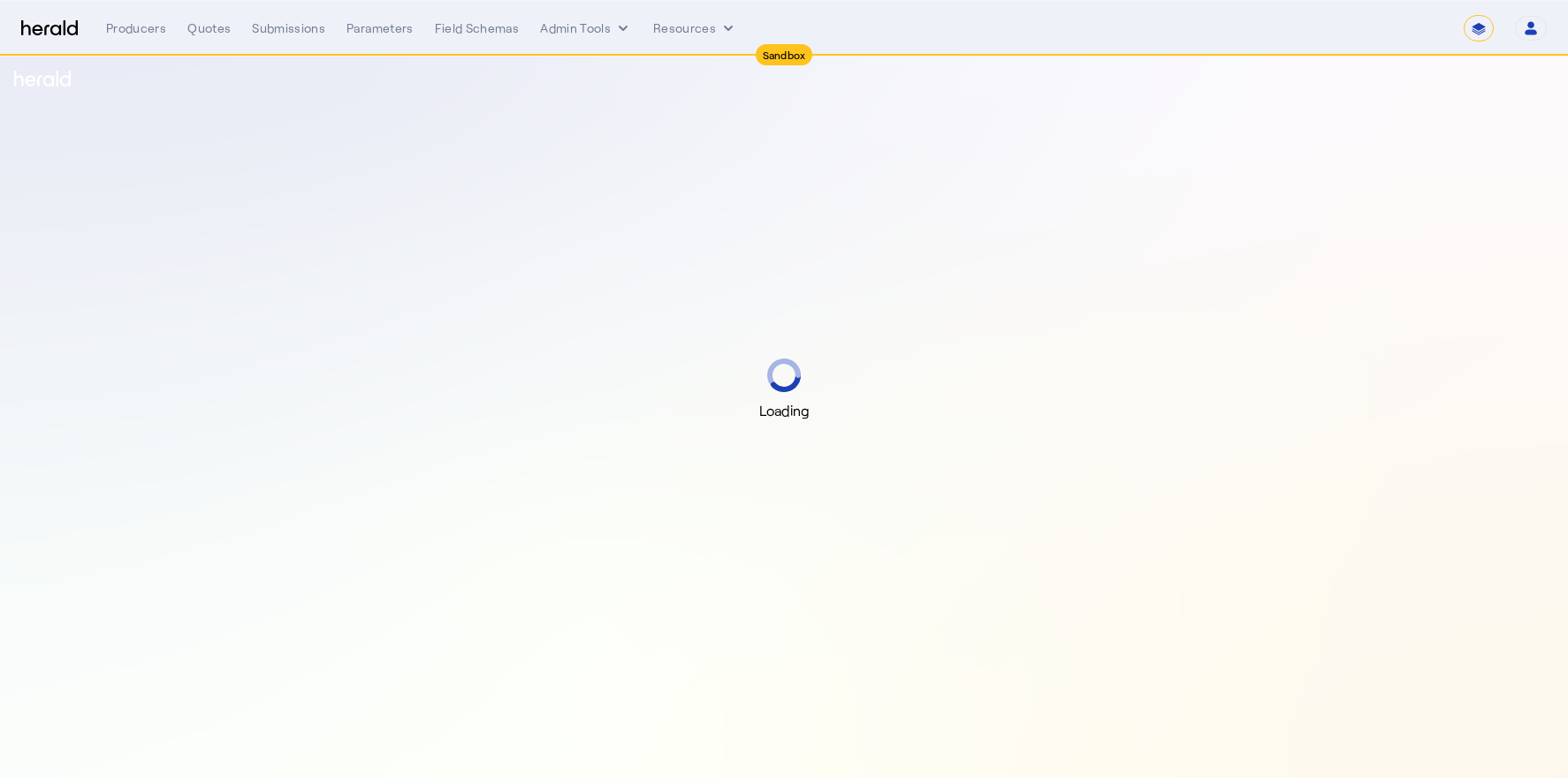
select select "*******"
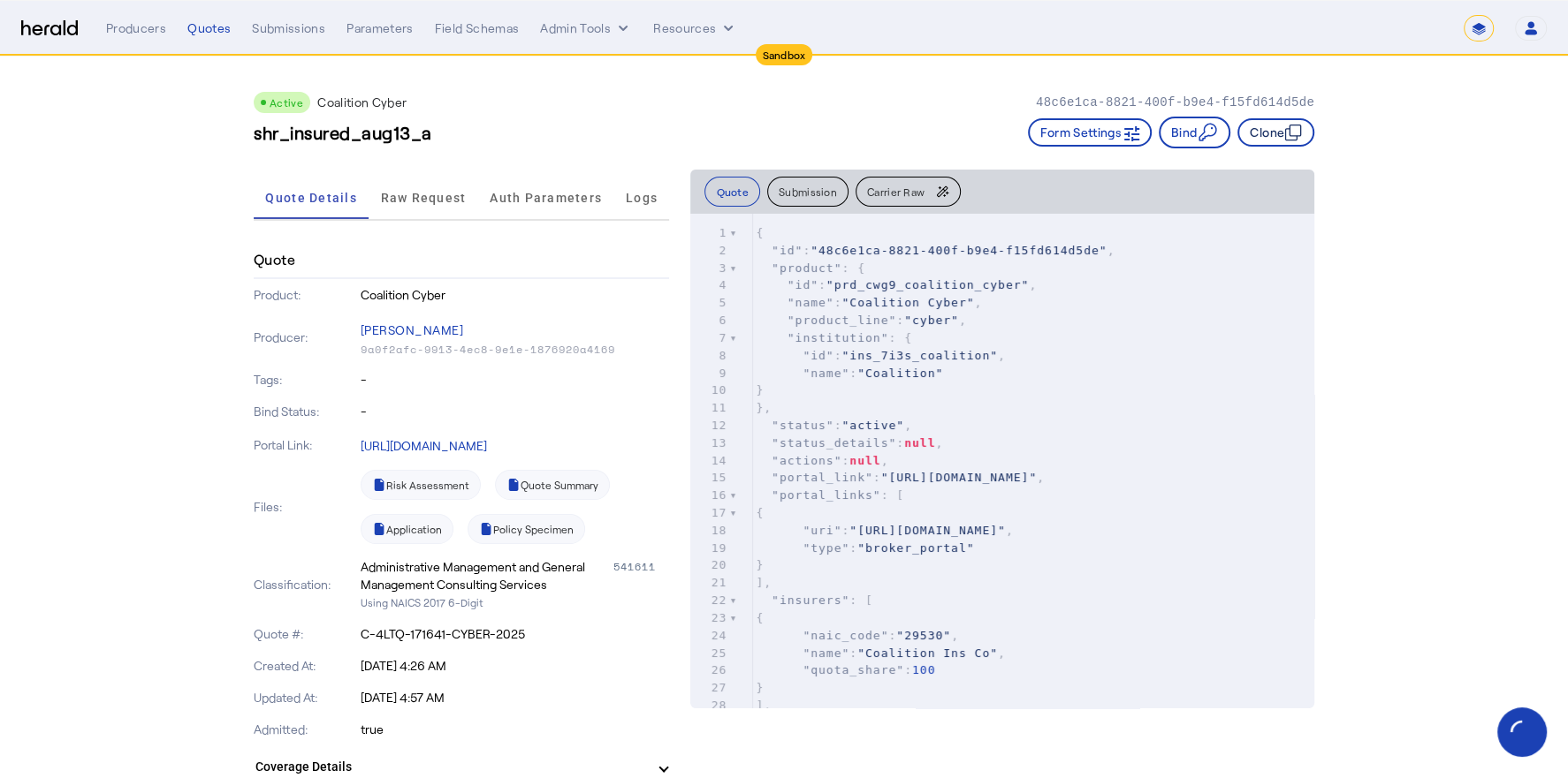
click at [1256, 128] on button "Clone" at bounding box center [1276, 132] width 77 height 28
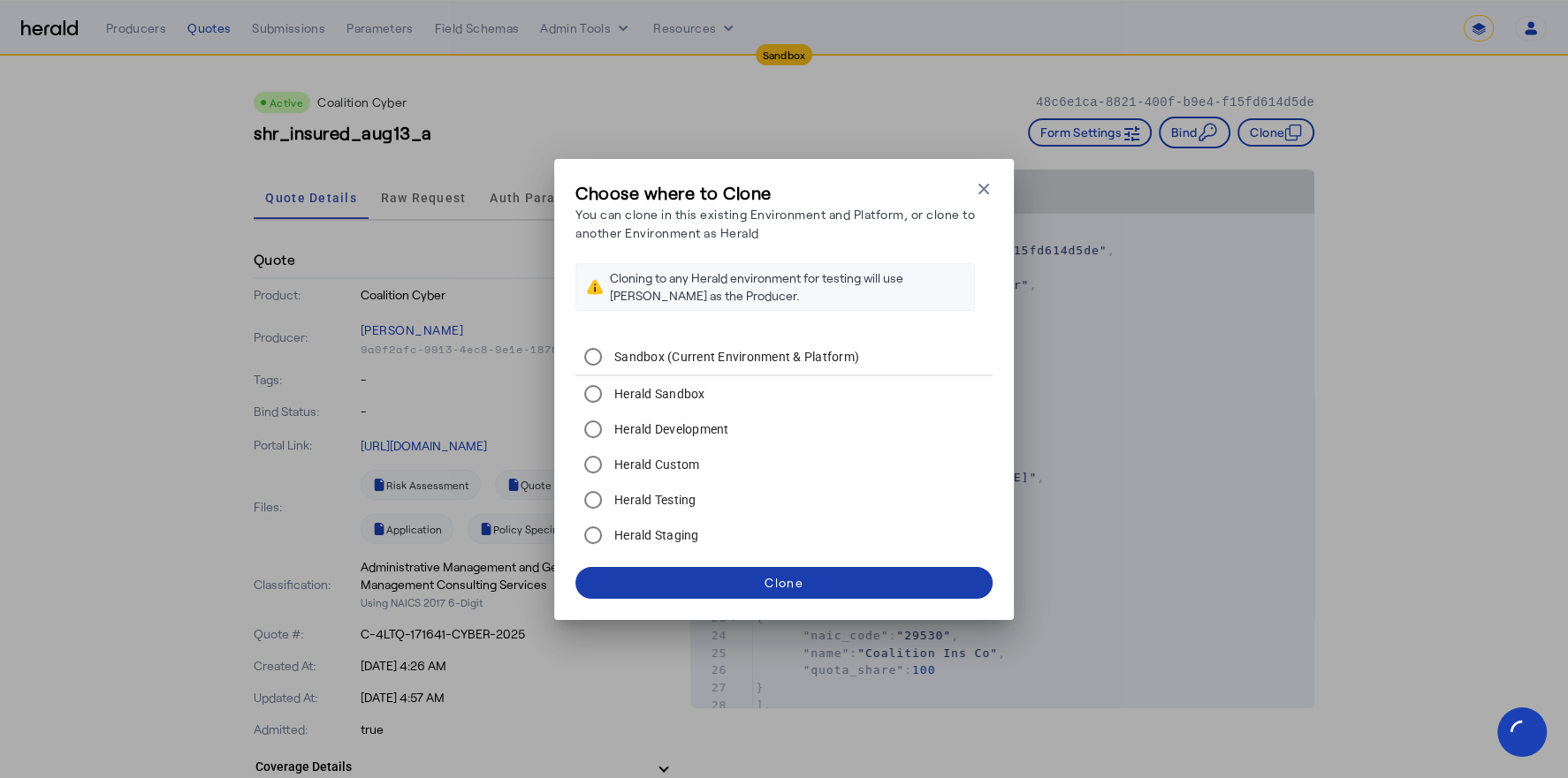
click at [785, 571] on span at bounding box center [784, 583] width 417 height 42
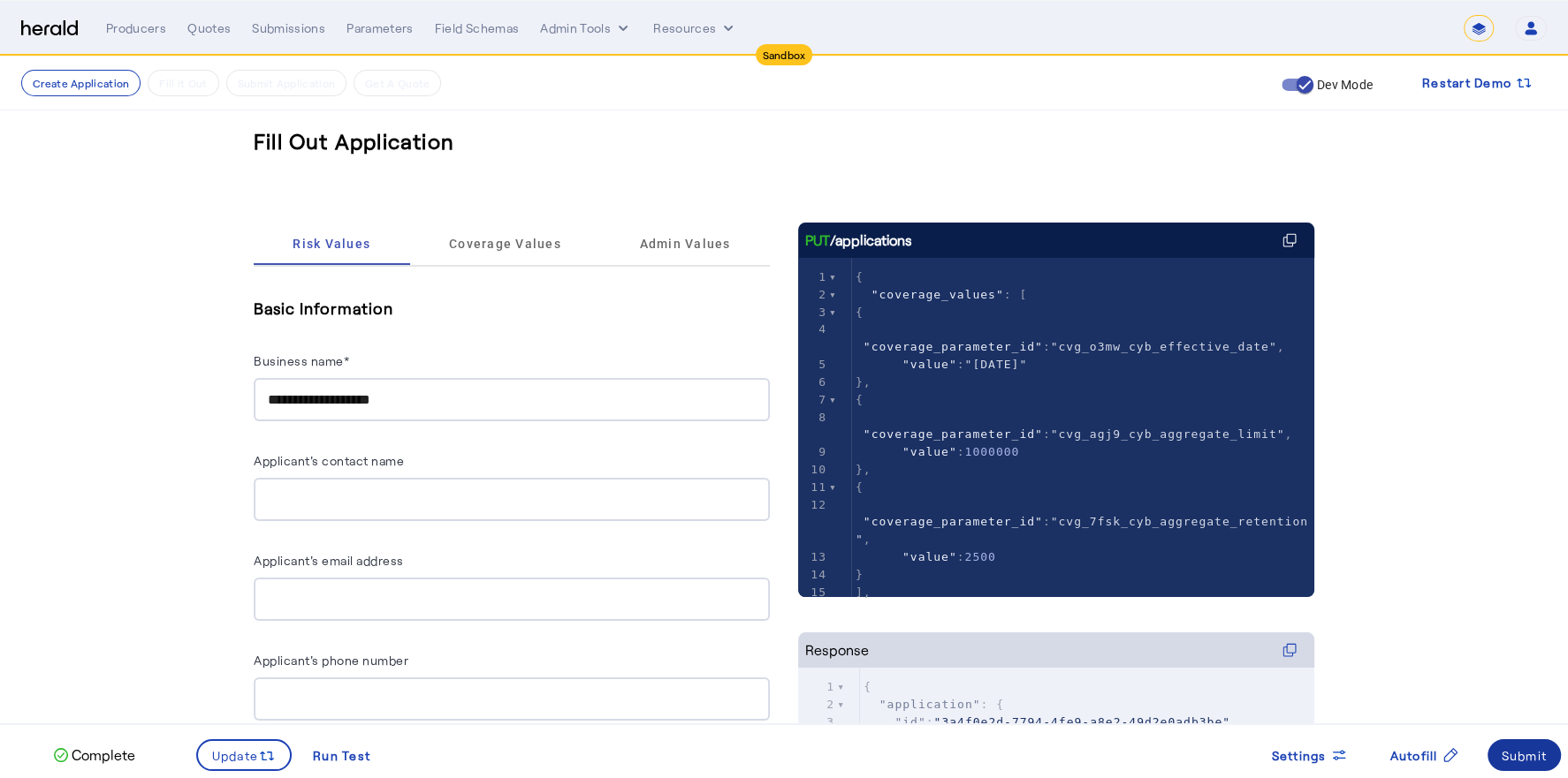
click at [1503, 758] on div "Submit" at bounding box center [1525, 755] width 46 height 18
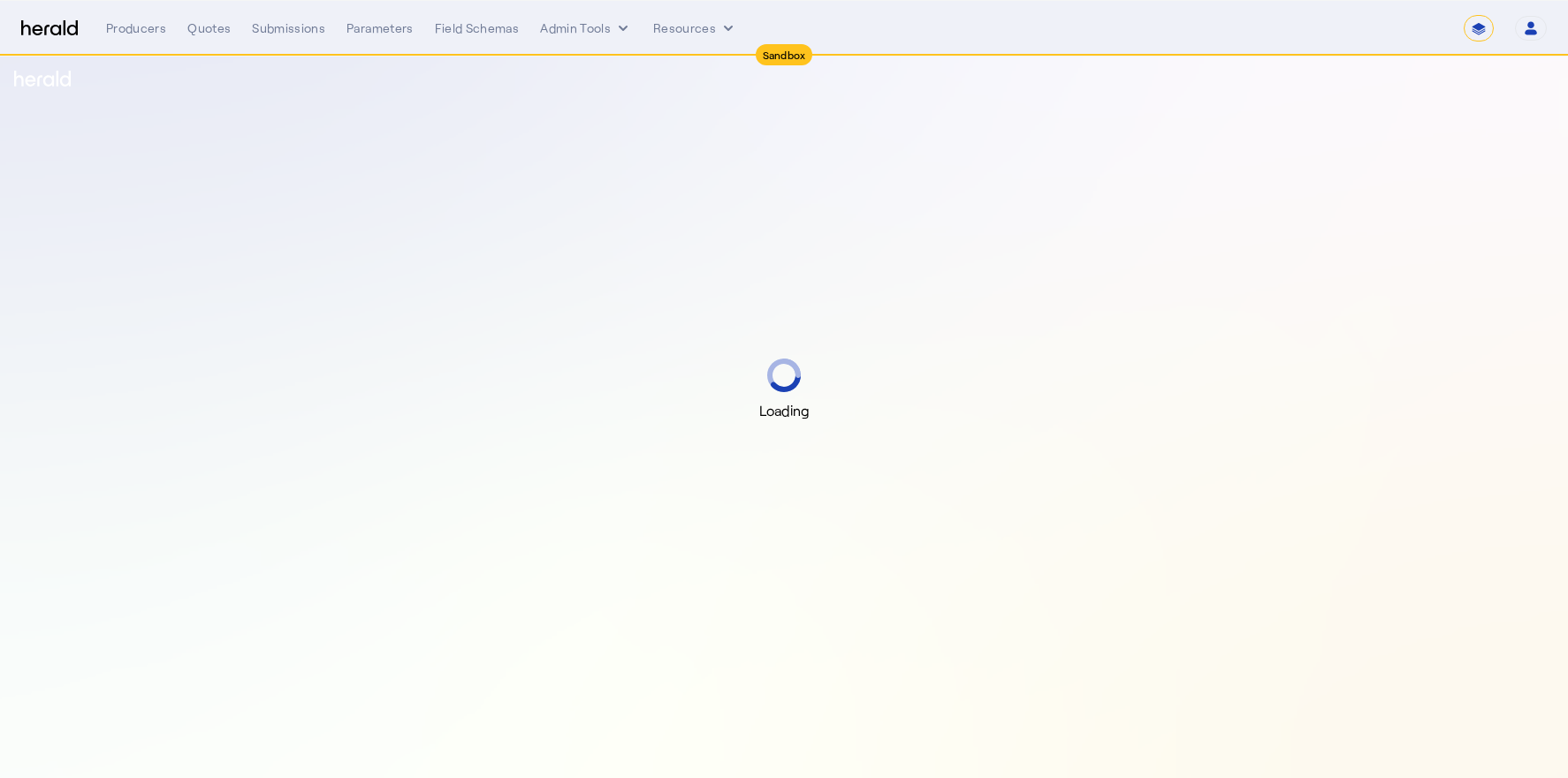
select select "*******"
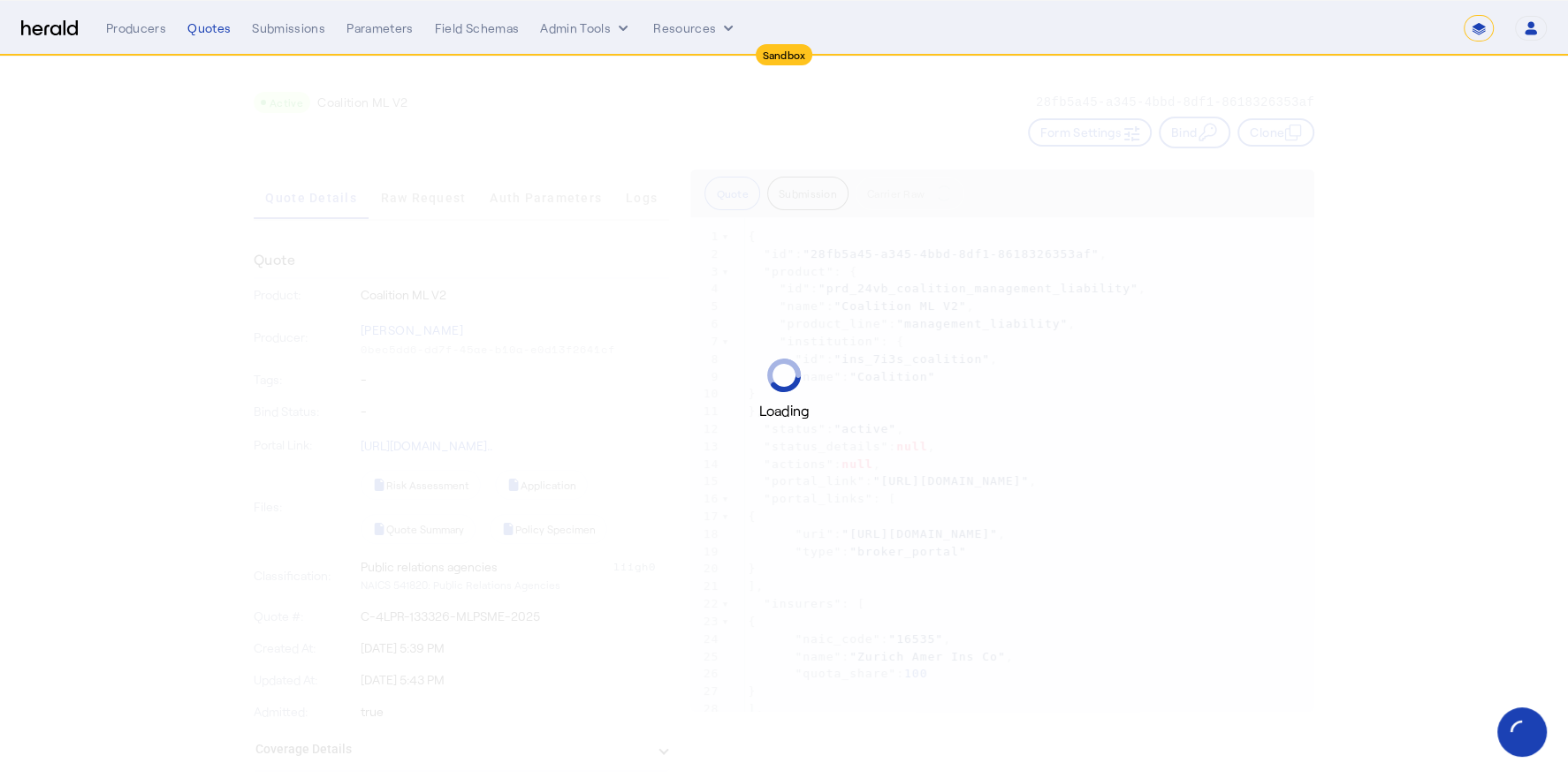
click at [1280, 131] on div "Loading" at bounding box center [784, 389] width 1568 height 778
click at [1269, 140] on div "Loading" at bounding box center [784, 389] width 1568 height 778
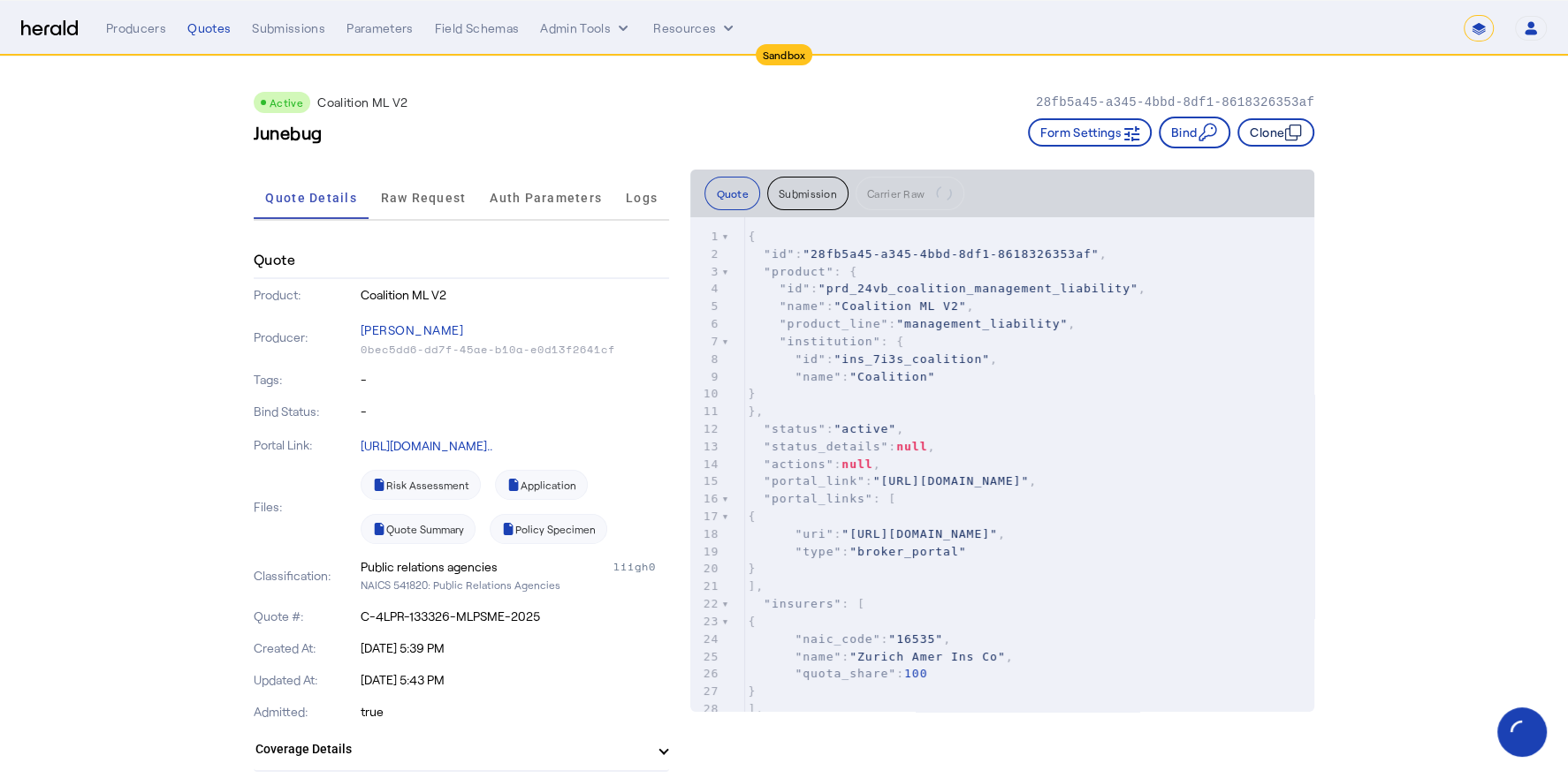
click at [1269, 140] on button "Clone" at bounding box center [1276, 132] width 77 height 28
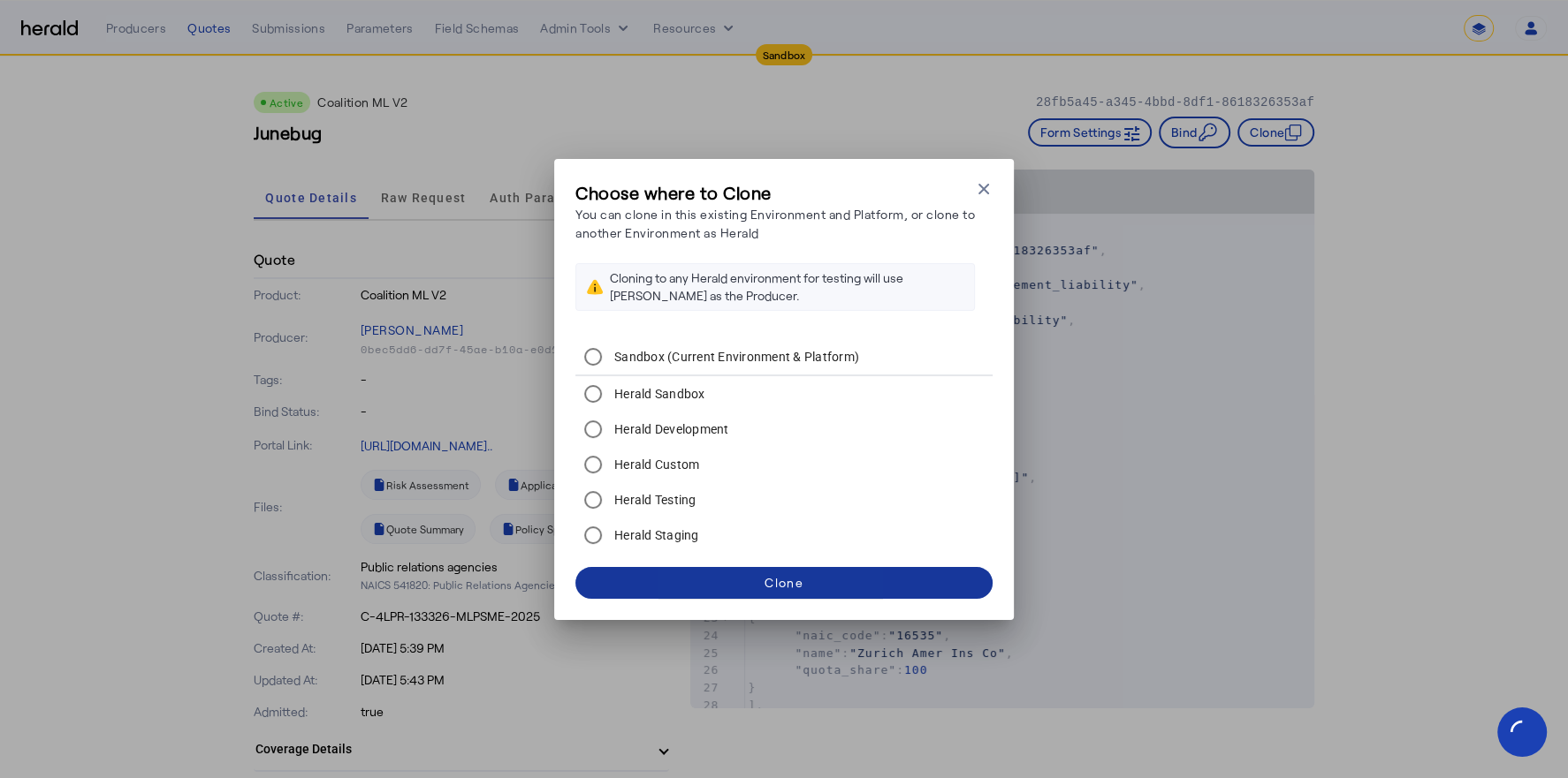
click at [713, 571] on span at bounding box center [784, 583] width 417 height 42
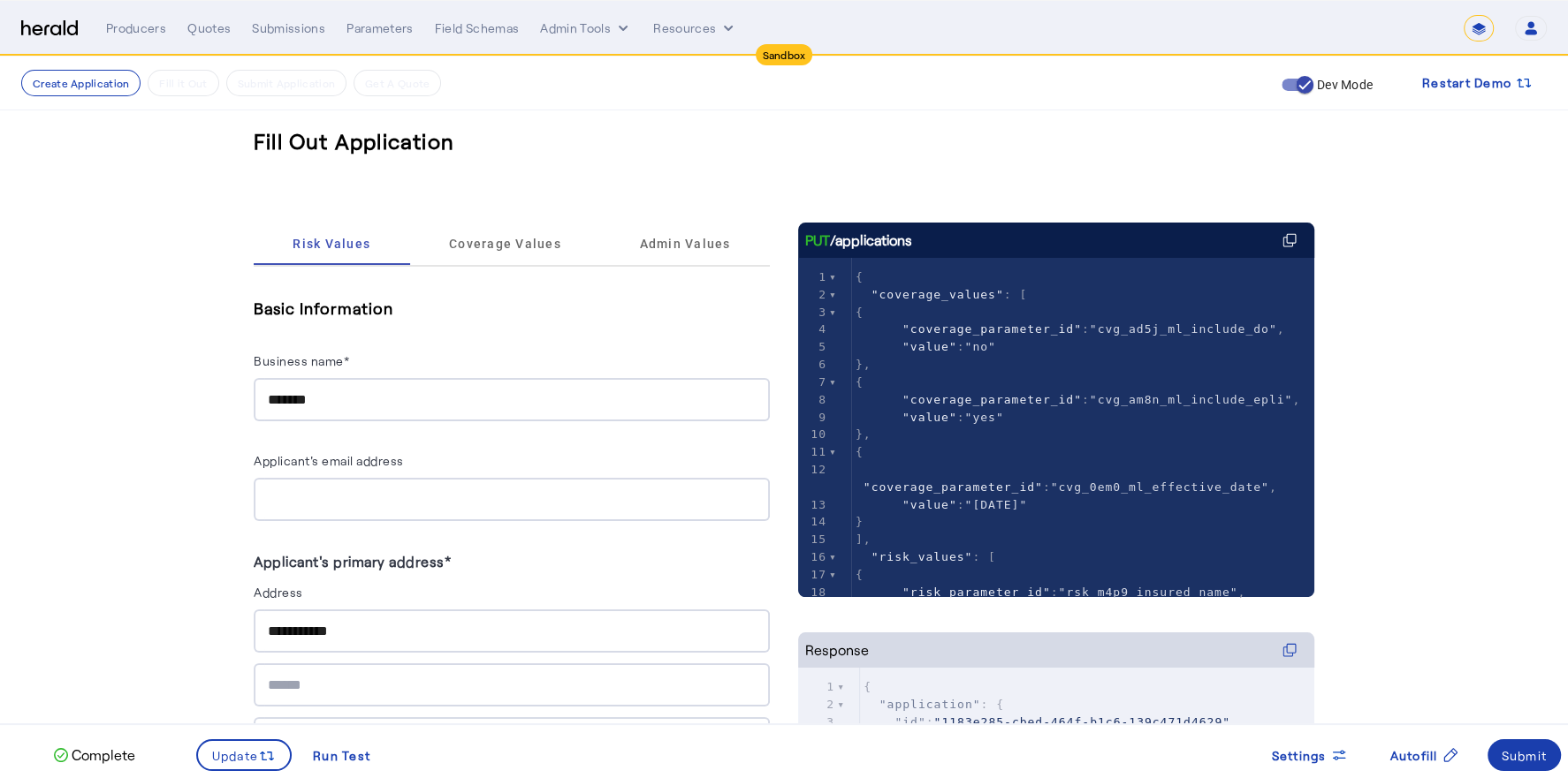
click at [1541, 753] on div "Submit" at bounding box center [1525, 755] width 46 height 18
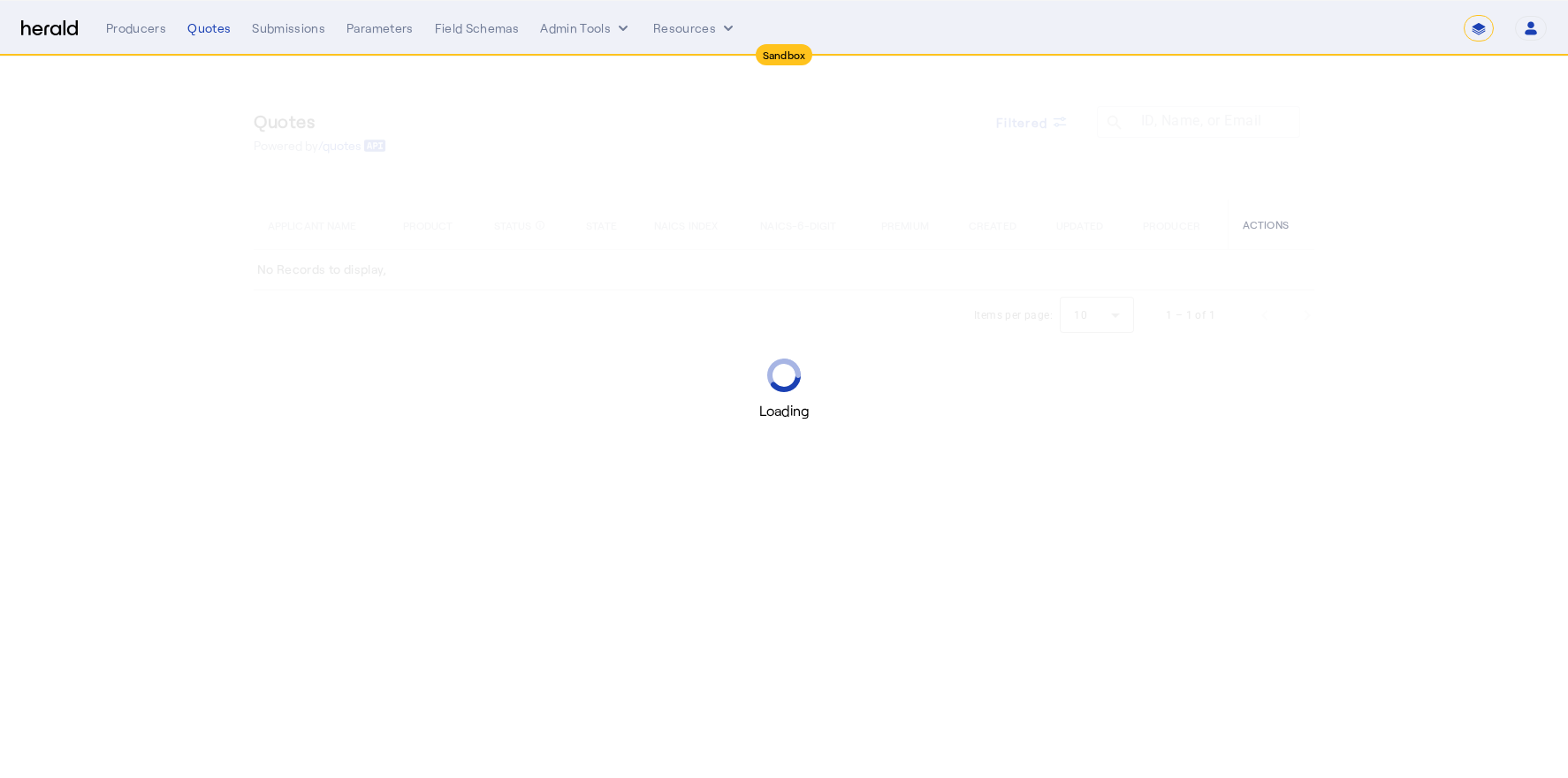
select select "*******"
select select "pfm_h3db_crc"
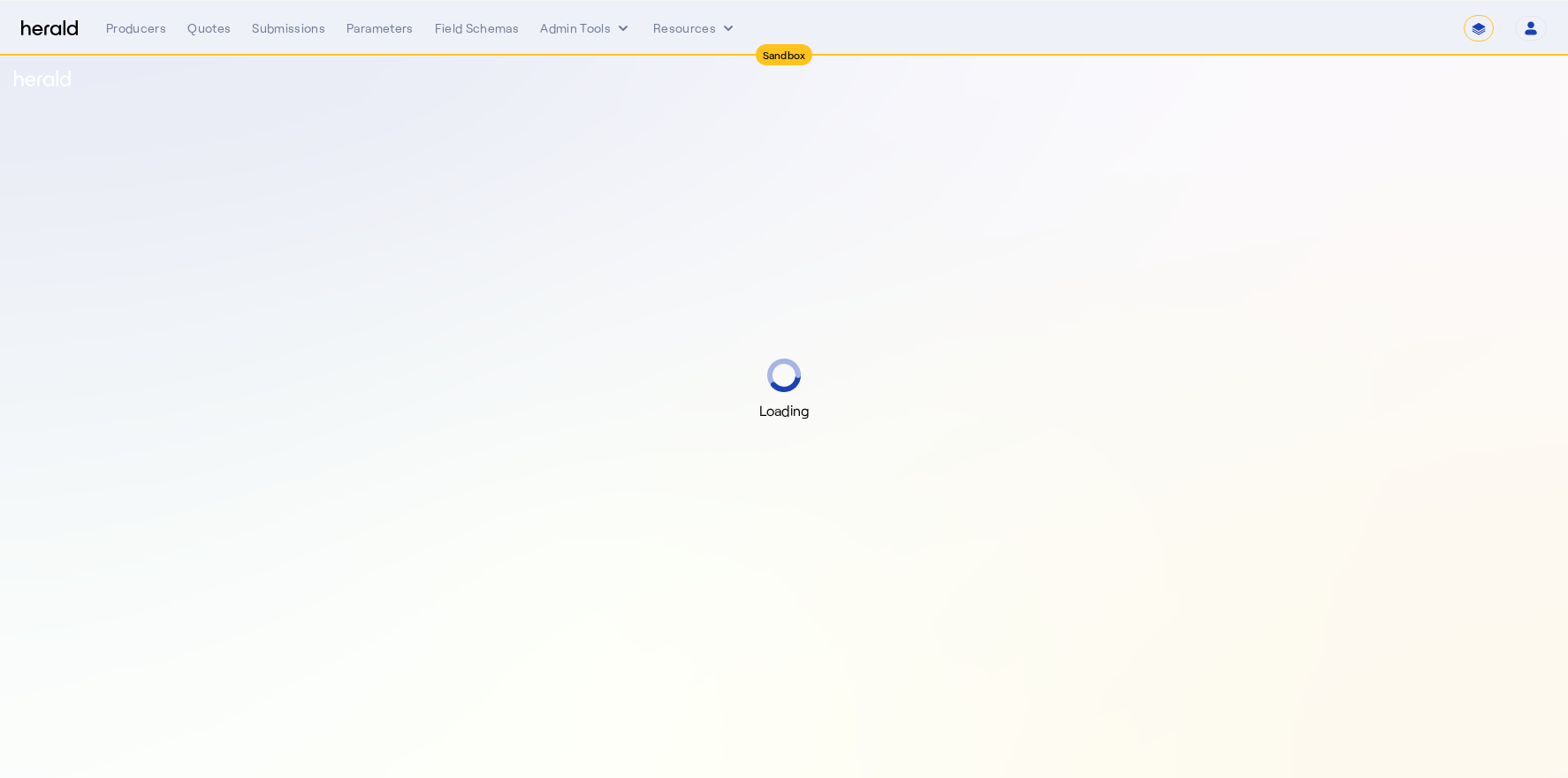
select select "*******"
